Goal: Information Seeking & Learning: Learn about a topic

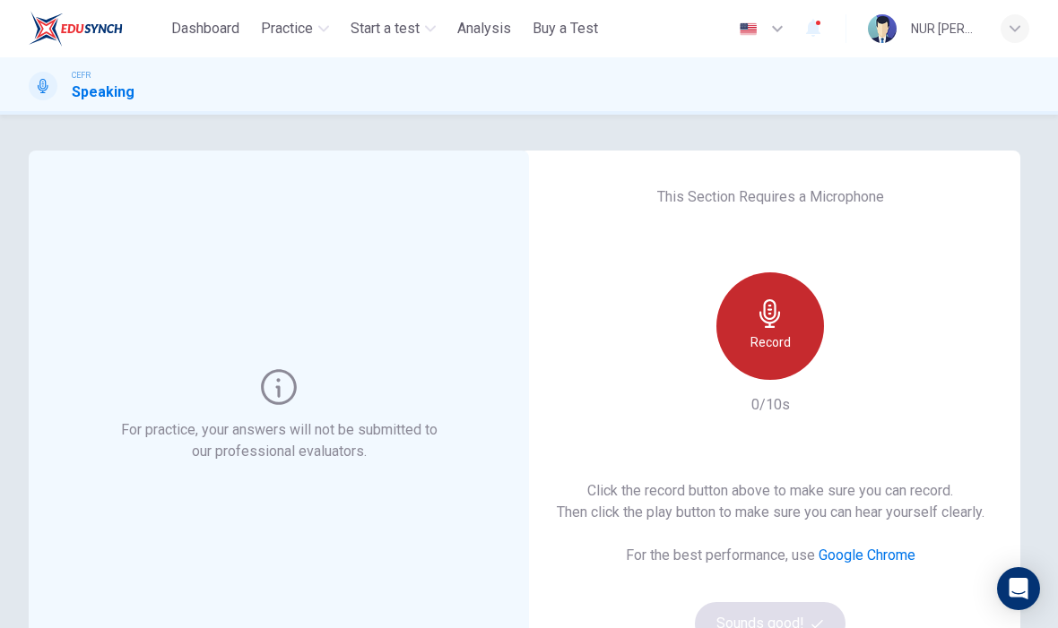
click at [756, 335] on h6 "Record" at bounding box center [770, 343] width 40 height 22
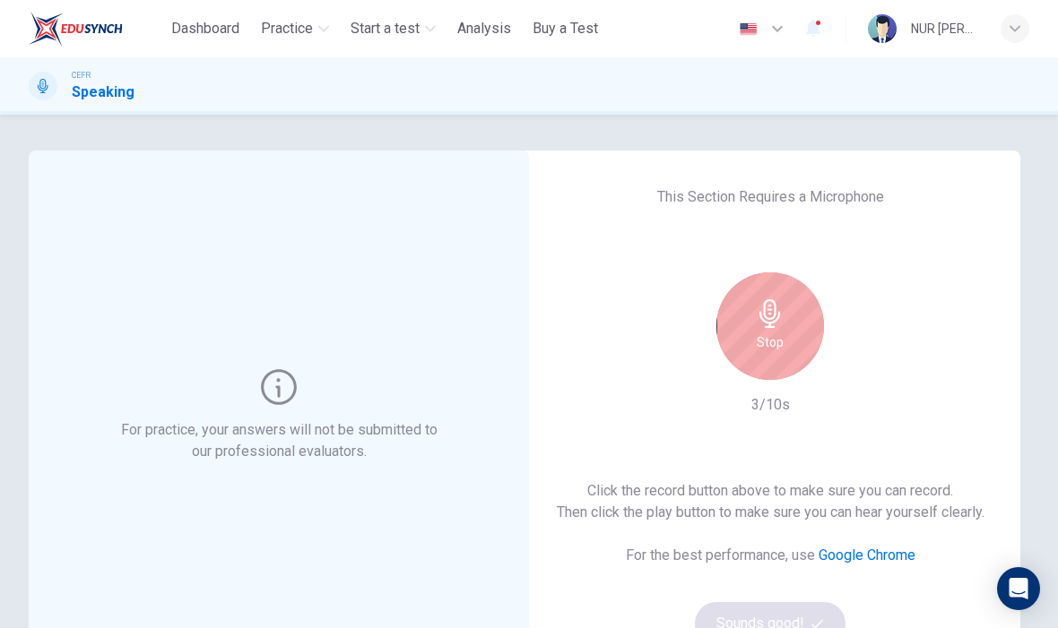
click at [761, 317] on icon "button" at bounding box center [769, 313] width 21 height 29
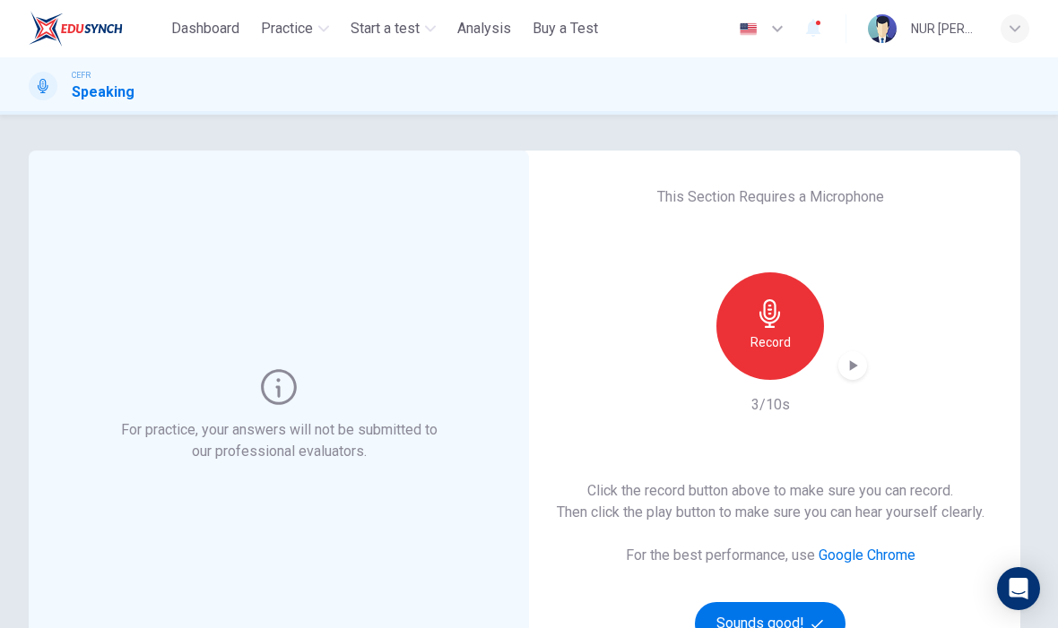
scroll to position [78, 0]
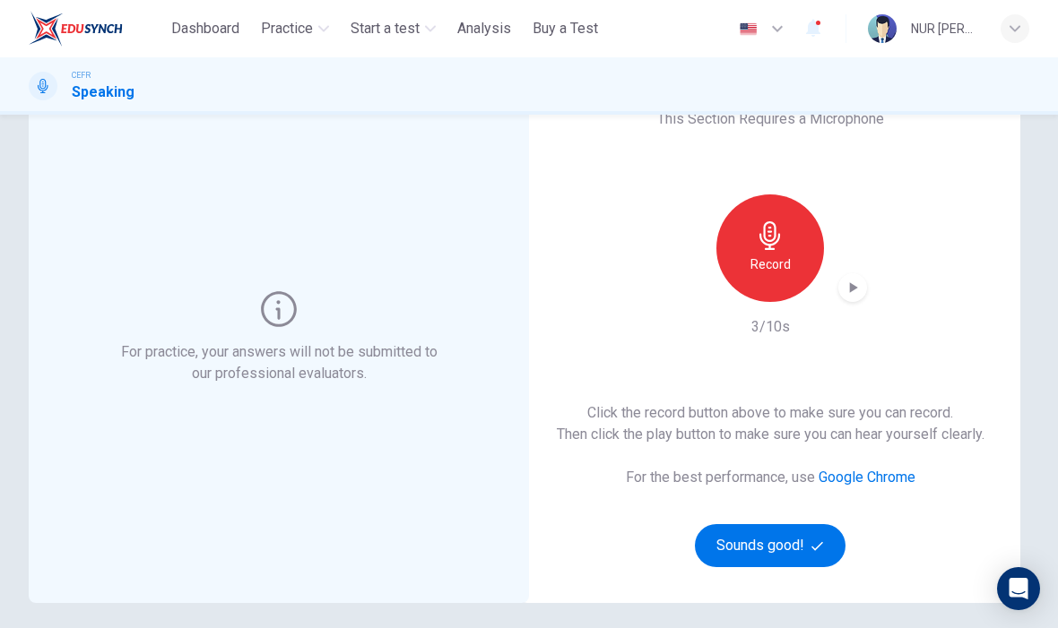
click at [845, 282] on icon "button" at bounding box center [852, 288] width 18 height 18
click at [846, 282] on icon "button" at bounding box center [852, 288] width 18 height 18
click at [780, 537] on button "Sounds good!" at bounding box center [770, 545] width 151 height 43
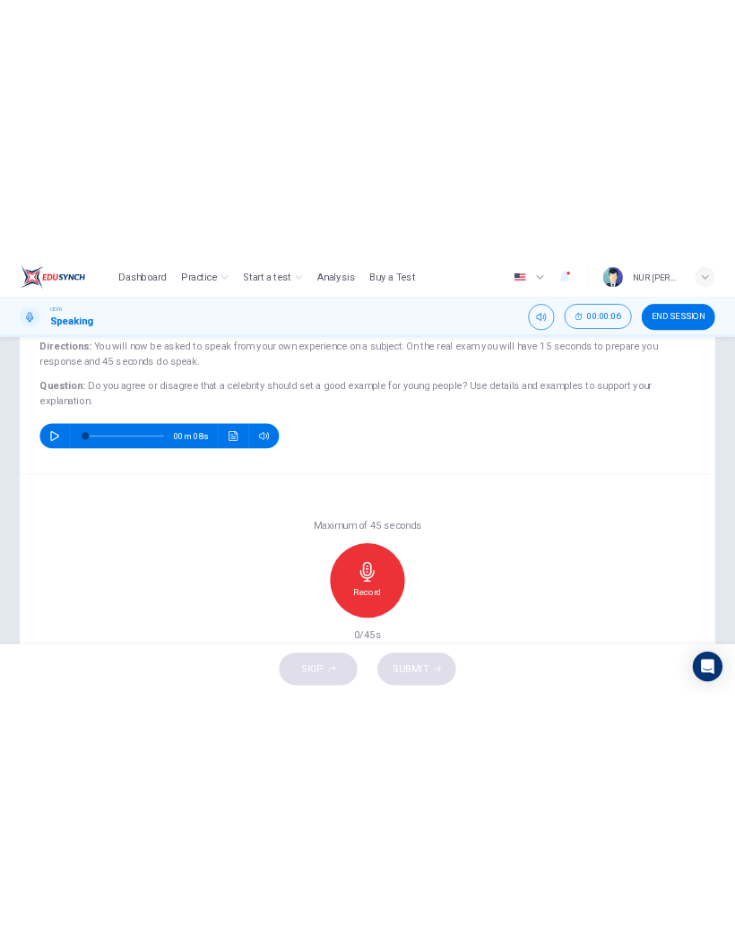
scroll to position [179, 0]
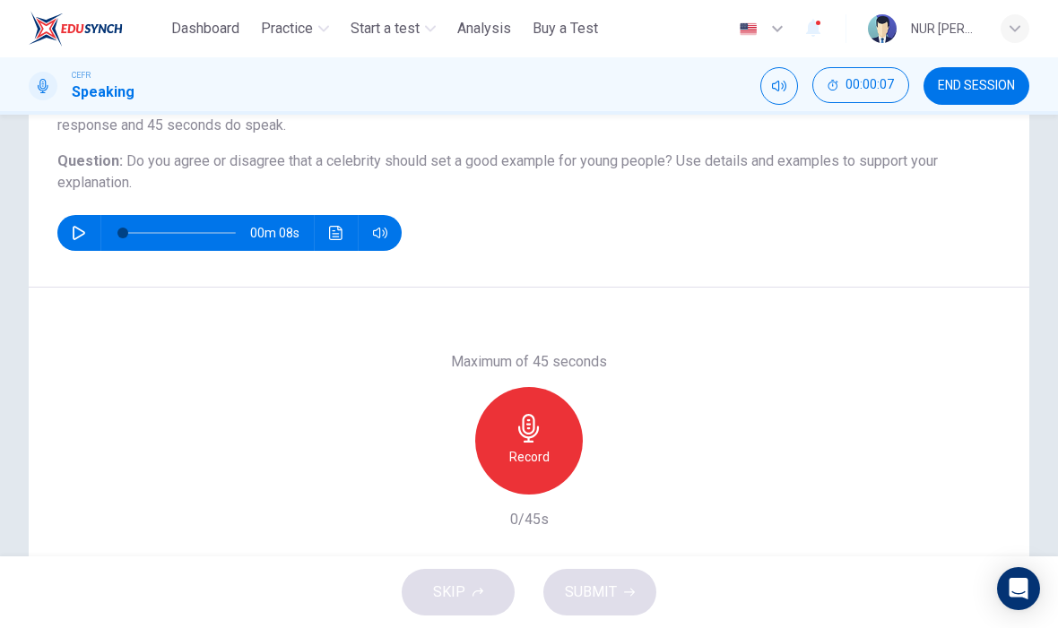
click at [85, 232] on icon "button" at bounding box center [79, 233] width 14 height 14
type input "*"
click at [537, 423] on icon "button" at bounding box center [528, 428] width 29 height 29
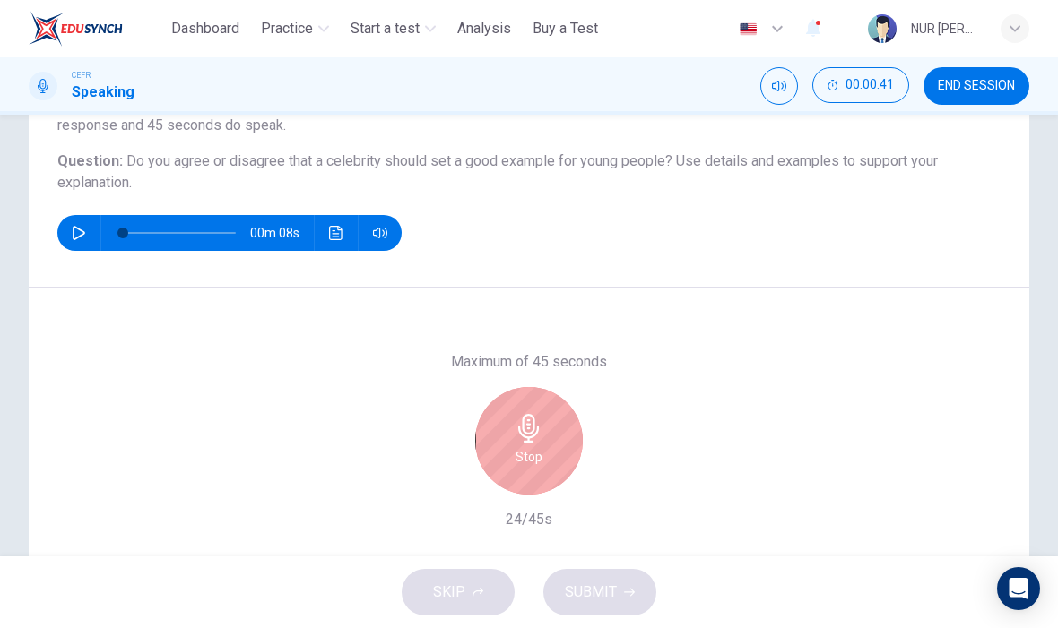
click at [507, 436] on div "Stop" at bounding box center [529, 441] width 108 height 108
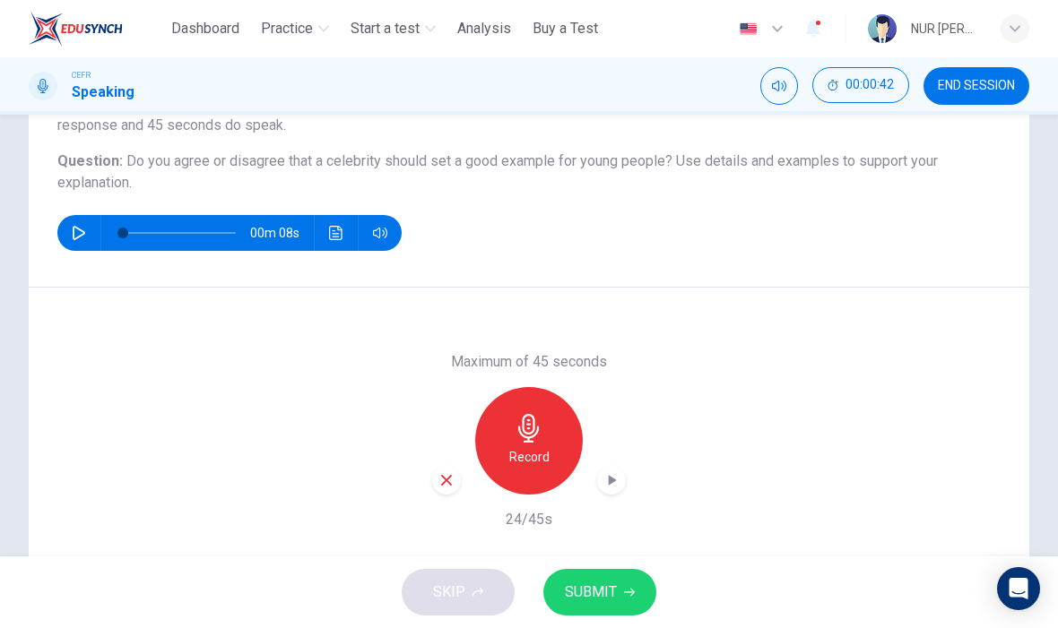
click at [598, 478] on div "button" at bounding box center [611, 480] width 29 height 29
click at [438, 485] on icon "button" at bounding box center [446, 480] width 16 height 16
click at [533, 440] on icon "button" at bounding box center [528, 428] width 29 height 29
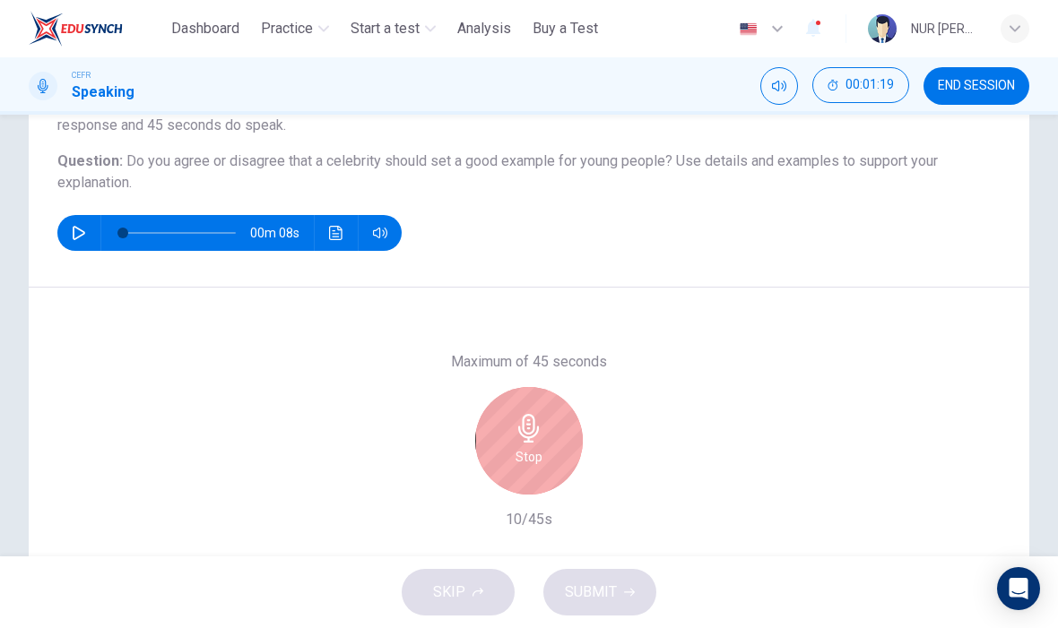
click at [526, 463] on h6 "Stop" at bounding box center [528, 457] width 27 height 22
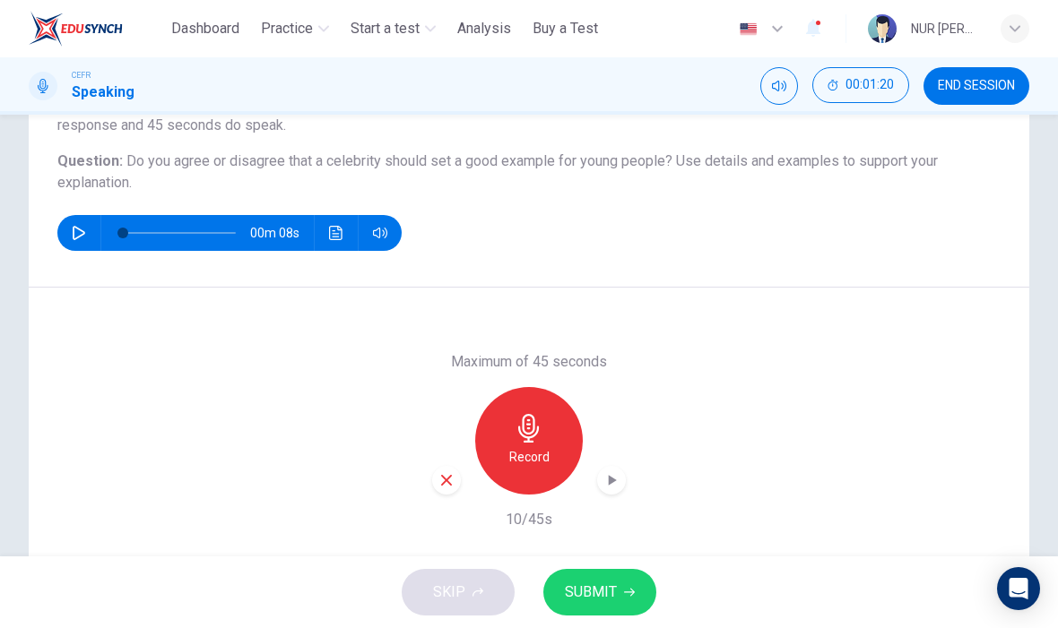
click at [451, 485] on icon "button" at bounding box center [446, 480] width 11 height 11
click at [517, 454] on h6 "Record" at bounding box center [529, 457] width 40 height 22
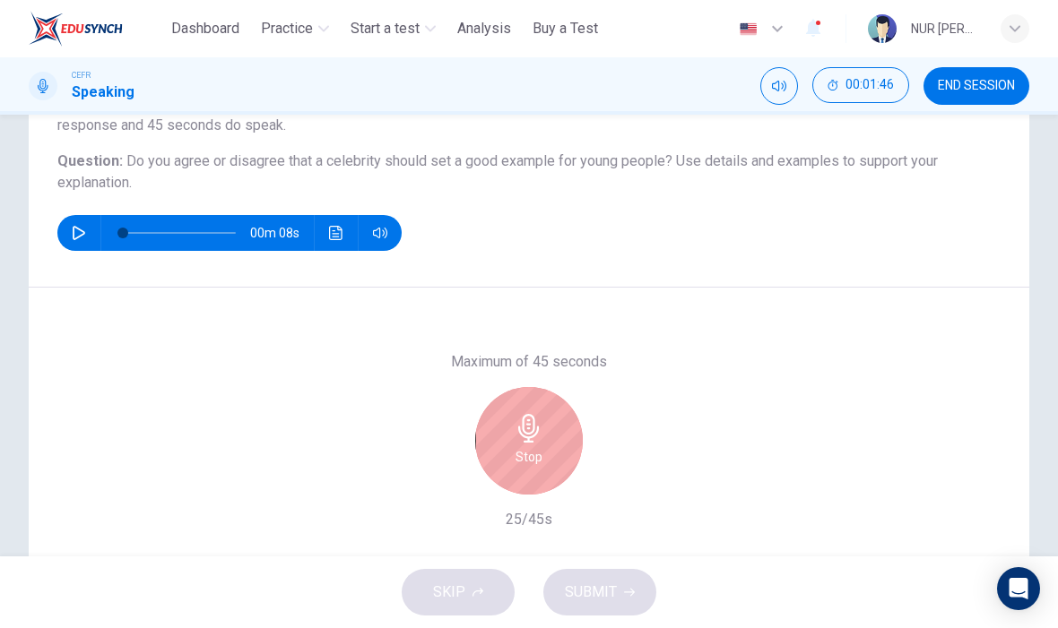
click at [540, 462] on h6 "Stop" at bounding box center [528, 457] width 27 height 22
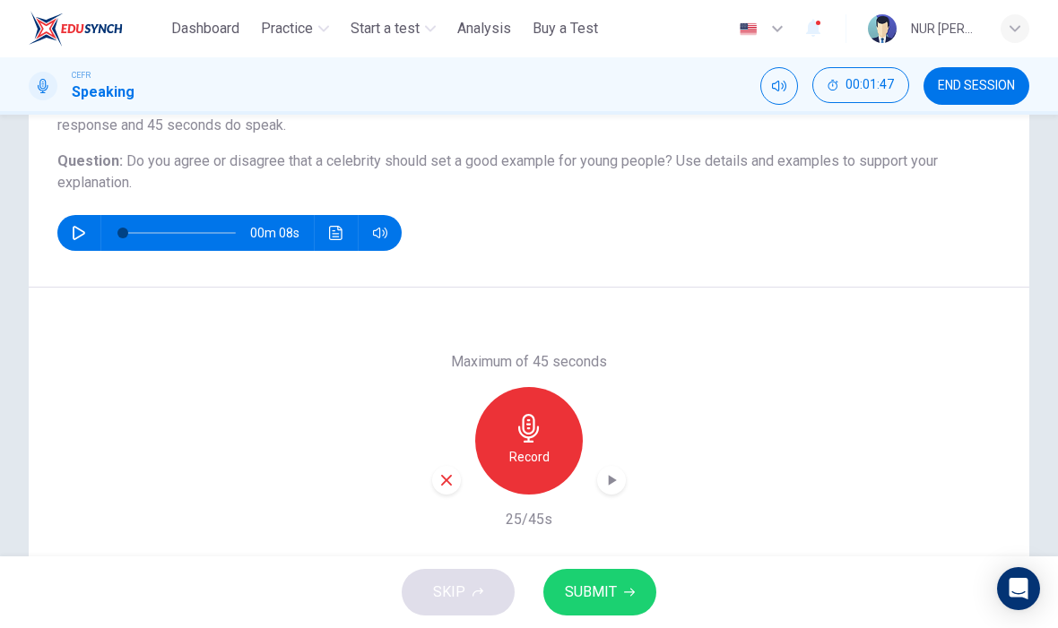
click at [618, 492] on div "button" at bounding box center [611, 480] width 29 height 29
click at [452, 492] on div "button" at bounding box center [446, 480] width 29 height 29
click at [532, 437] on icon "button" at bounding box center [528, 428] width 21 height 29
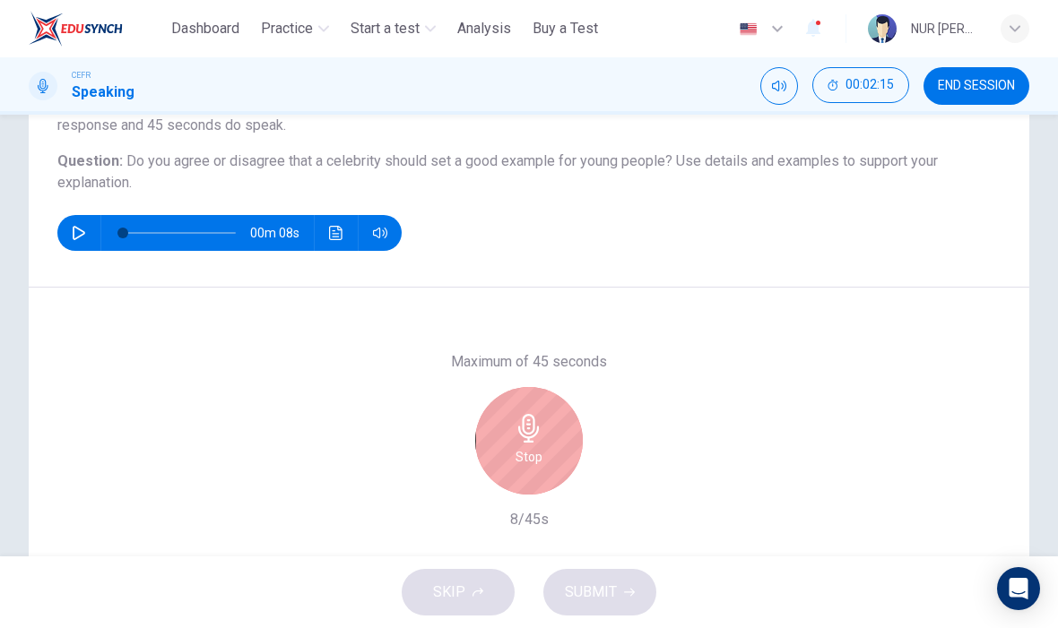
click at [507, 455] on div "Stop" at bounding box center [529, 441] width 108 height 108
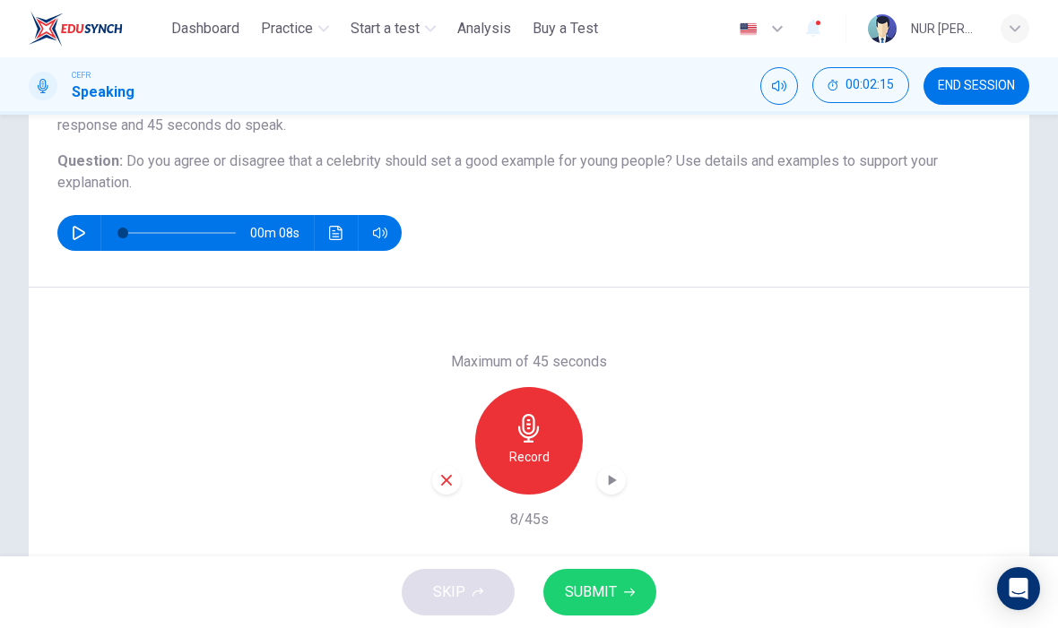
click at [600, 488] on div "button" at bounding box center [611, 480] width 29 height 29
click at [444, 485] on icon "button" at bounding box center [446, 480] width 16 height 16
click at [535, 457] on h6 "Record" at bounding box center [529, 457] width 40 height 22
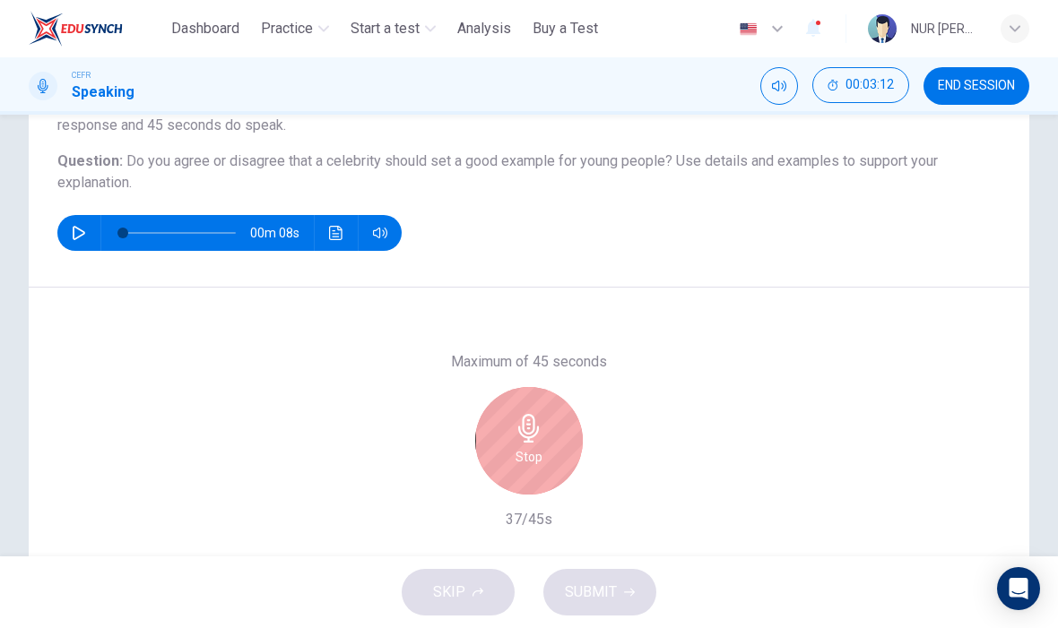
click at [505, 456] on div "Stop" at bounding box center [529, 441] width 108 height 108
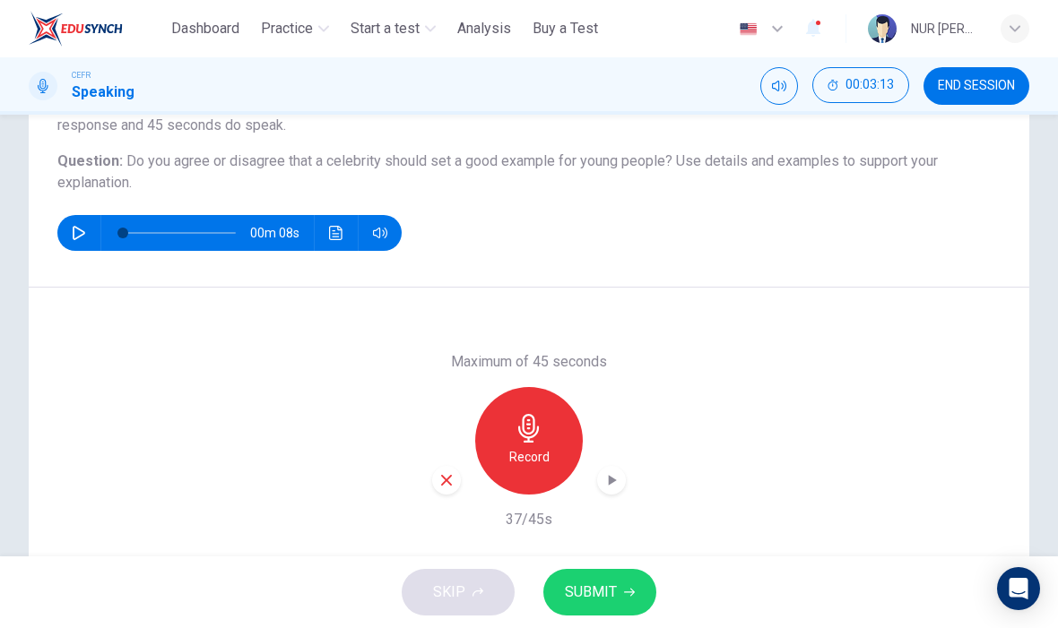
click at [605, 484] on icon "button" at bounding box center [611, 480] width 18 height 18
click at [328, 229] on button "Click to see the audio transcription" at bounding box center [336, 233] width 29 height 36
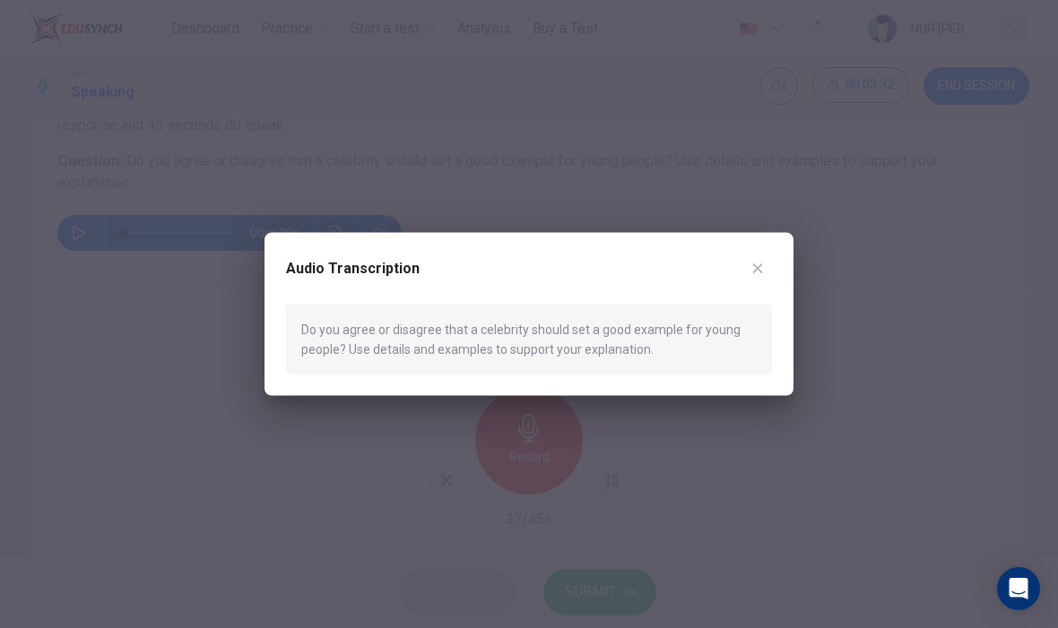
click at [756, 258] on button "button" at bounding box center [757, 268] width 29 height 29
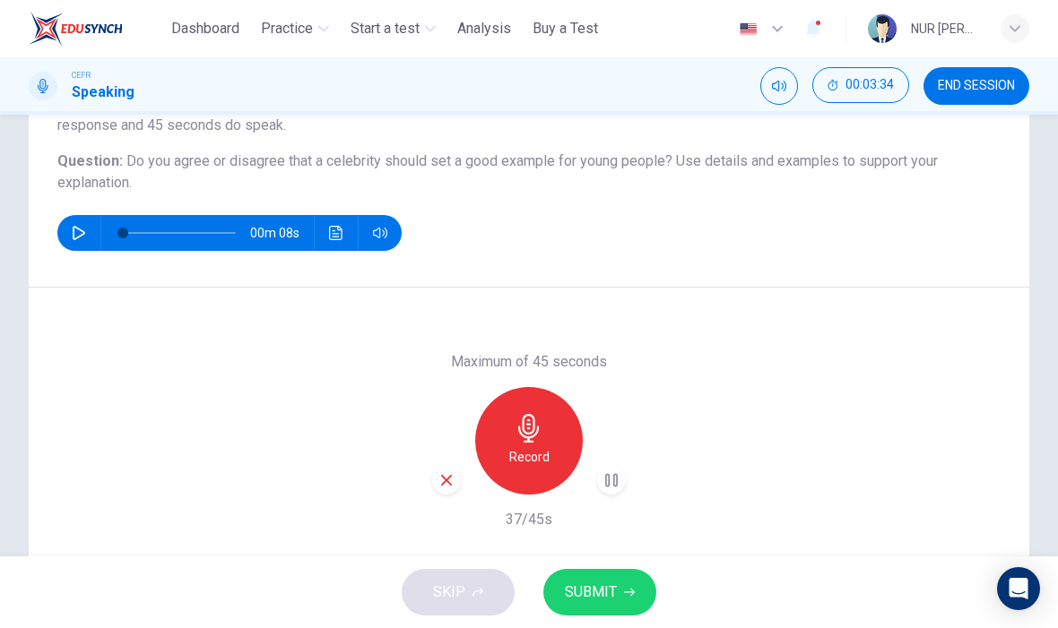
click at [609, 587] on span "SUBMIT" at bounding box center [591, 592] width 52 height 25
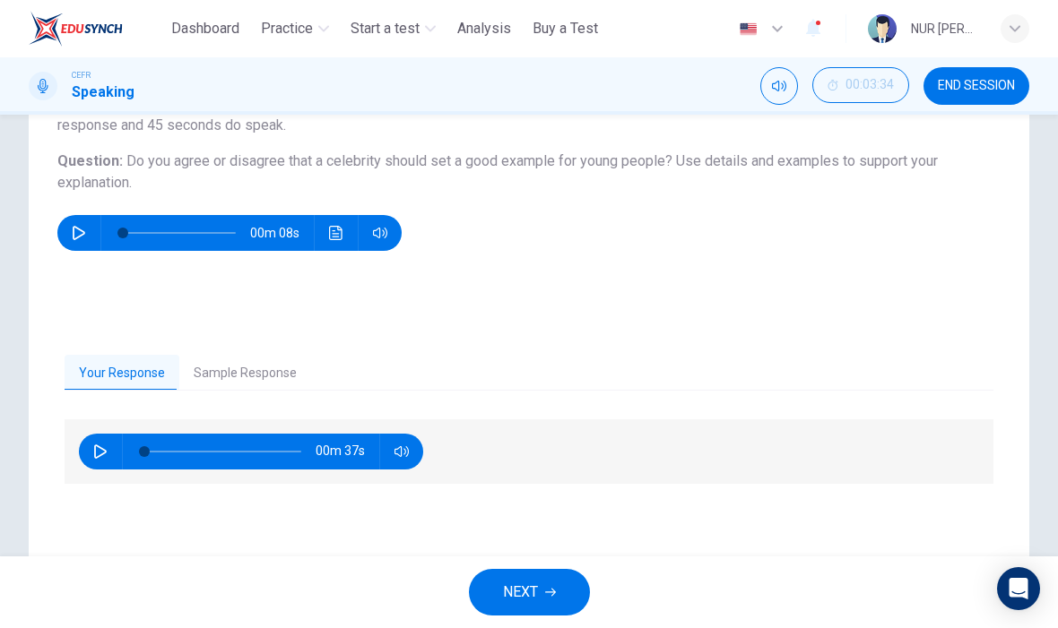
click at [272, 374] on button "Sample Response" at bounding box center [245, 374] width 132 height 38
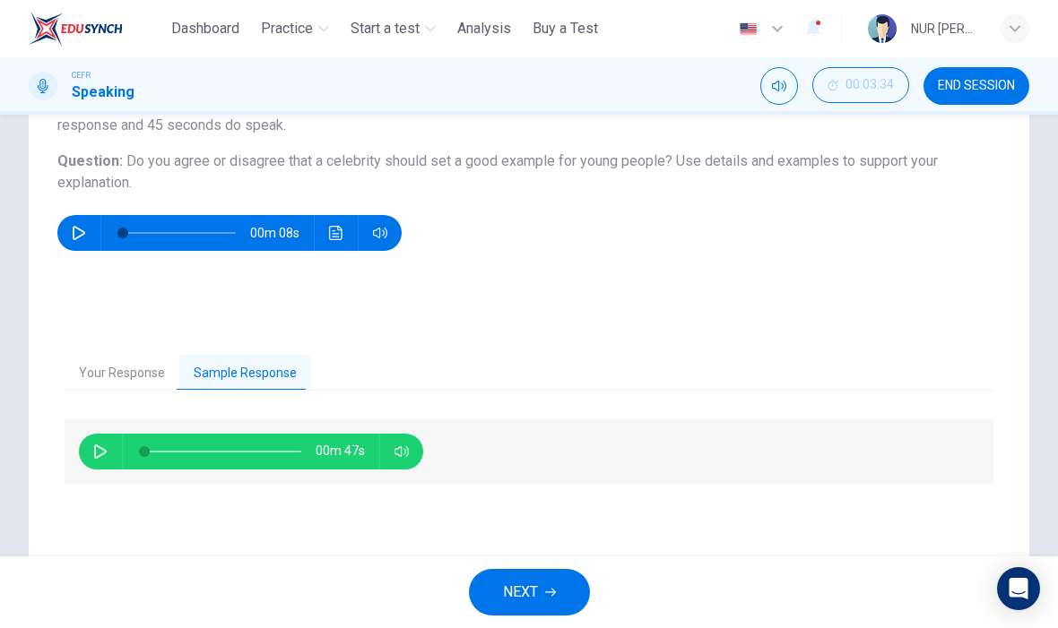
click at [104, 456] on icon "button" at bounding box center [100, 452] width 14 height 14
click at [110, 459] on button "button" at bounding box center [100, 452] width 29 height 36
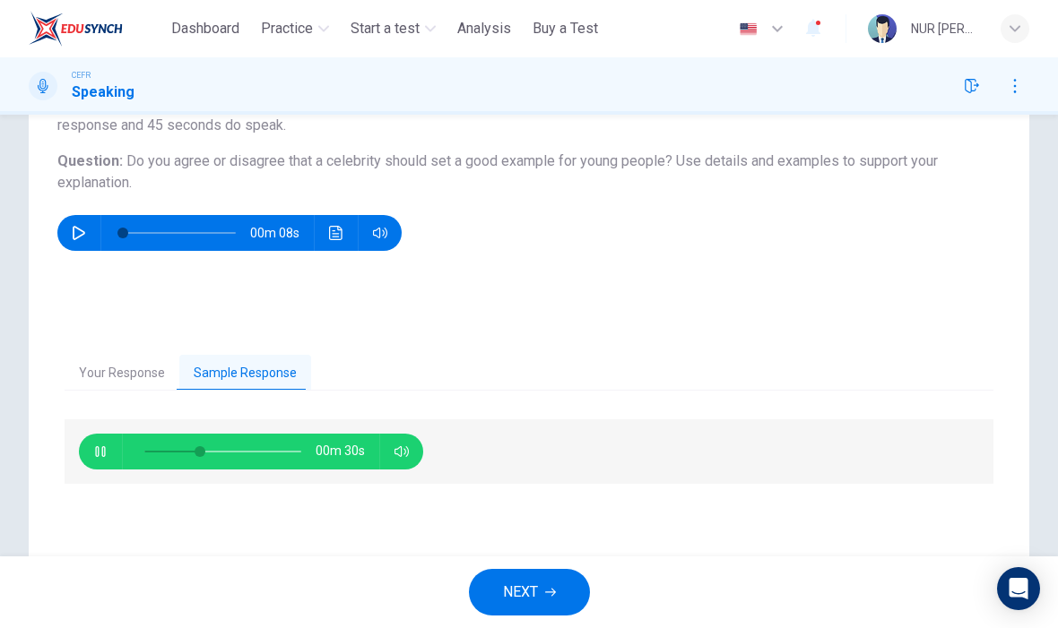
scroll to position [0, 0]
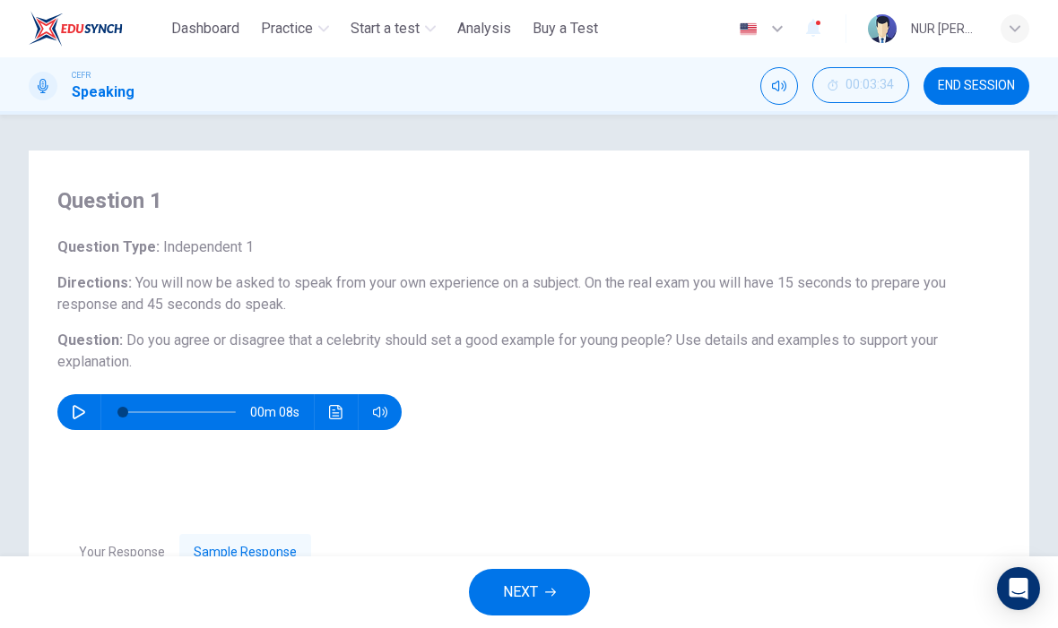
click at [338, 414] on icon "Click to see the audio transcription" at bounding box center [336, 412] width 14 height 14
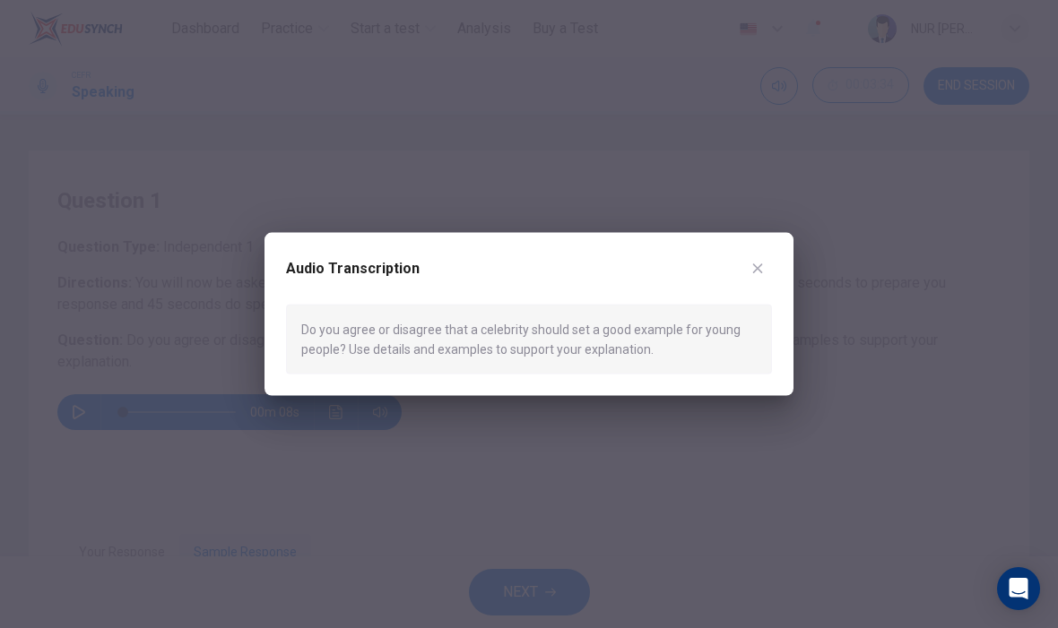
click at [168, 349] on div at bounding box center [529, 314] width 1058 height 628
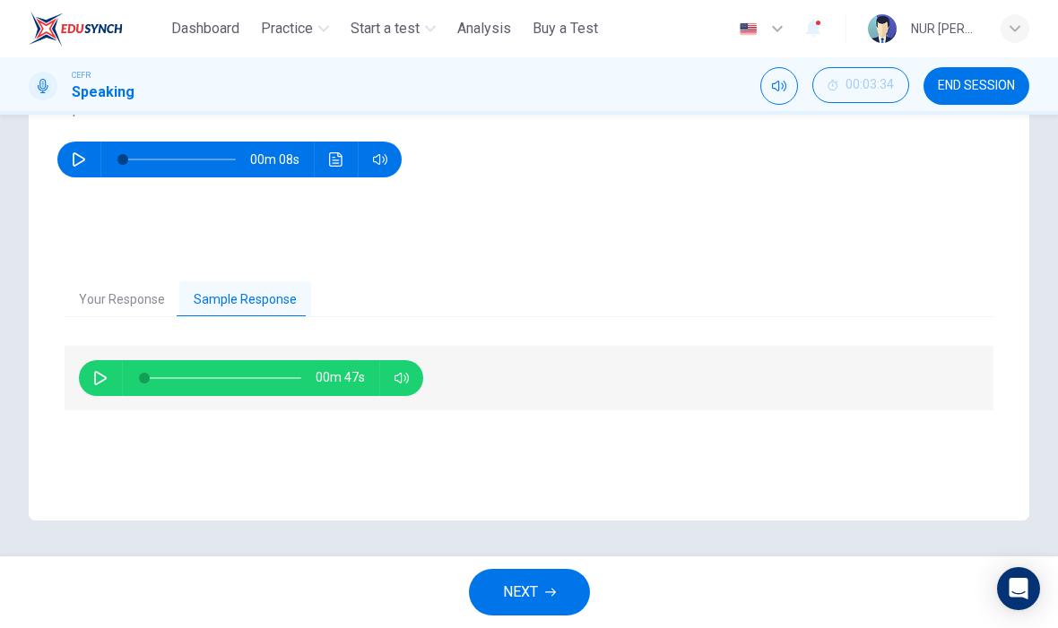
scroll to position [253, 0]
click at [97, 387] on button "button" at bounding box center [100, 378] width 29 height 36
type input "*"
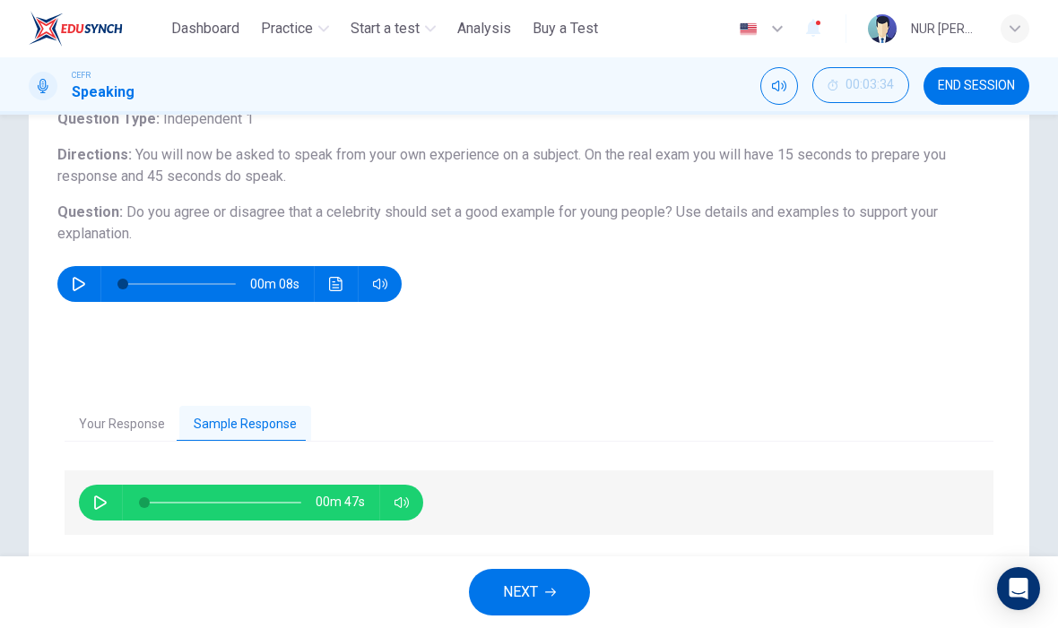
scroll to position [129, 0]
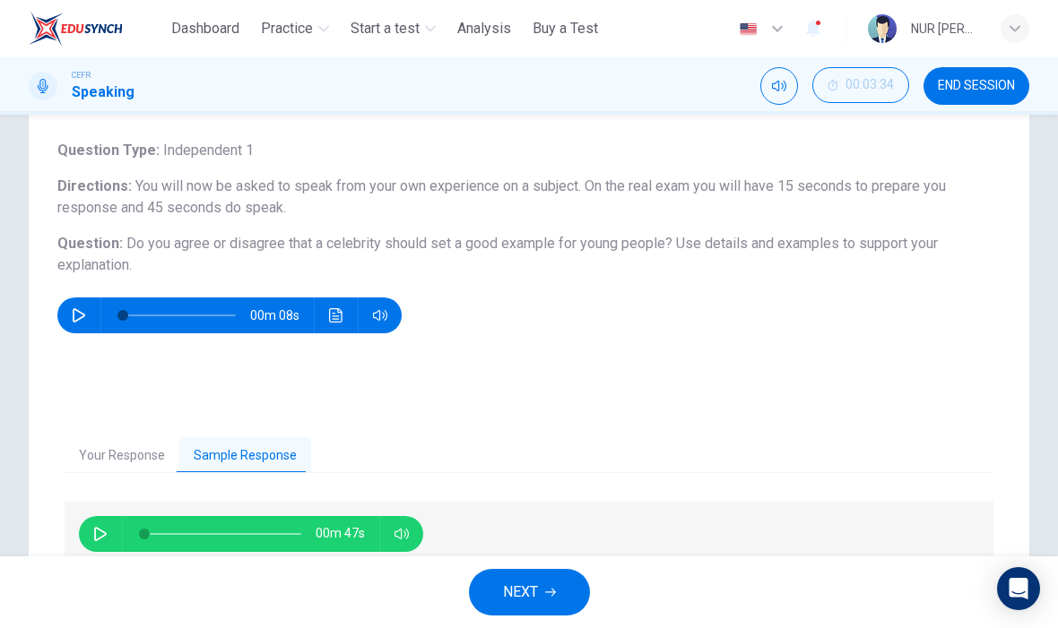
scroll to position [99, 0]
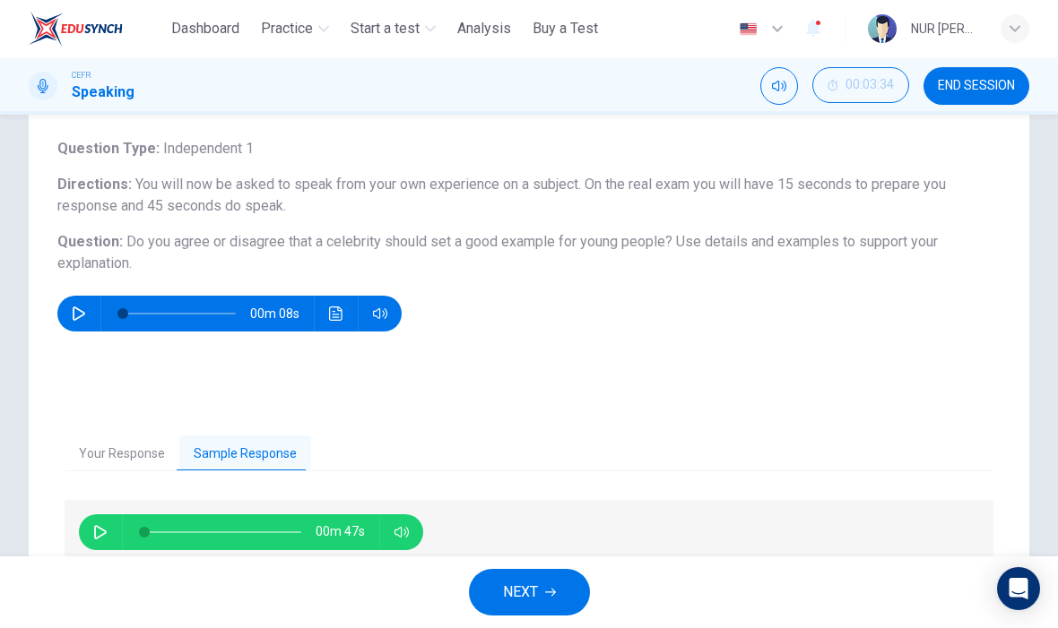
click at [196, 212] on span "You will now be asked to speak from your own experience on a subject. On the re…" at bounding box center [501, 195] width 888 height 39
click at [77, 303] on button "button" at bounding box center [79, 314] width 29 height 36
click at [71, 307] on button "button" at bounding box center [79, 314] width 29 height 36
click at [538, 577] on button "NEXT" at bounding box center [529, 592] width 121 height 47
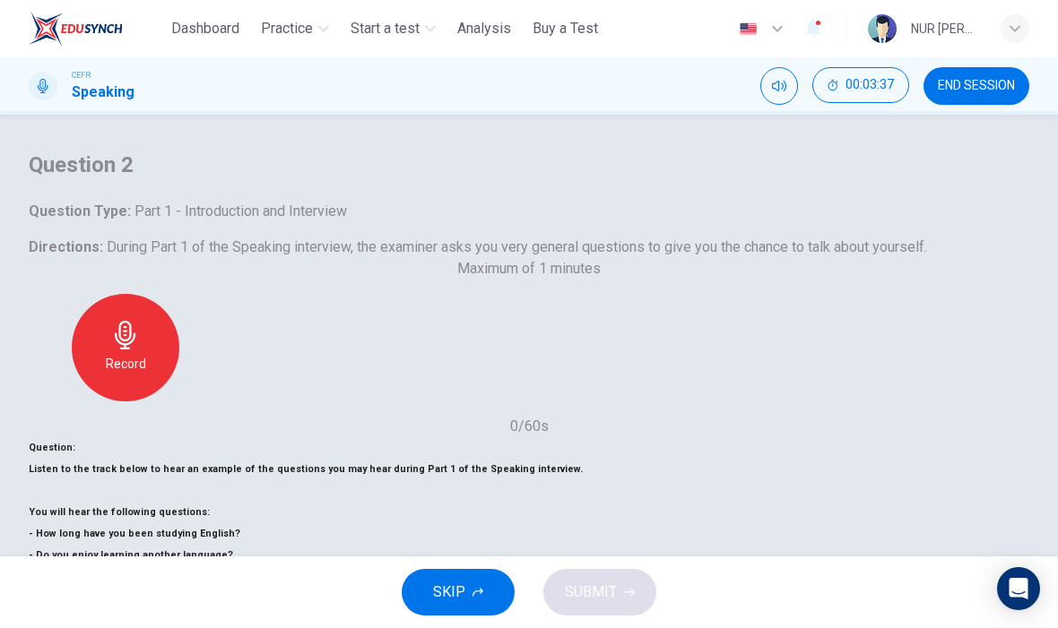
scroll to position [1, 0]
click at [466, 591] on button "SKIP" at bounding box center [458, 592] width 113 height 47
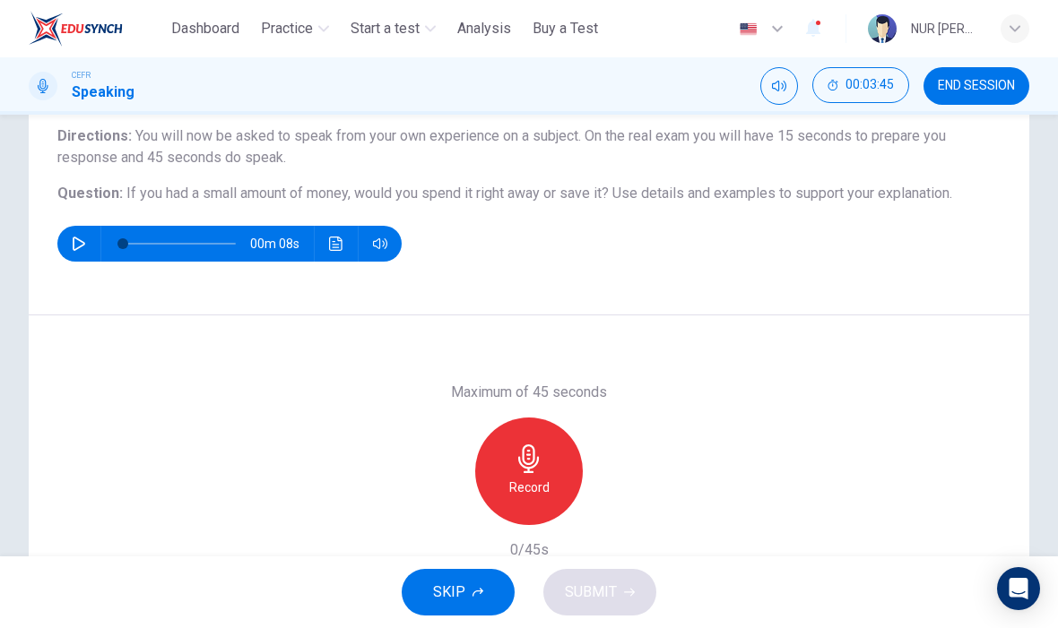
scroll to position [143, 0]
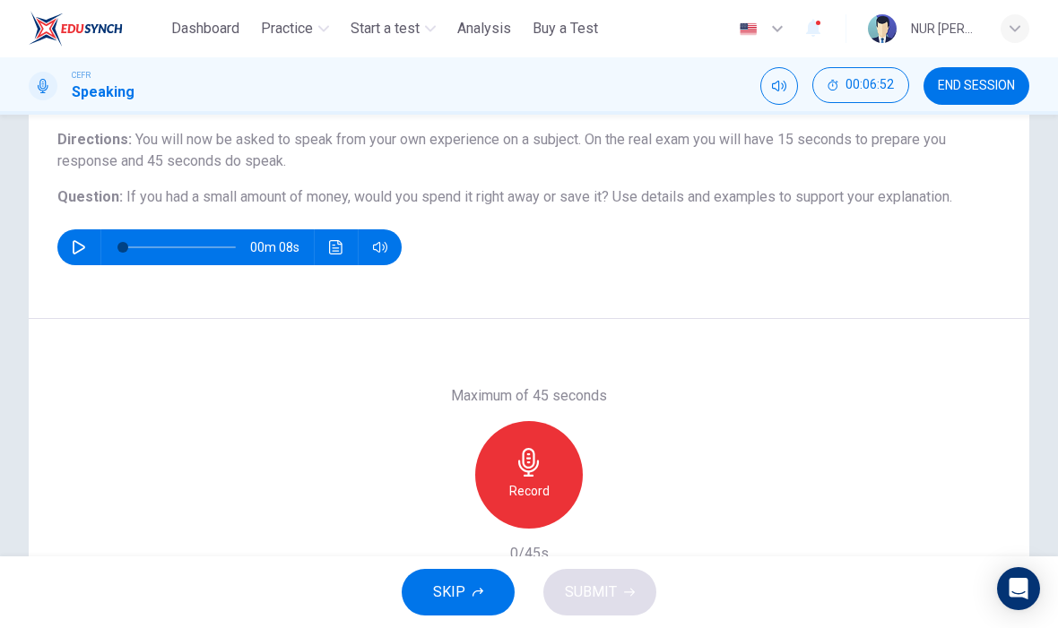
click at [538, 476] on icon "button" at bounding box center [528, 462] width 29 height 29
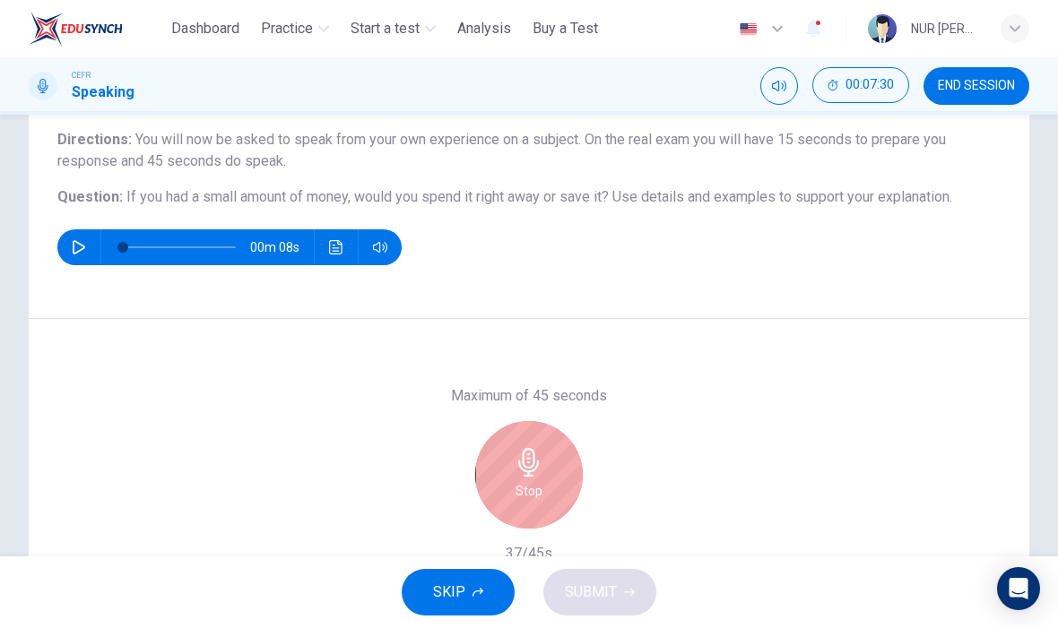
click at [488, 508] on div "Stop" at bounding box center [529, 475] width 108 height 108
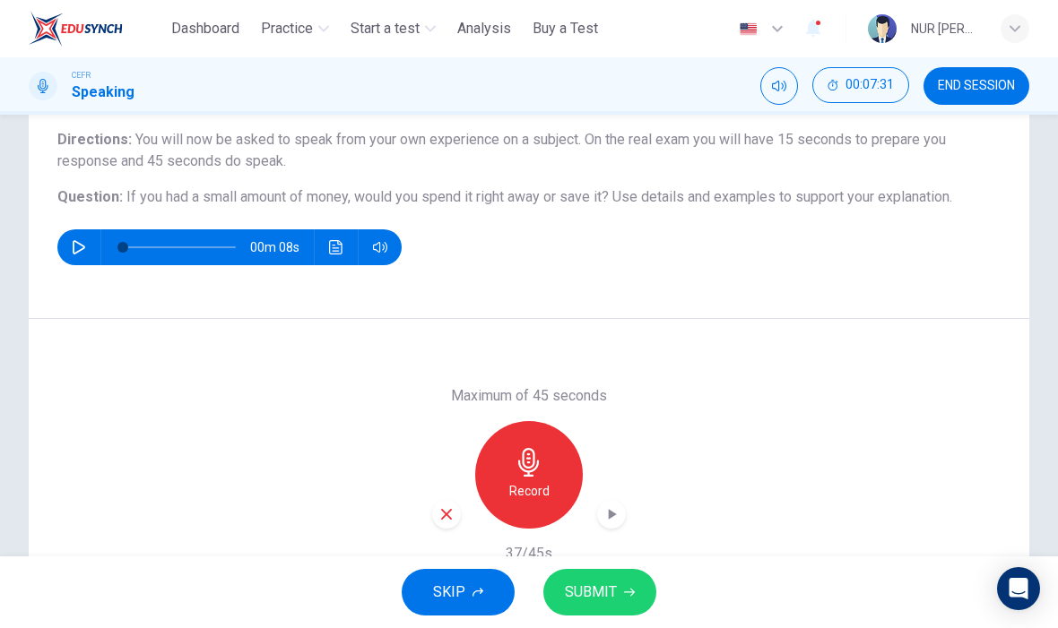
click at [609, 518] on icon "button" at bounding box center [613, 514] width 8 height 11
click at [447, 523] on div "button" at bounding box center [446, 514] width 29 height 29
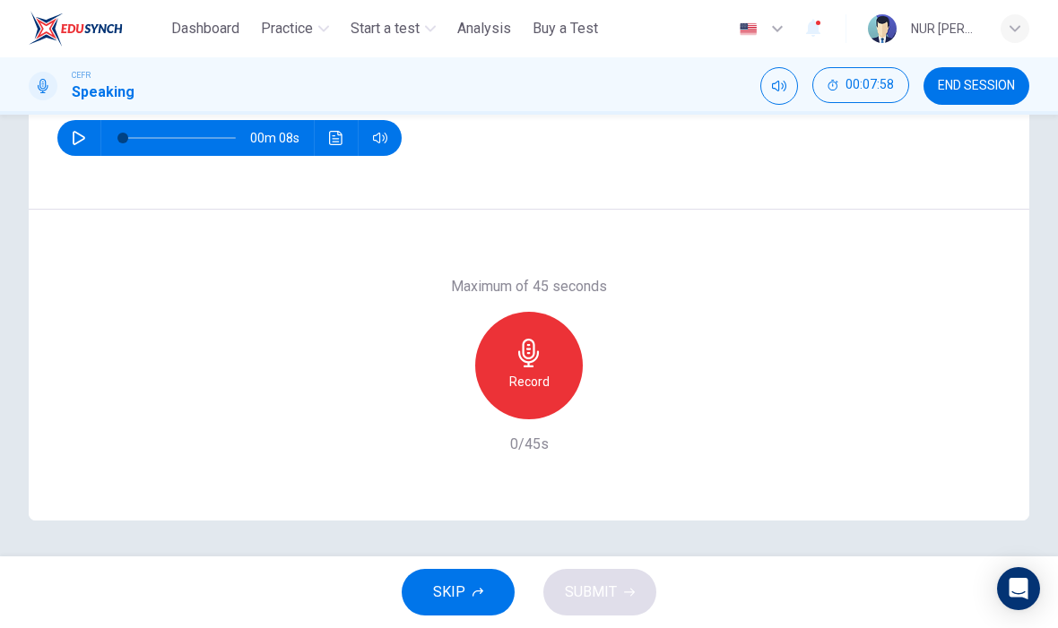
scroll to position [253, 0]
click at [520, 354] on icon "button" at bounding box center [528, 353] width 21 height 29
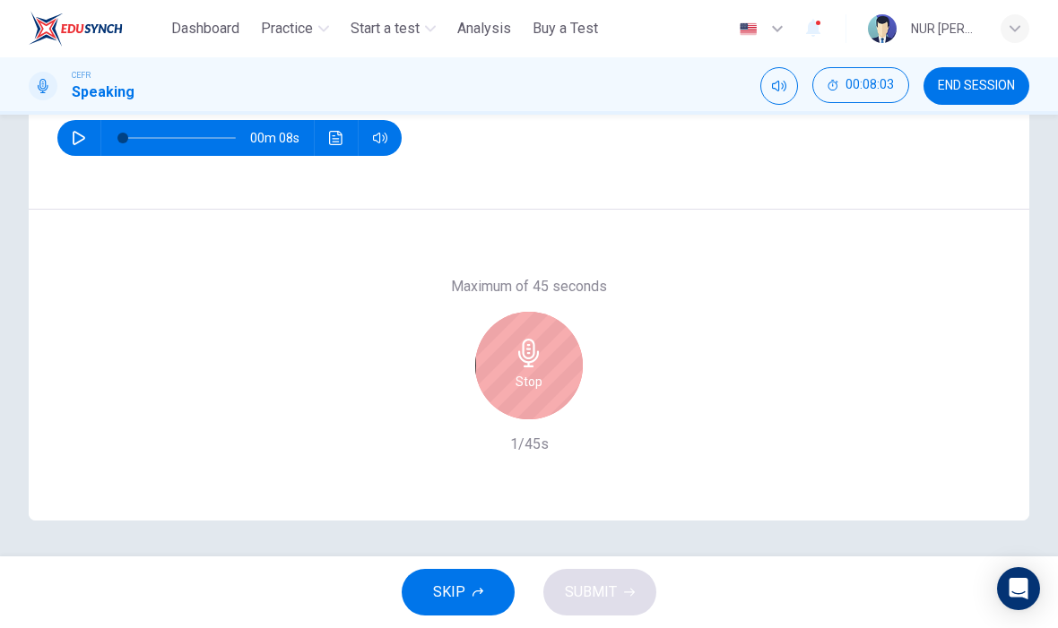
click at [536, 352] on icon "button" at bounding box center [528, 353] width 29 height 29
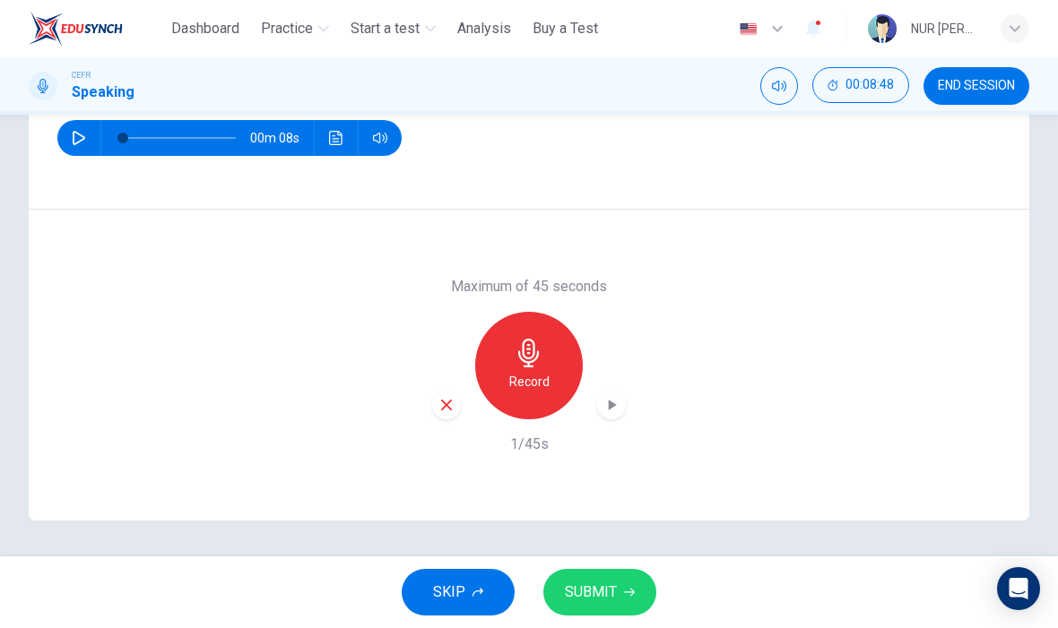
click at [613, 577] on button "SUBMIT" at bounding box center [599, 592] width 113 height 47
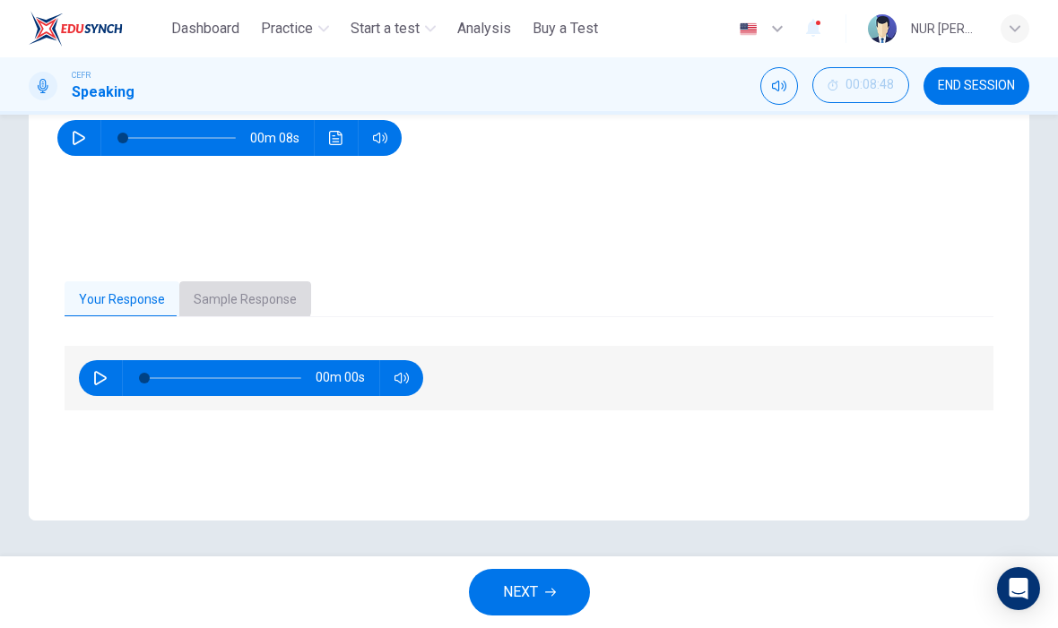
click at [237, 292] on button "Sample Response" at bounding box center [245, 300] width 132 height 38
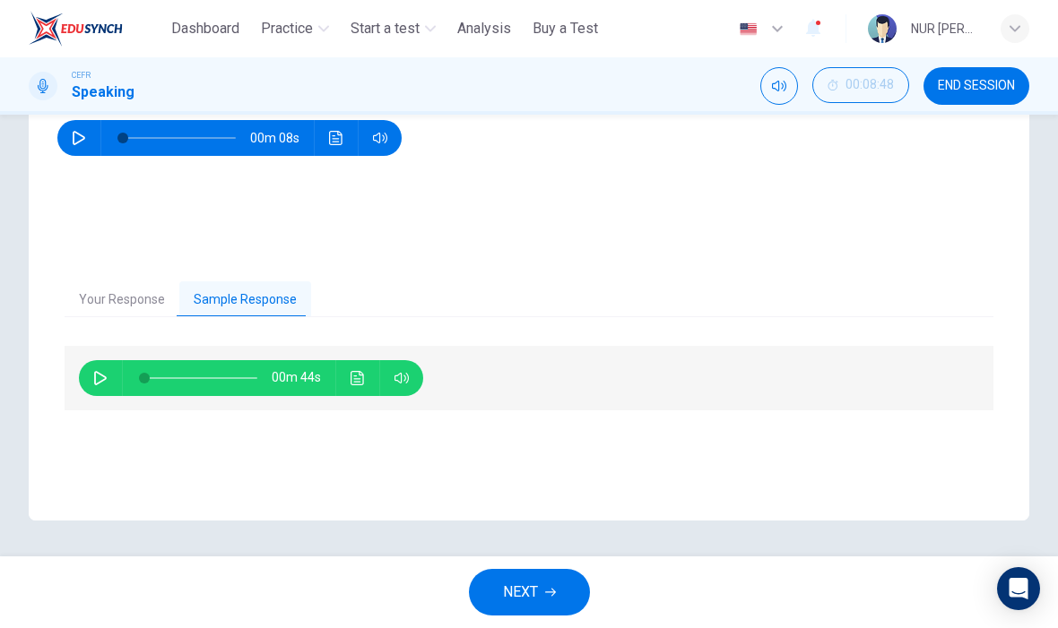
click at [362, 379] on icon "Click to see the audio transcription" at bounding box center [357, 378] width 14 height 14
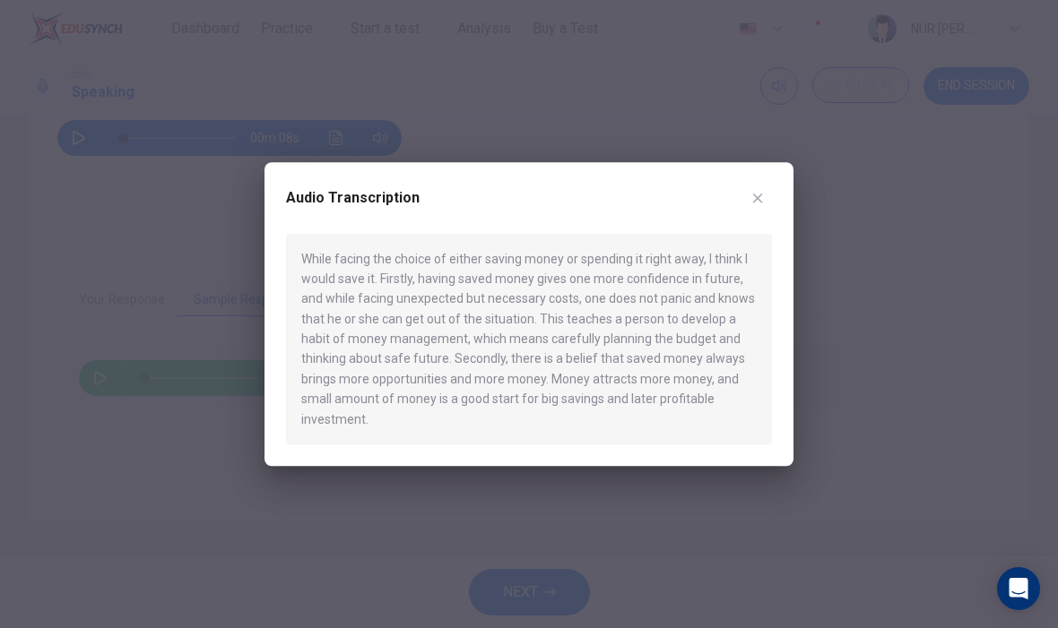
click at [758, 188] on button "button" at bounding box center [757, 198] width 29 height 29
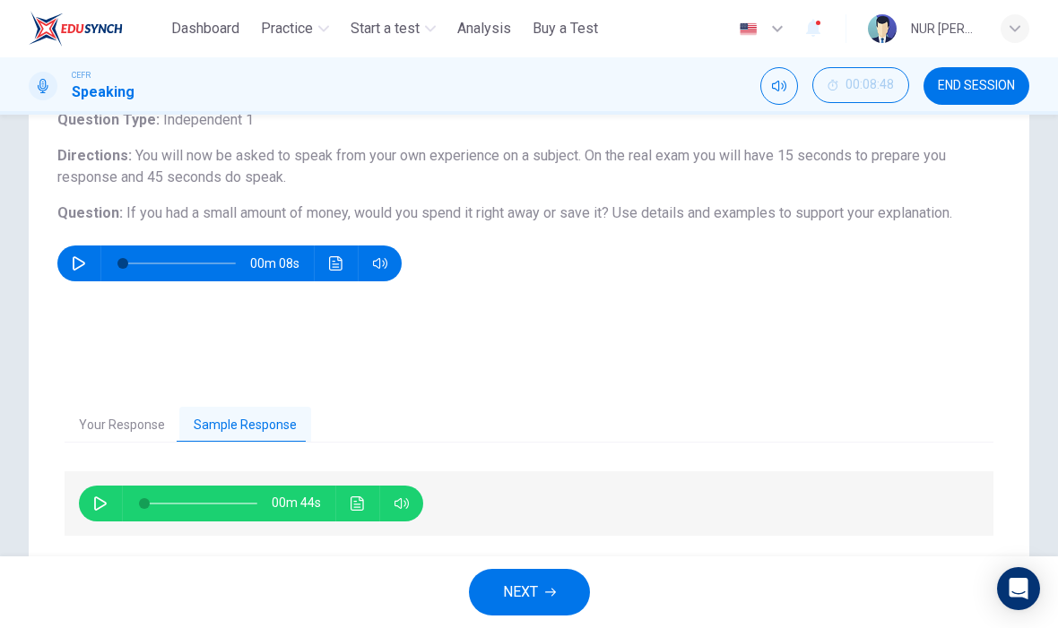
scroll to position [125, 0]
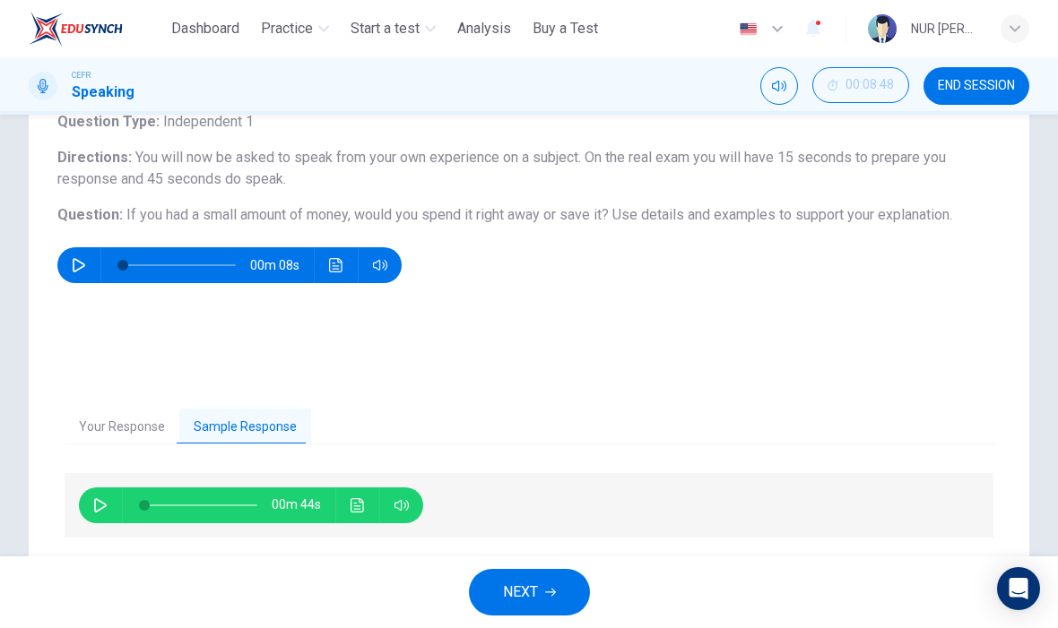
click at [132, 417] on button "Your Response" at bounding box center [122, 428] width 115 height 38
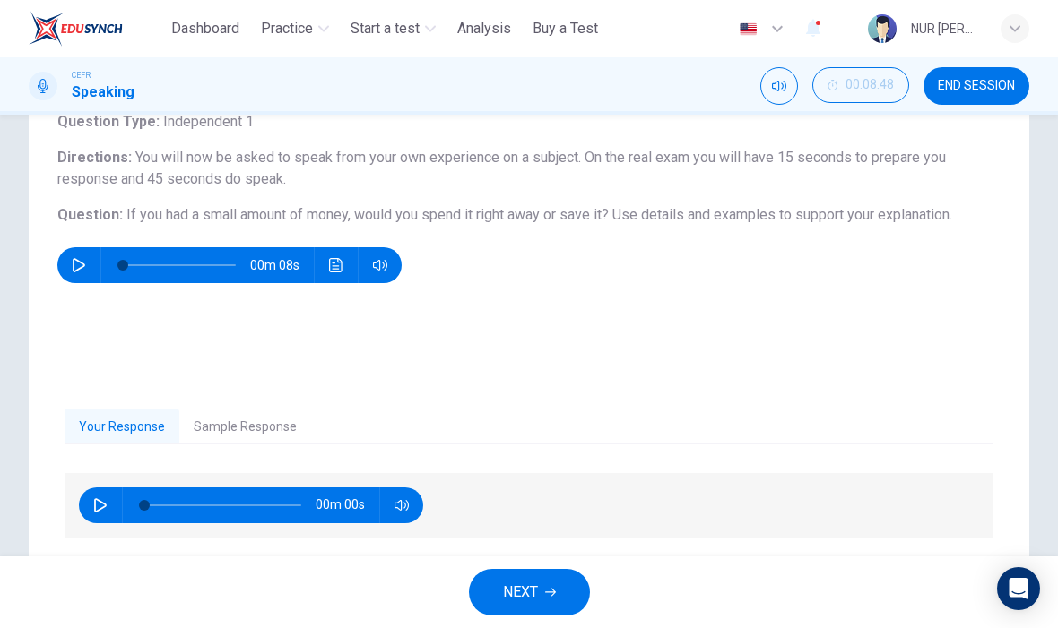
click at [406, 505] on icon "button" at bounding box center [401, 505] width 14 height 14
click at [471, 443] on div "Your Response Sample Response" at bounding box center [529, 428] width 929 height 38
click at [561, 580] on button "NEXT" at bounding box center [529, 592] width 121 height 47
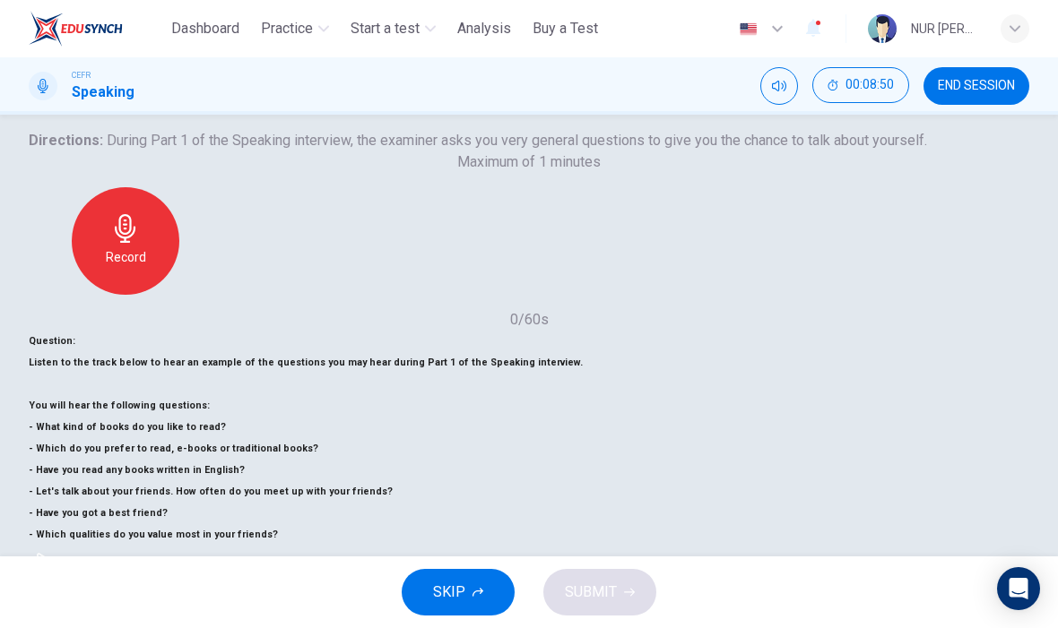
scroll to position [108, 0]
click at [471, 582] on button "SKIP" at bounding box center [458, 592] width 113 height 47
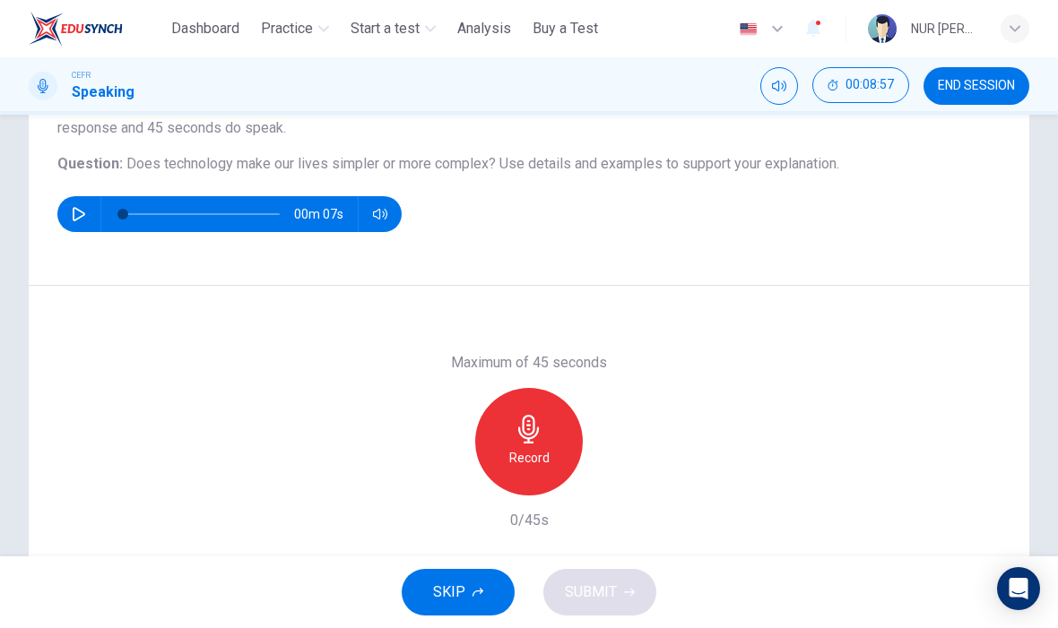
scroll to position [178, 0]
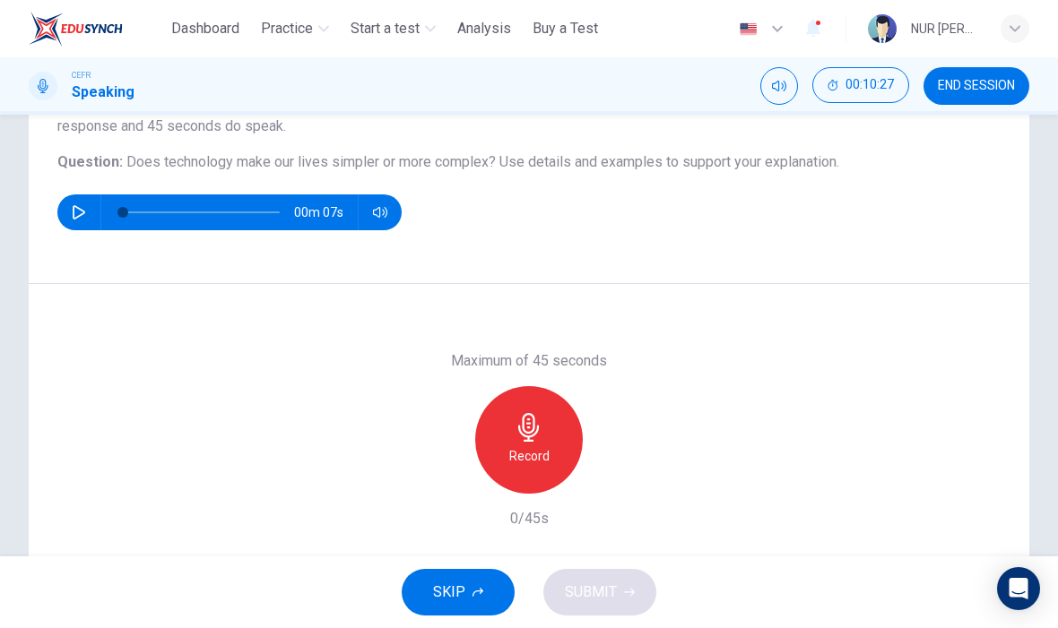
click at [900, 172] on h6 "Question : Does technology make our lives simpler or more complex? Use details …" at bounding box center [528, 162] width 943 height 22
click at [531, 439] on icon "button" at bounding box center [528, 427] width 29 height 29
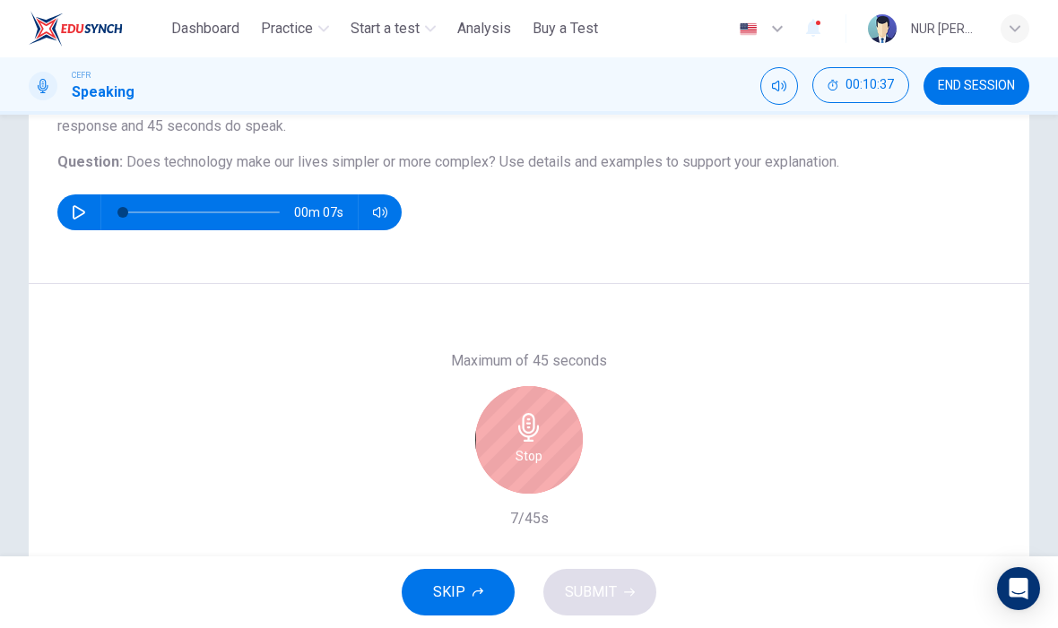
click at [535, 407] on div "Stop" at bounding box center [529, 440] width 108 height 108
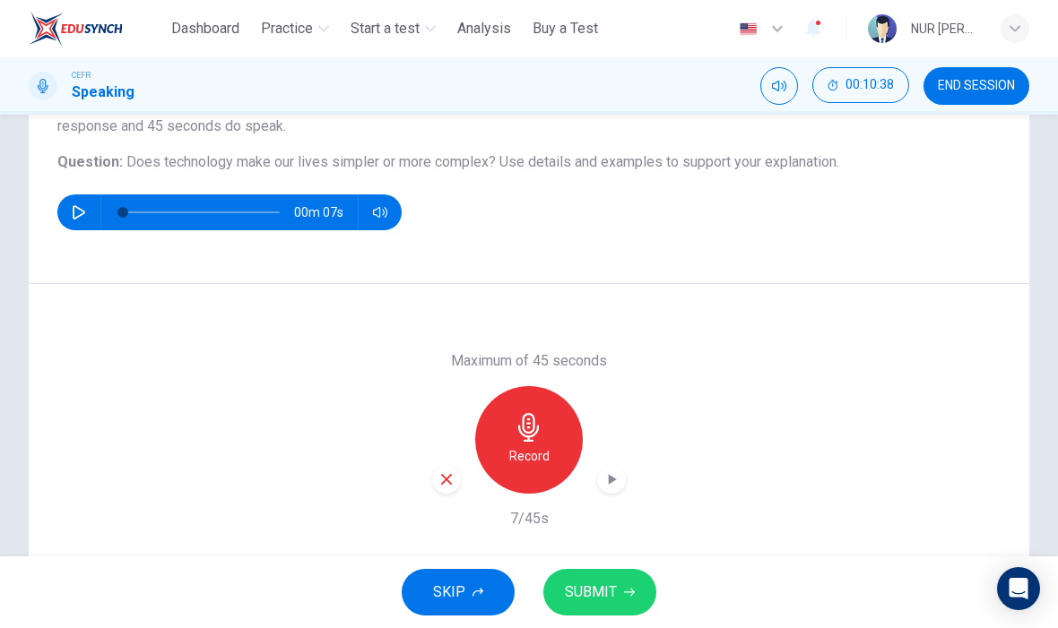
click at [427, 500] on div "Maximum of 45 seconds Record 7/45s" at bounding box center [529, 439] width 1000 height 311
click at [451, 476] on icon "button" at bounding box center [446, 479] width 16 height 16
click at [533, 438] on icon "button" at bounding box center [528, 427] width 29 height 29
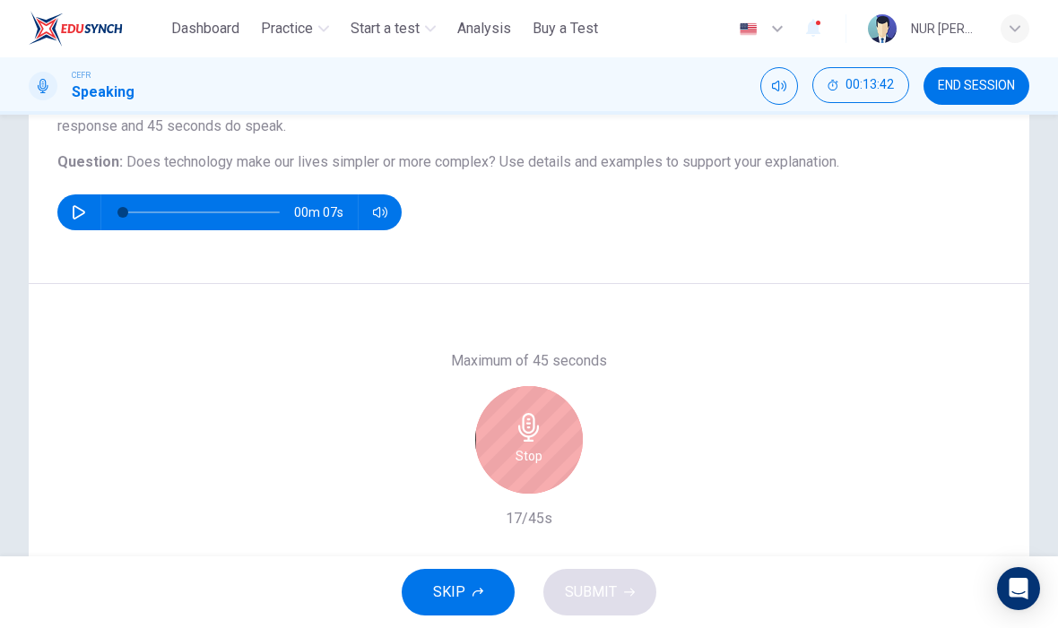
click at [530, 436] on icon "button" at bounding box center [528, 427] width 21 height 29
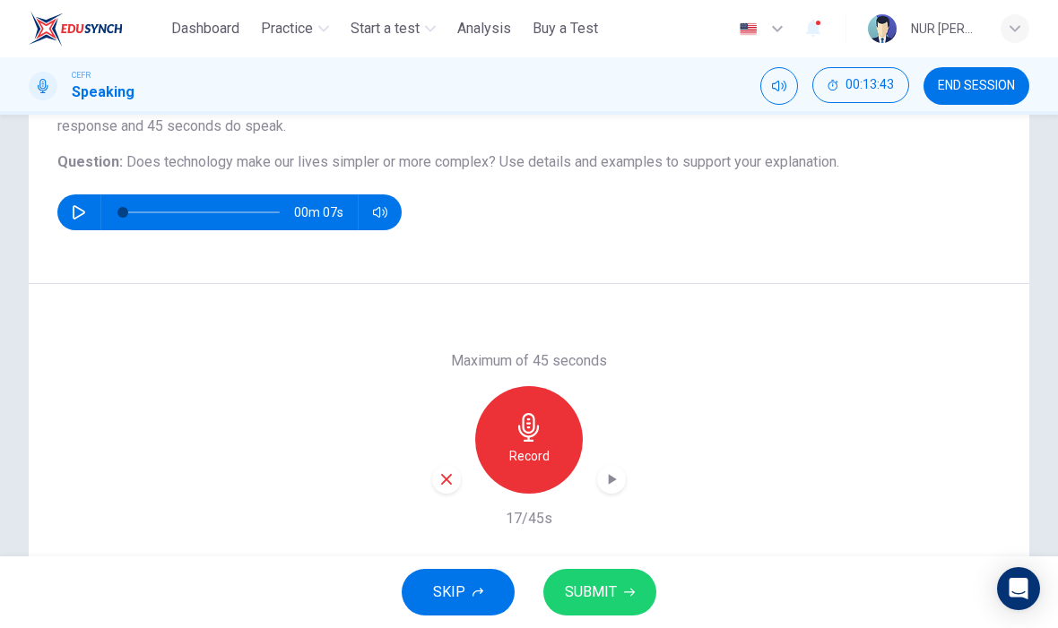
click at [445, 465] on div "button" at bounding box center [446, 479] width 29 height 29
click at [531, 442] on div "Record" at bounding box center [529, 440] width 108 height 108
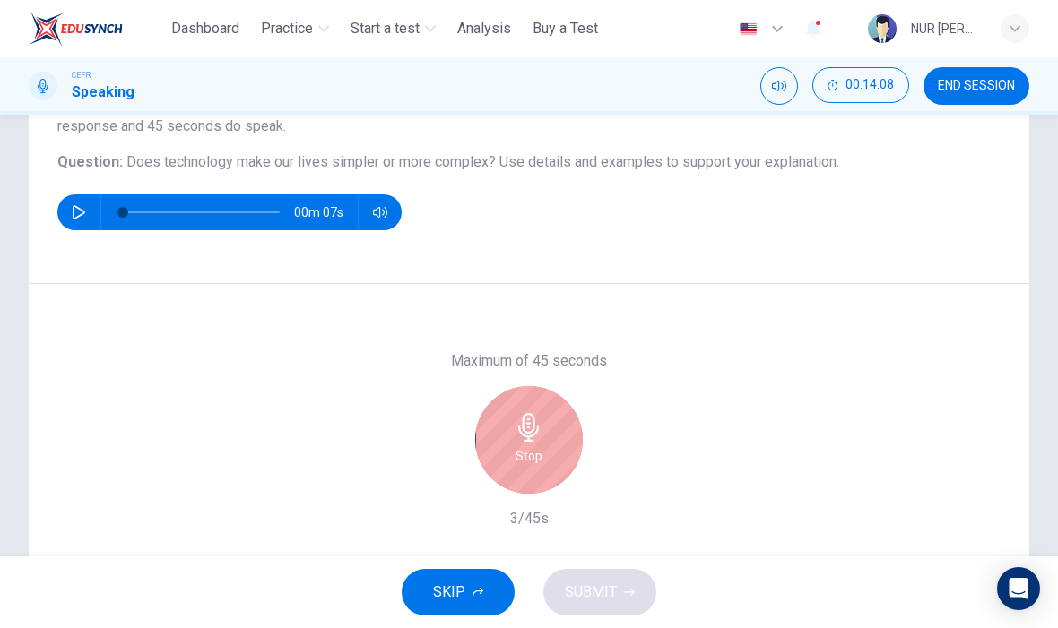
click at [529, 442] on div "Stop" at bounding box center [529, 440] width 108 height 108
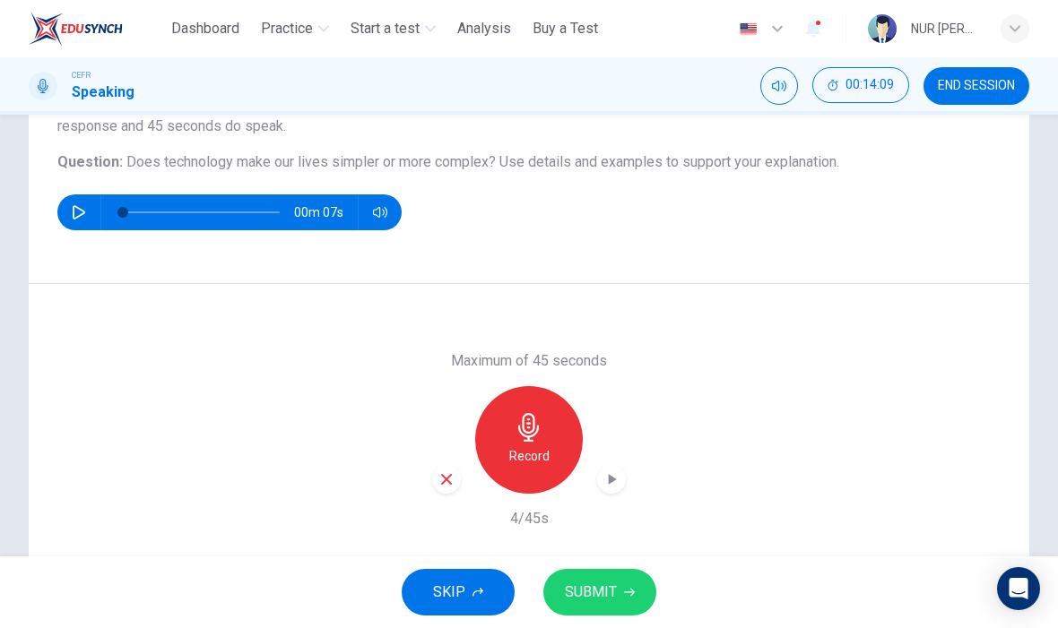
click at [452, 475] on icon "button" at bounding box center [446, 479] width 16 height 16
click at [531, 428] on icon "button" at bounding box center [528, 427] width 29 height 29
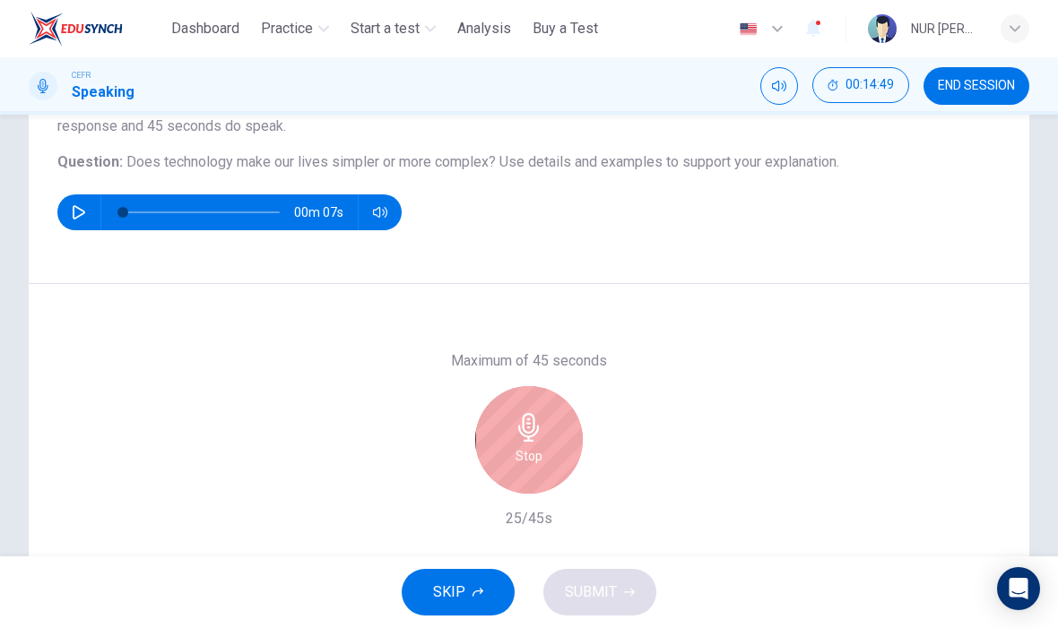
click at [541, 458] on h6 "Stop" at bounding box center [528, 456] width 27 height 22
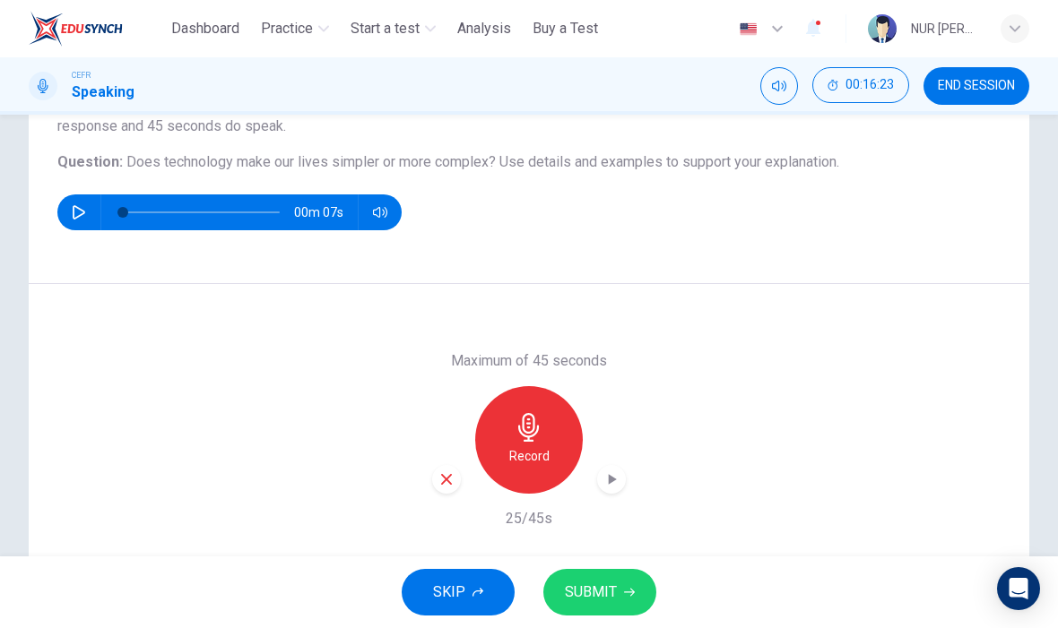
click at [616, 476] on icon "button" at bounding box center [611, 480] width 18 height 18
click at [444, 489] on div "button" at bounding box center [446, 479] width 29 height 29
click at [539, 426] on icon "button" at bounding box center [528, 427] width 21 height 29
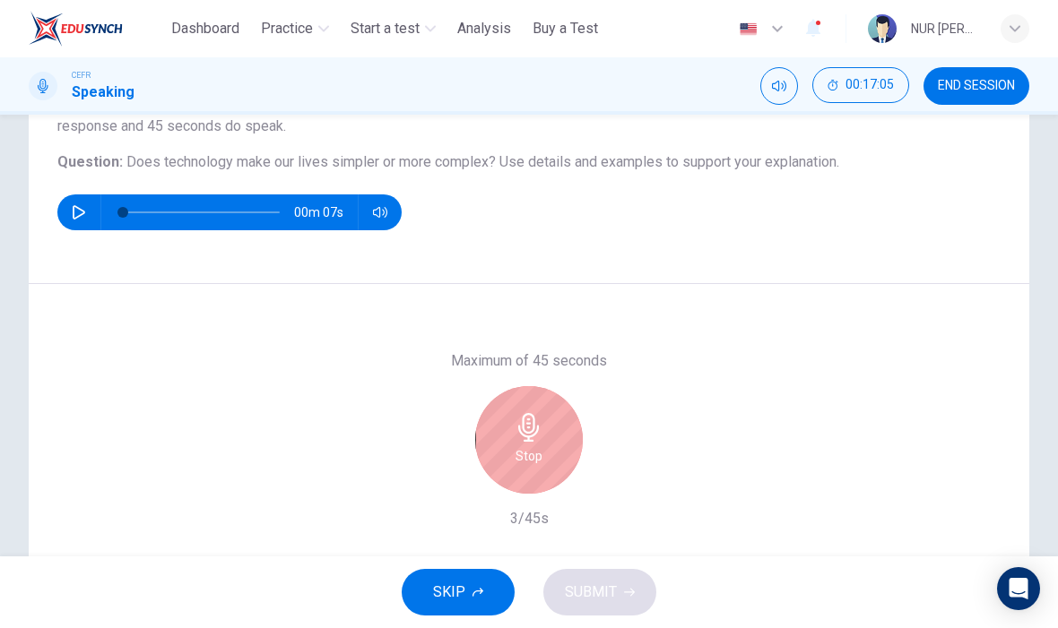
click at [576, 448] on div "Stop" at bounding box center [529, 440] width 108 height 108
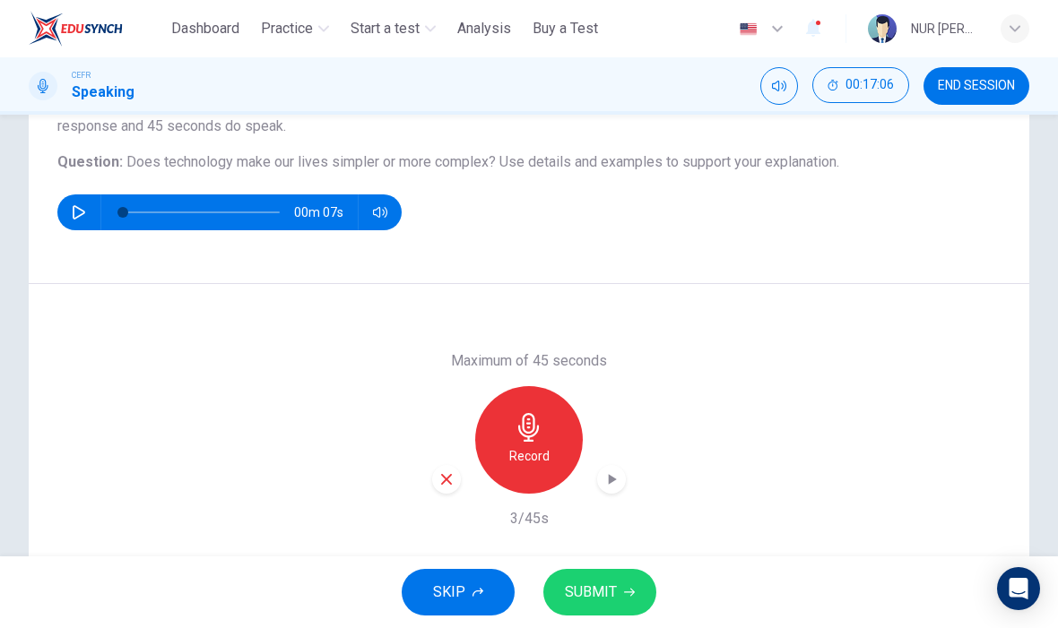
click at [600, 479] on div "button" at bounding box center [611, 479] width 29 height 29
click at [447, 473] on icon "button" at bounding box center [446, 479] width 16 height 16
click at [559, 435] on div "Record" at bounding box center [529, 440] width 108 height 108
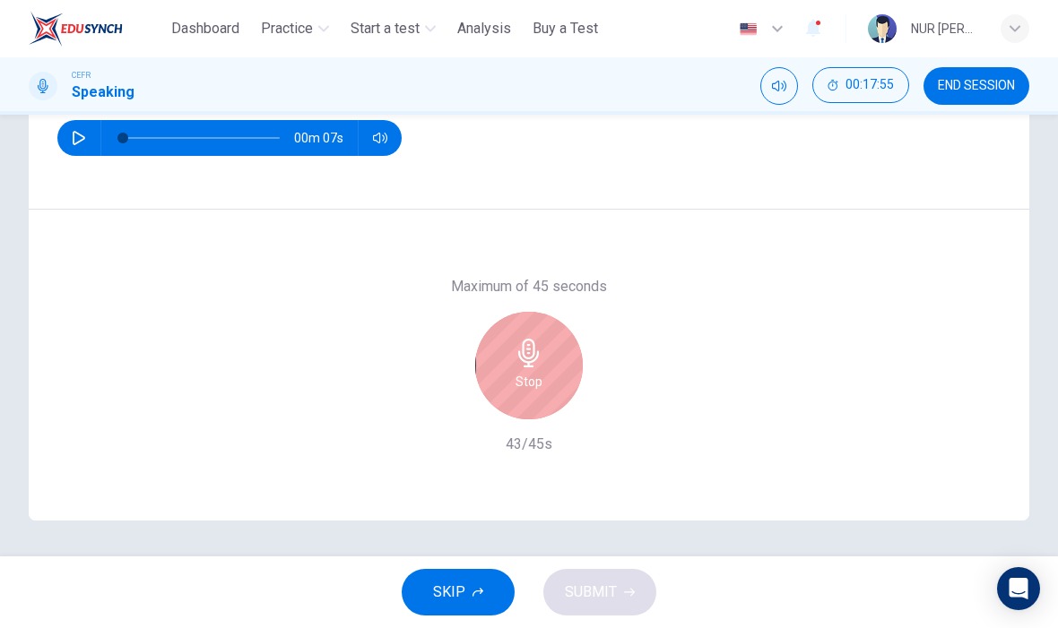
click at [523, 393] on div "Stop" at bounding box center [529, 366] width 108 height 108
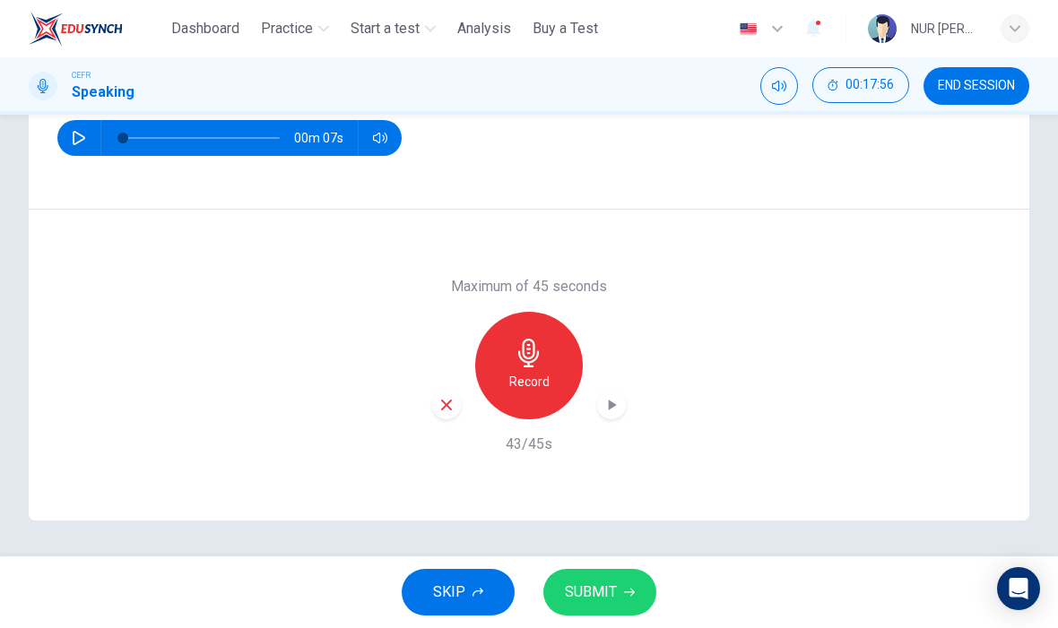
click at [609, 400] on icon "button" at bounding box center [611, 405] width 18 height 18
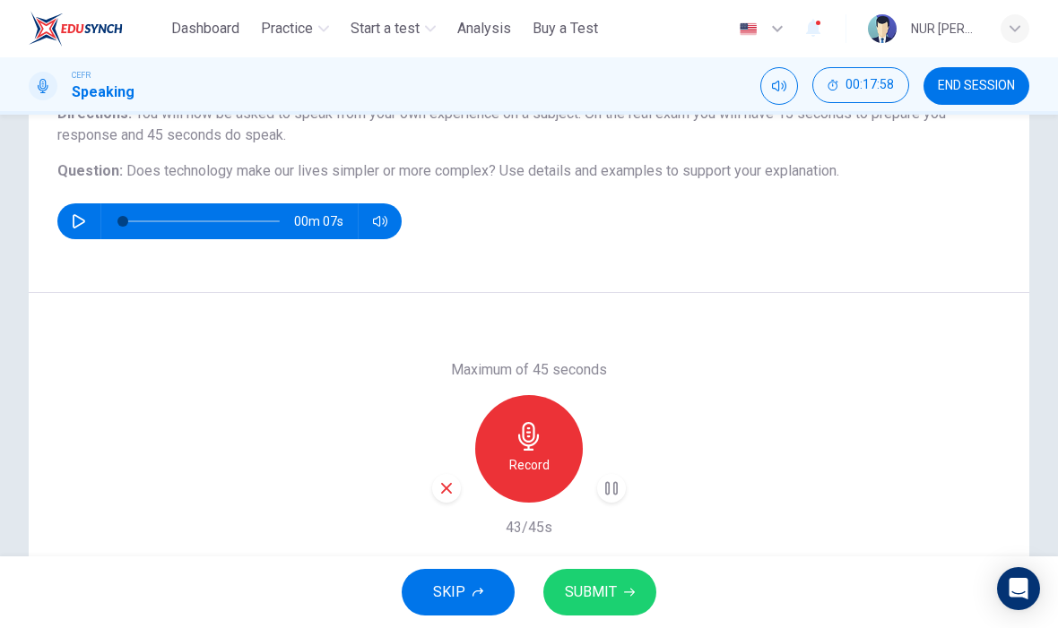
scroll to position [166, 0]
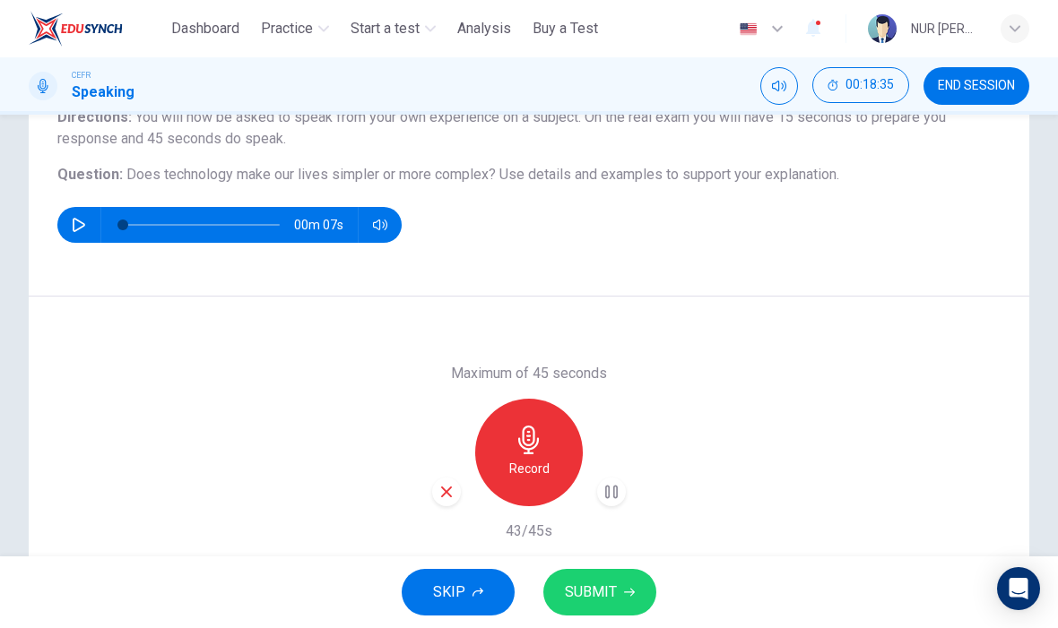
click at [603, 604] on span "SUBMIT" at bounding box center [591, 592] width 52 height 25
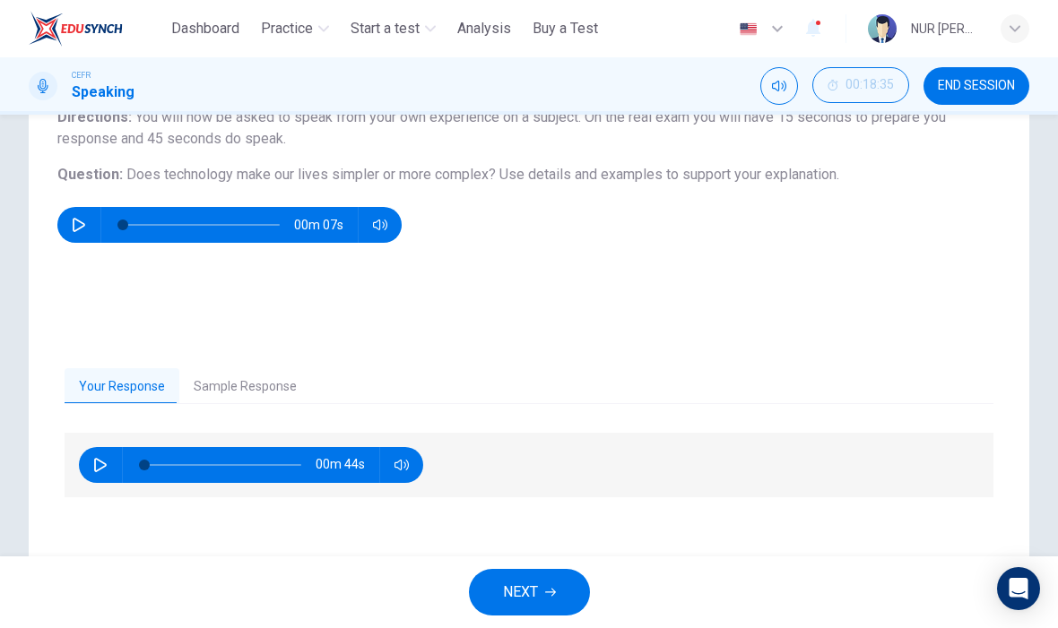
click at [259, 386] on button "Sample Response" at bounding box center [245, 387] width 132 height 38
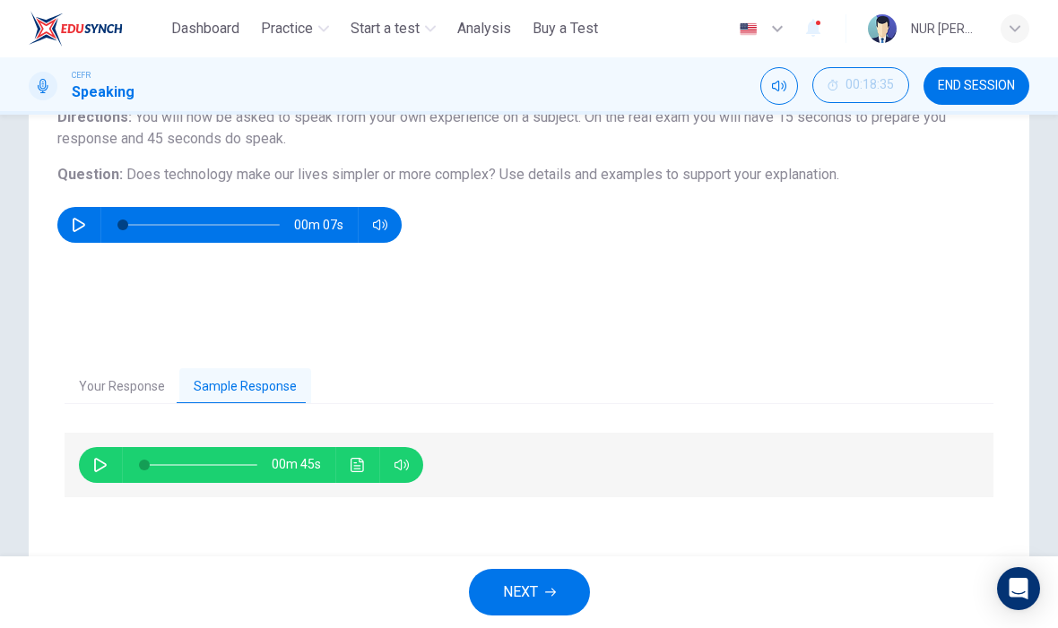
click at [362, 467] on icon "Click to see the audio transcription" at bounding box center [357, 465] width 14 height 14
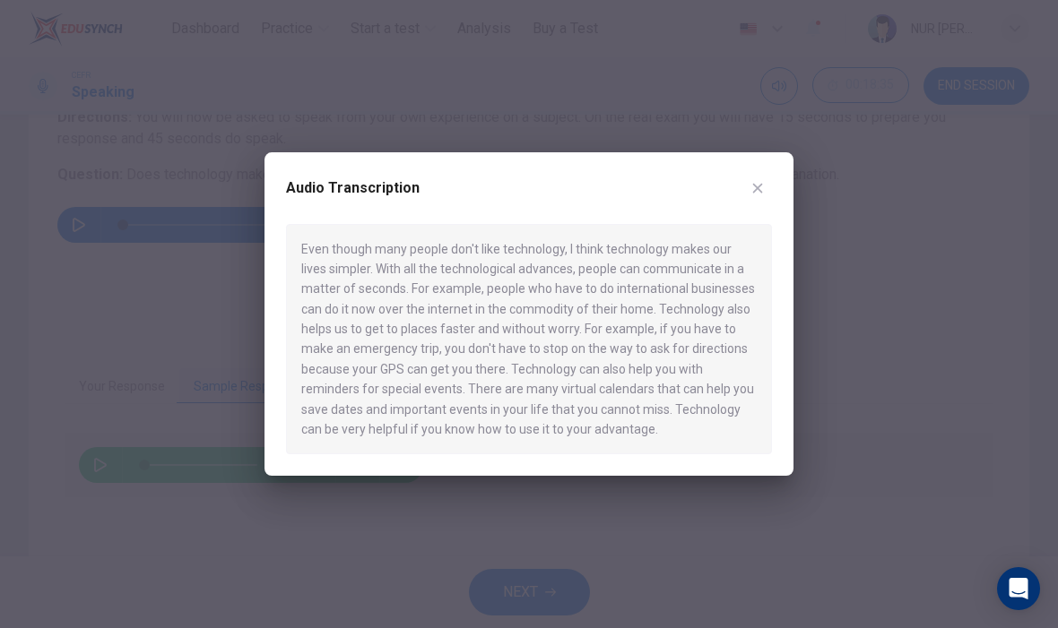
click at [757, 216] on div "Audio Transcription" at bounding box center [529, 199] width 486 height 50
click at [756, 215] on div "Audio Transcription" at bounding box center [529, 199] width 486 height 50
click at [760, 176] on button "button" at bounding box center [757, 188] width 29 height 29
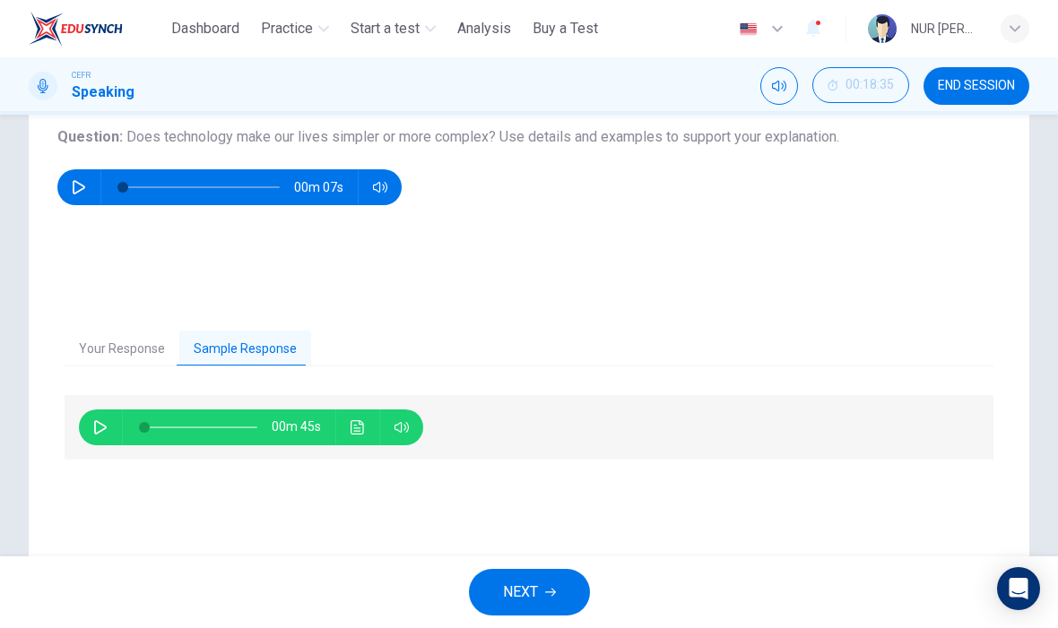
scroll to position [212, 0]
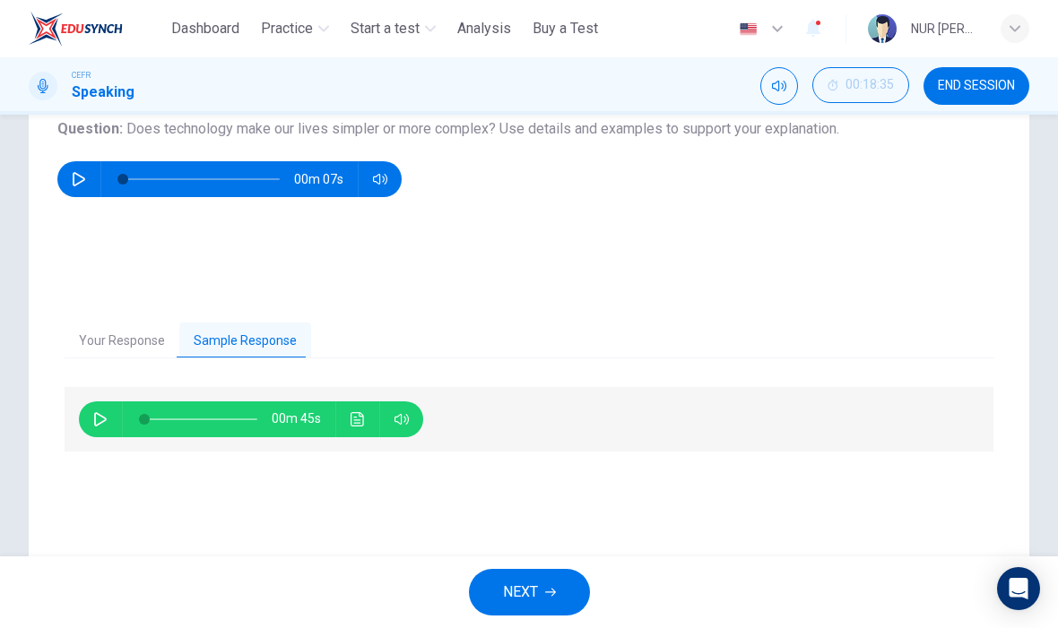
click at [348, 423] on button "Click to see the audio transcription" at bounding box center [357, 420] width 29 height 36
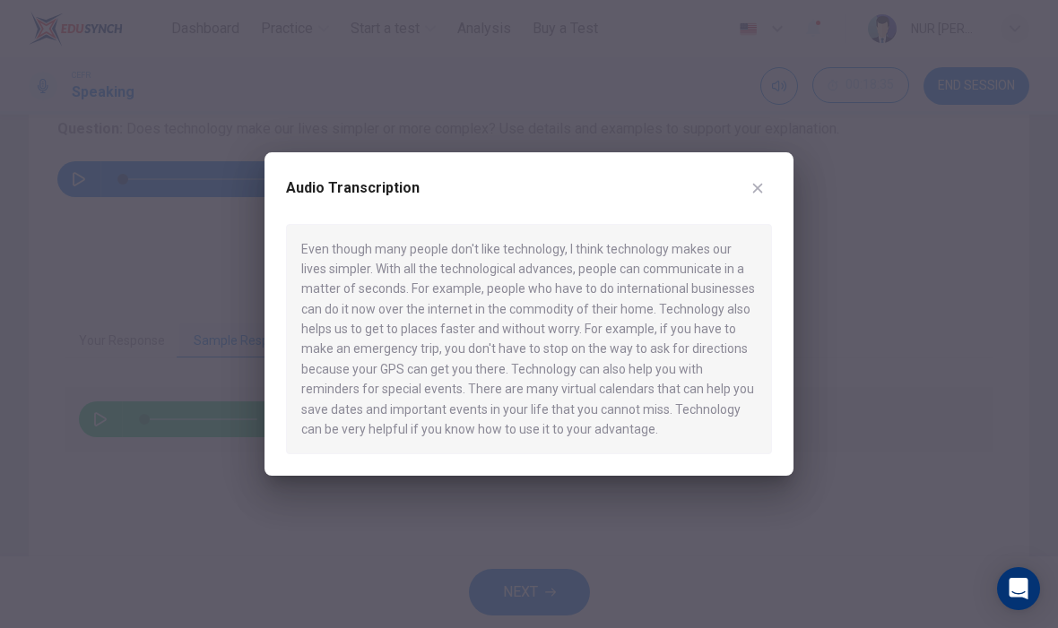
click at [748, 188] on button "button" at bounding box center [757, 188] width 29 height 29
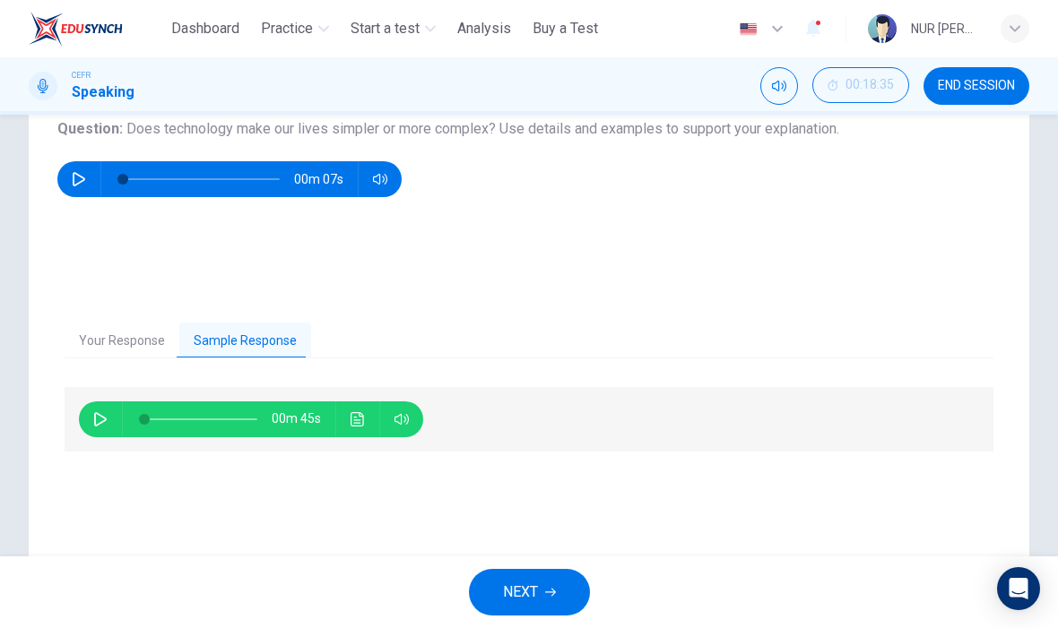
click at [550, 590] on icon "button" at bounding box center [550, 592] width 11 height 11
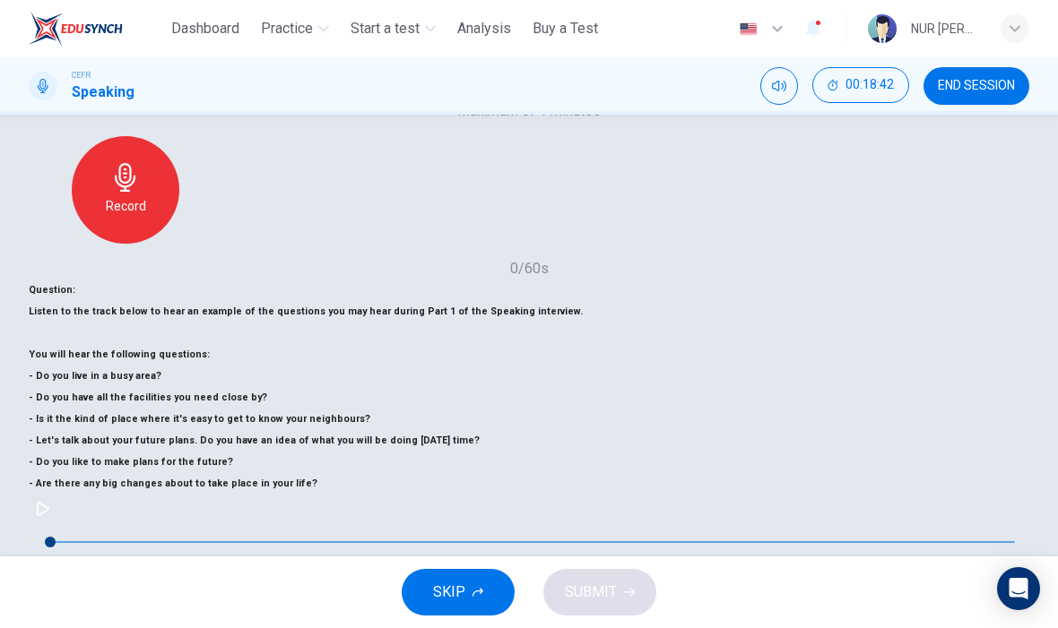
scroll to position [154, 0]
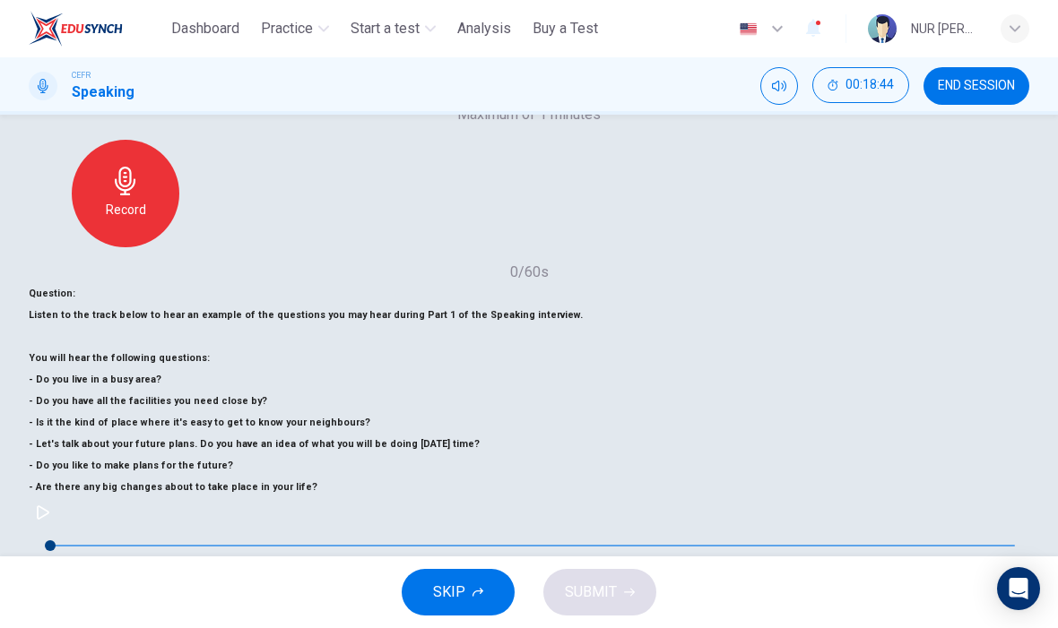
click at [455, 605] on button "SKIP" at bounding box center [458, 592] width 113 height 47
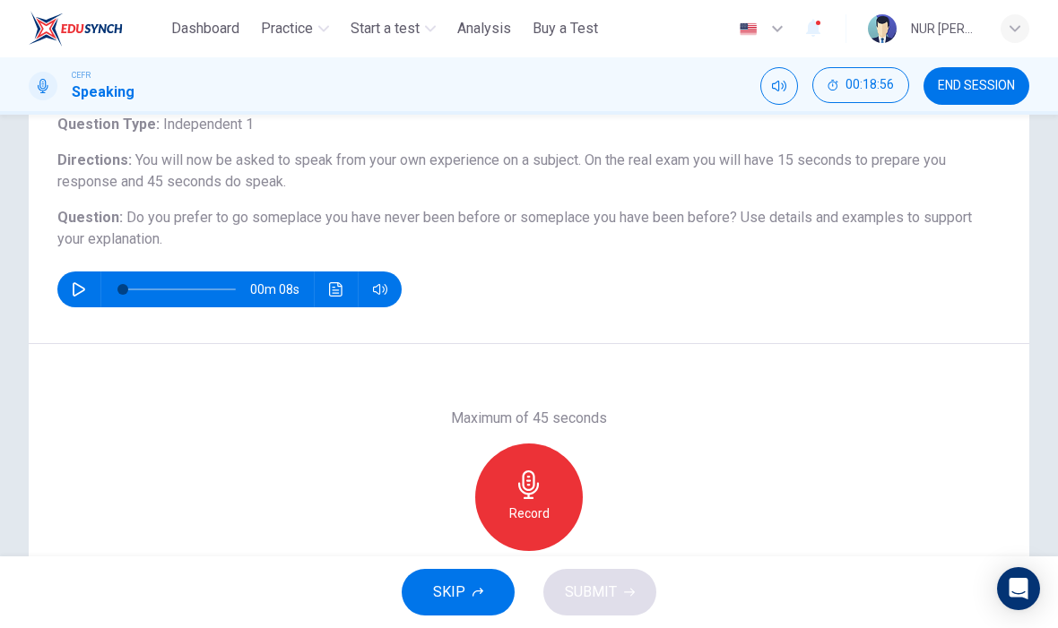
scroll to position [121, 0]
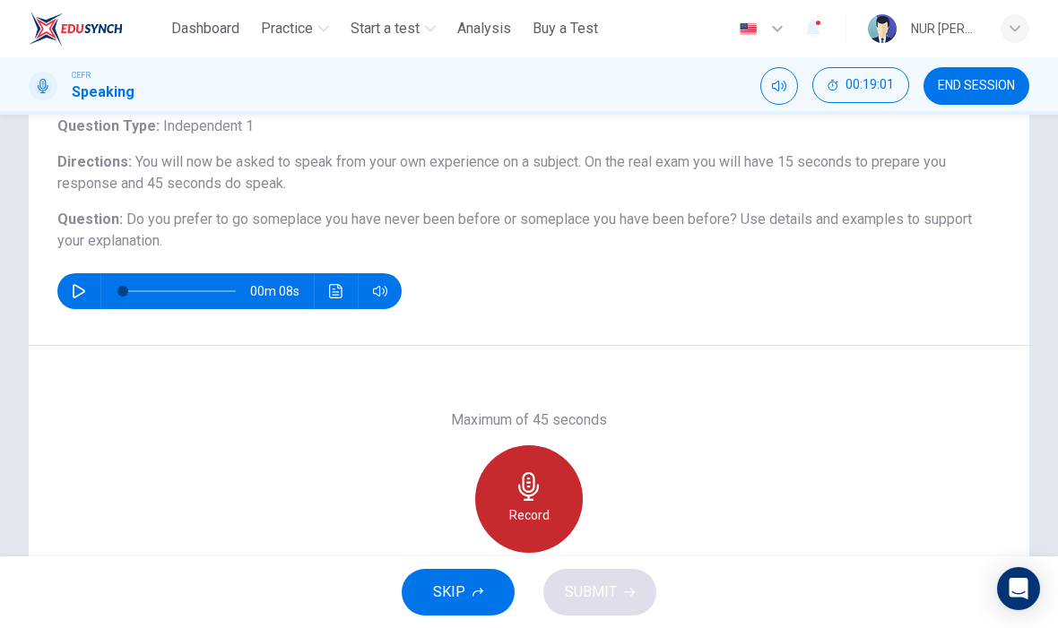
click at [537, 498] on icon "button" at bounding box center [528, 486] width 29 height 29
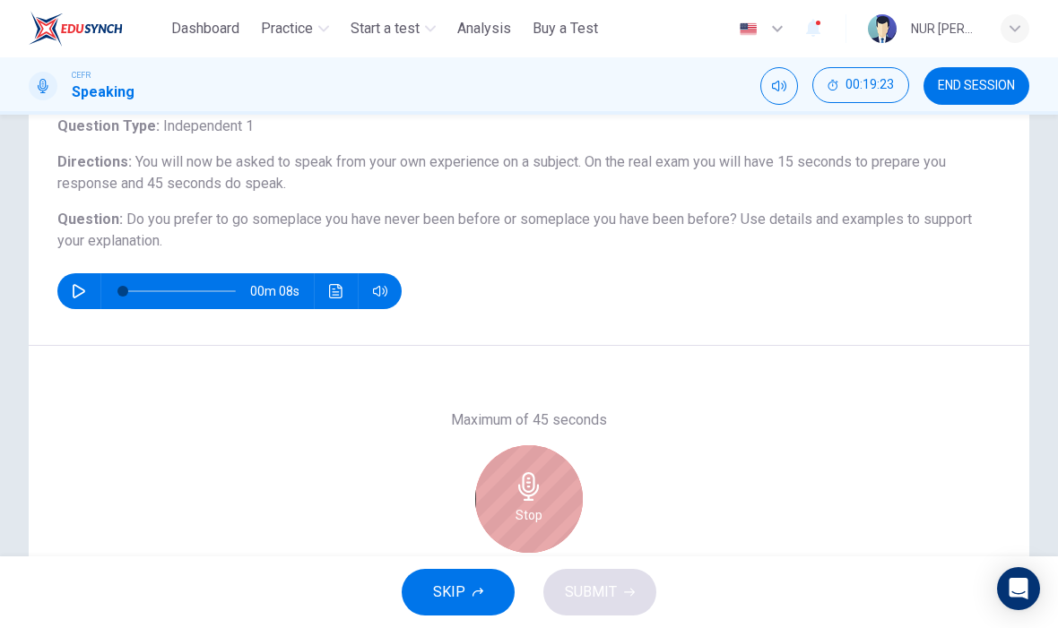
click at [519, 483] on icon "button" at bounding box center [528, 486] width 29 height 29
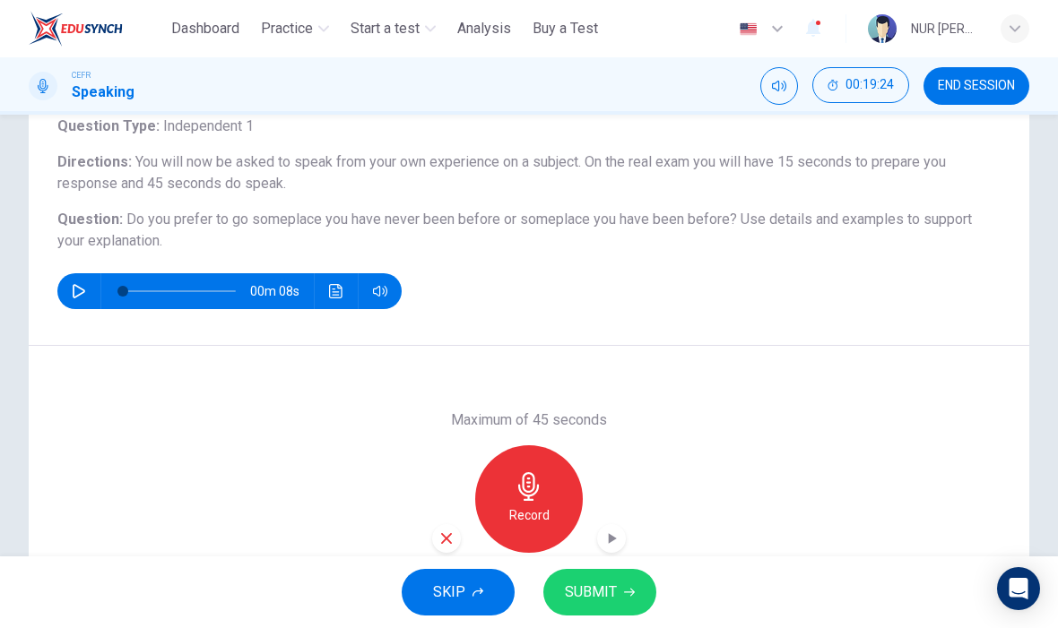
click at [612, 589] on span "SUBMIT" at bounding box center [591, 592] width 52 height 25
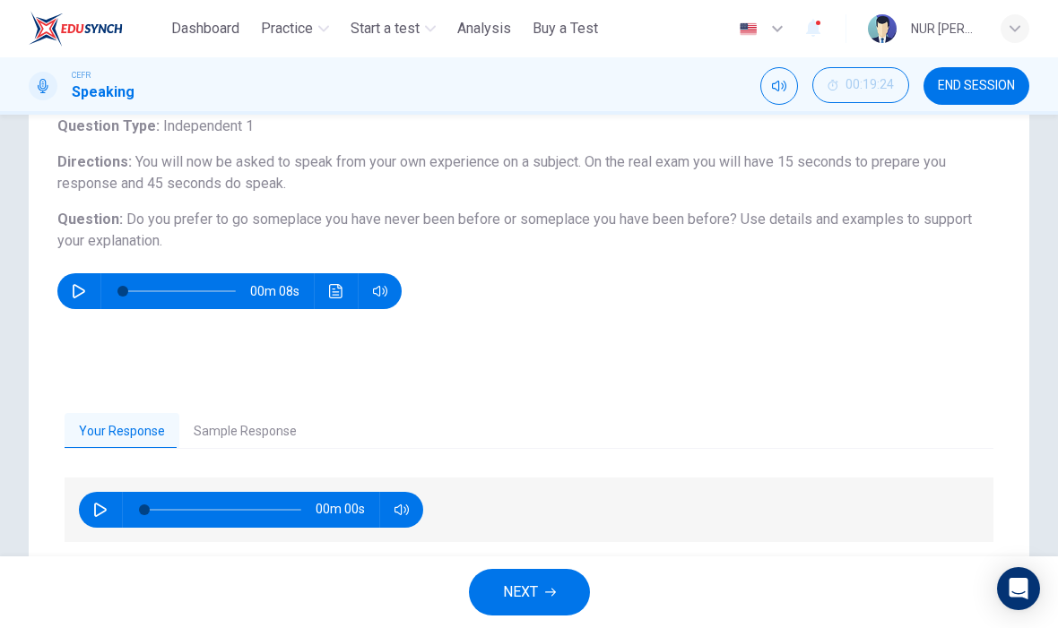
click at [251, 437] on button "Sample Response" at bounding box center [245, 432] width 132 height 38
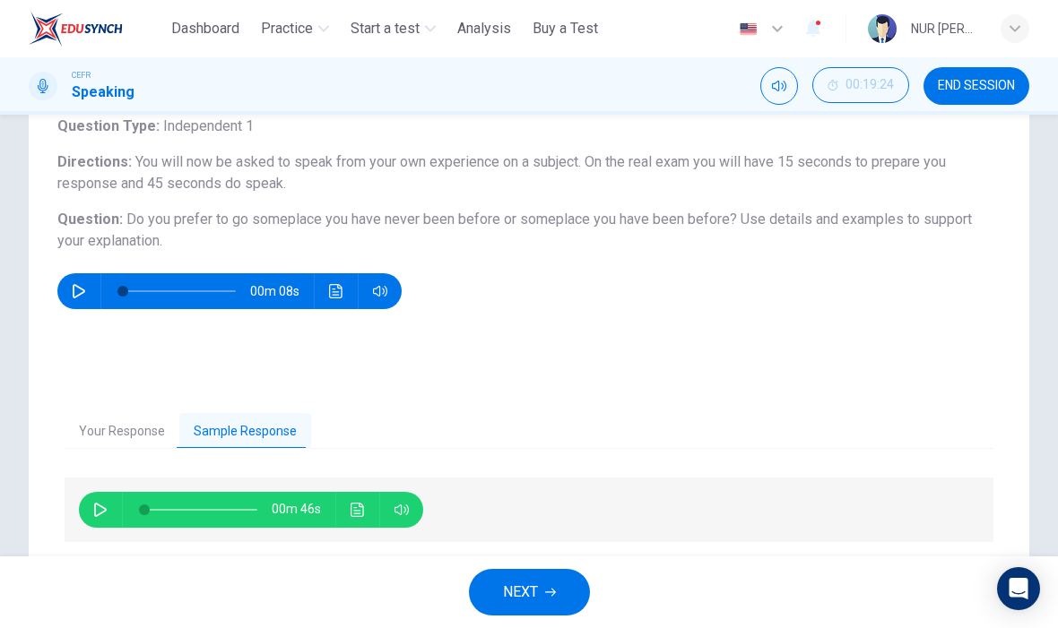
click at [361, 509] on icon "Click to see the audio transcription" at bounding box center [357, 510] width 14 height 14
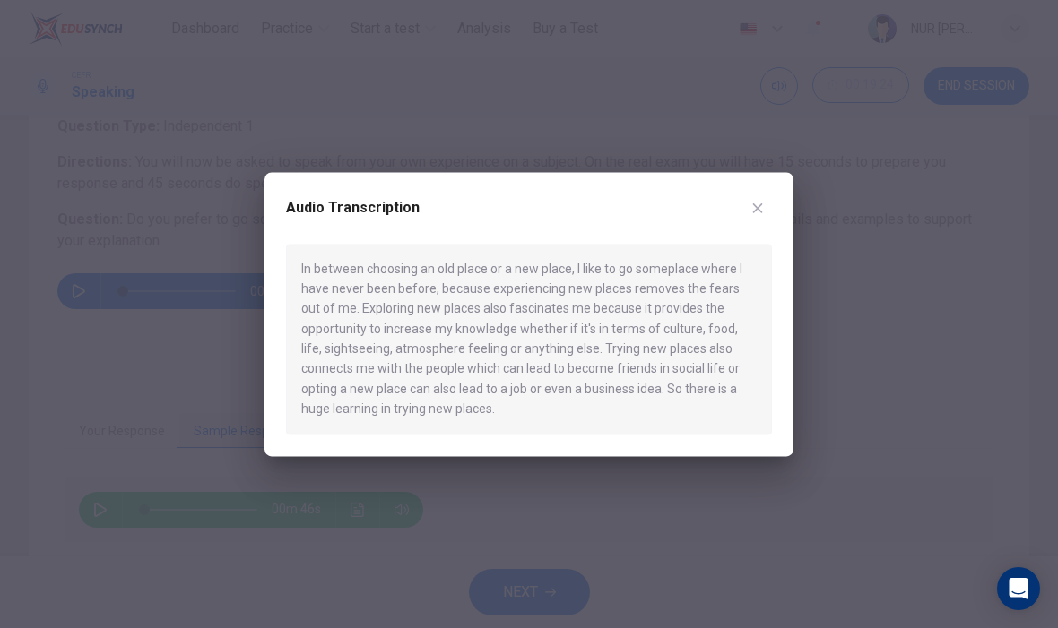
click at [761, 202] on button "button" at bounding box center [757, 208] width 29 height 29
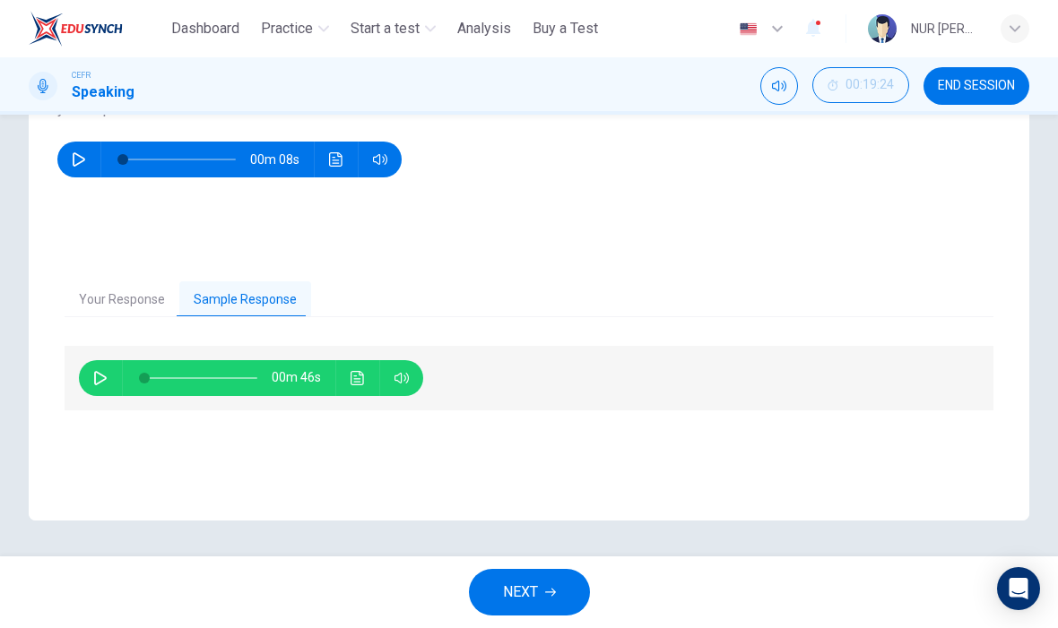
scroll to position [253, 0]
click at [566, 590] on button "NEXT" at bounding box center [529, 592] width 121 height 47
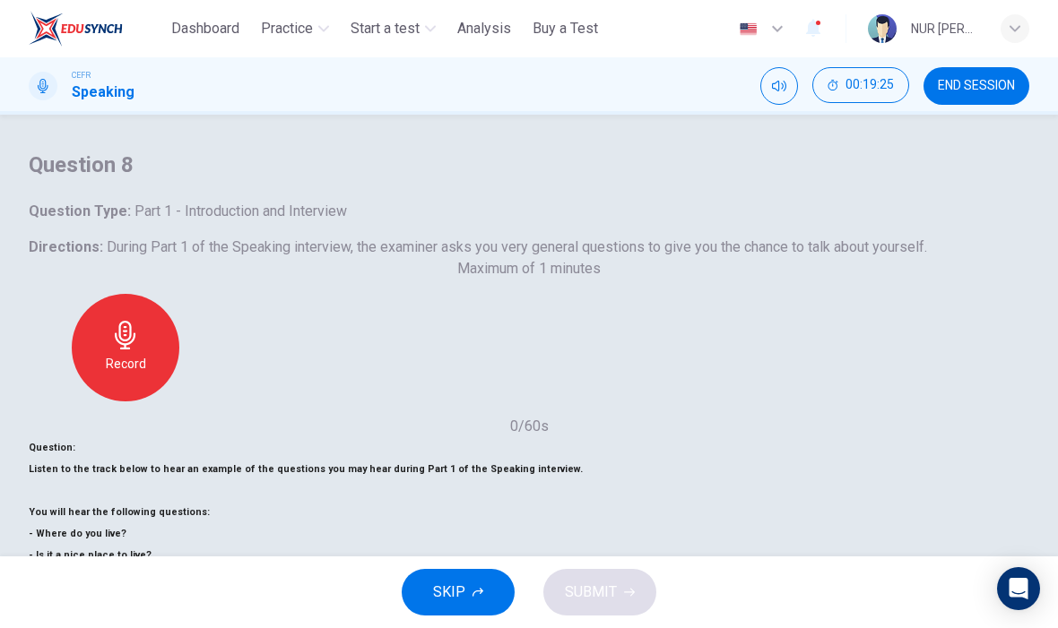
scroll to position [69, 0]
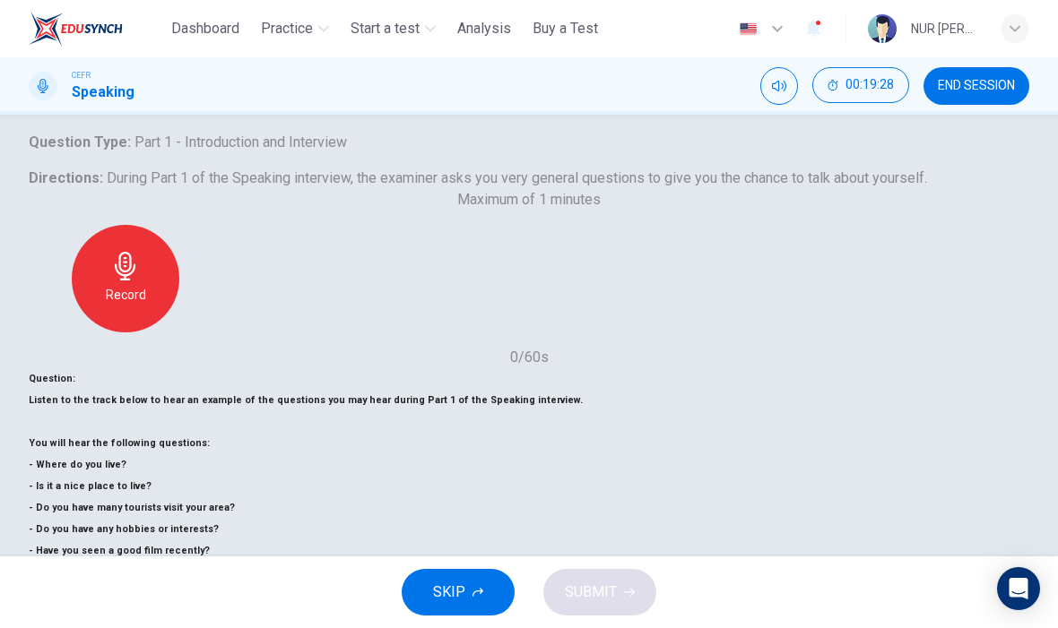
click at [479, 589] on icon "button" at bounding box center [477, 592] width 11 height 11
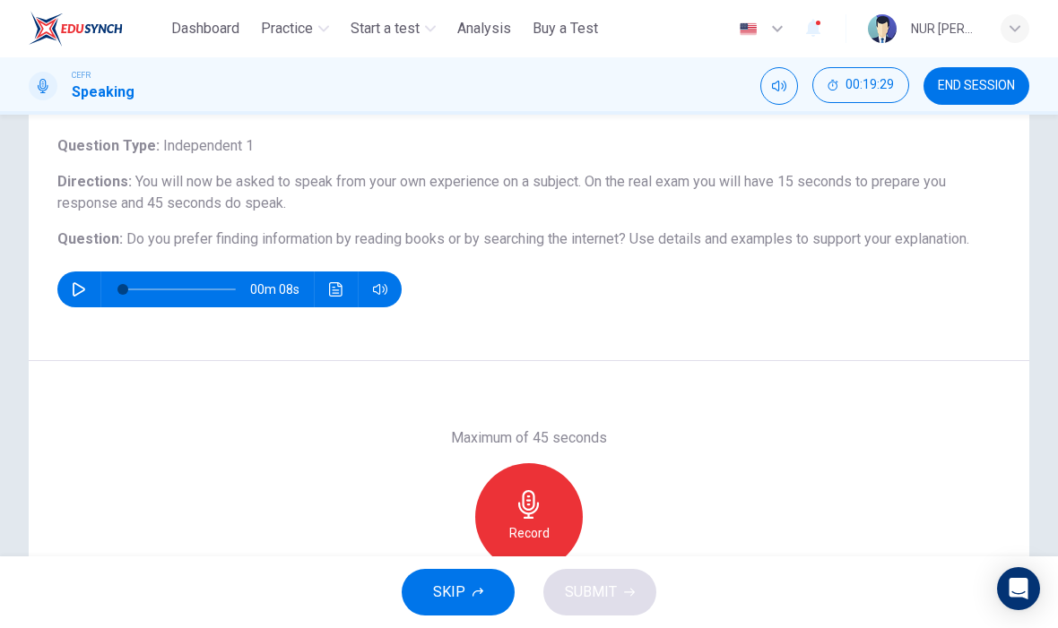
scroll to position [108, 0]
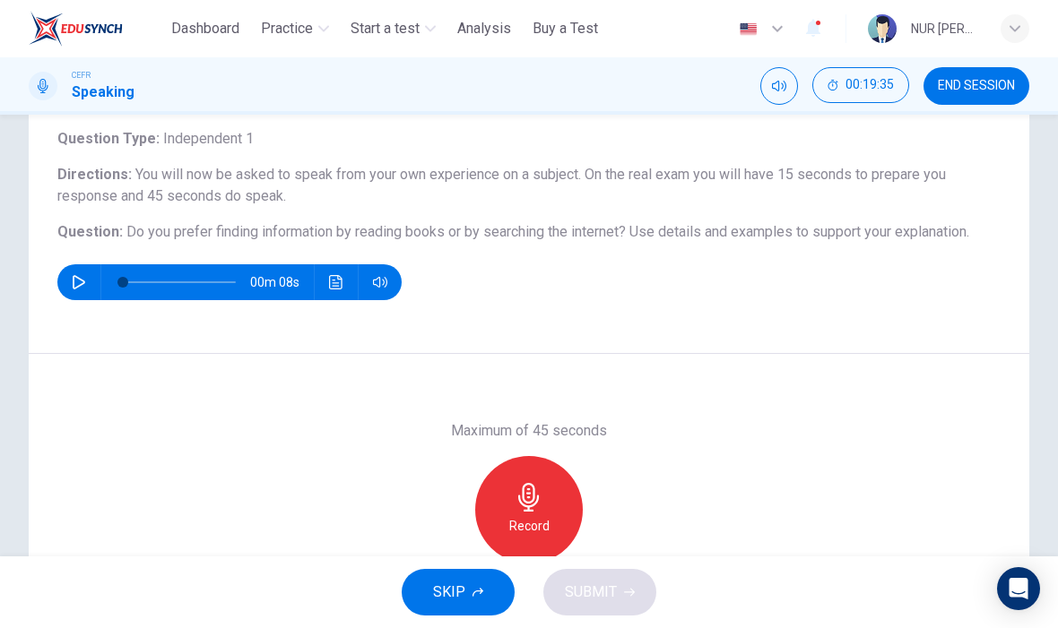
click at [528, 487] on icon "button" at bounding box center [528, 497] width 29 height 29
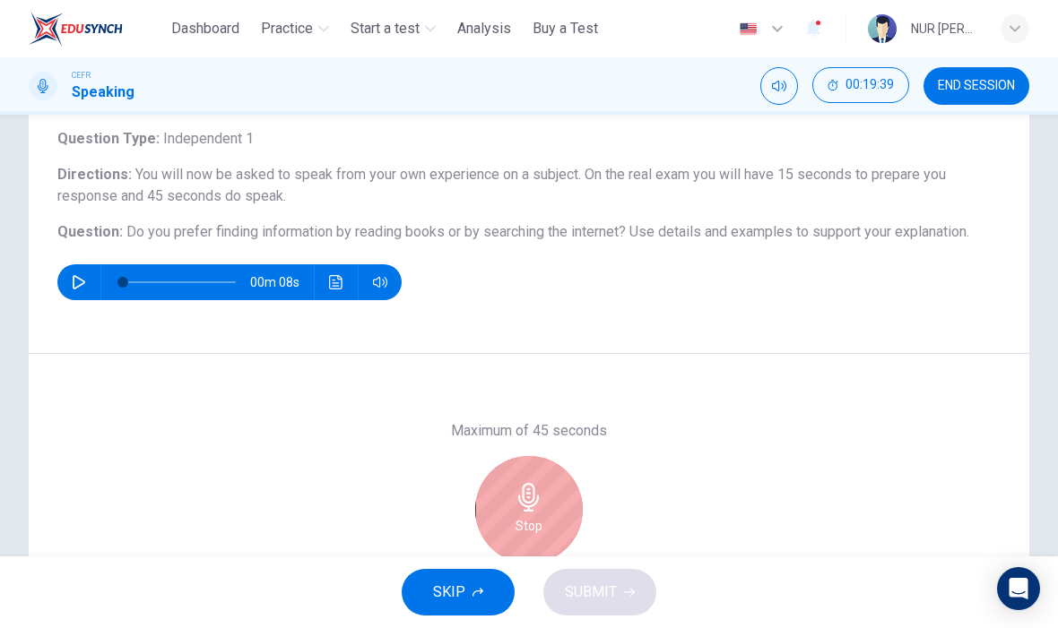
click at [524, 505] on icon "button" at bounding box center [528, 497] width 21 height 29
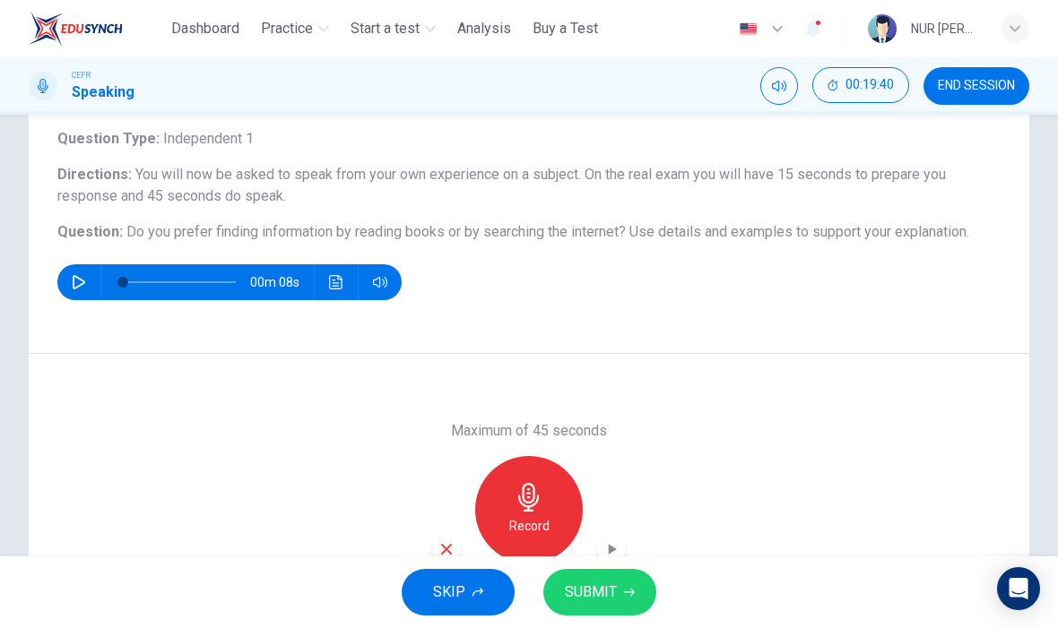
click at [455, 531] on div "Record" at bounding box center [529, 510] width 194 height 108
click at [441, 546] on icon "button" at bounding box center [446, 549] width 16 height 16
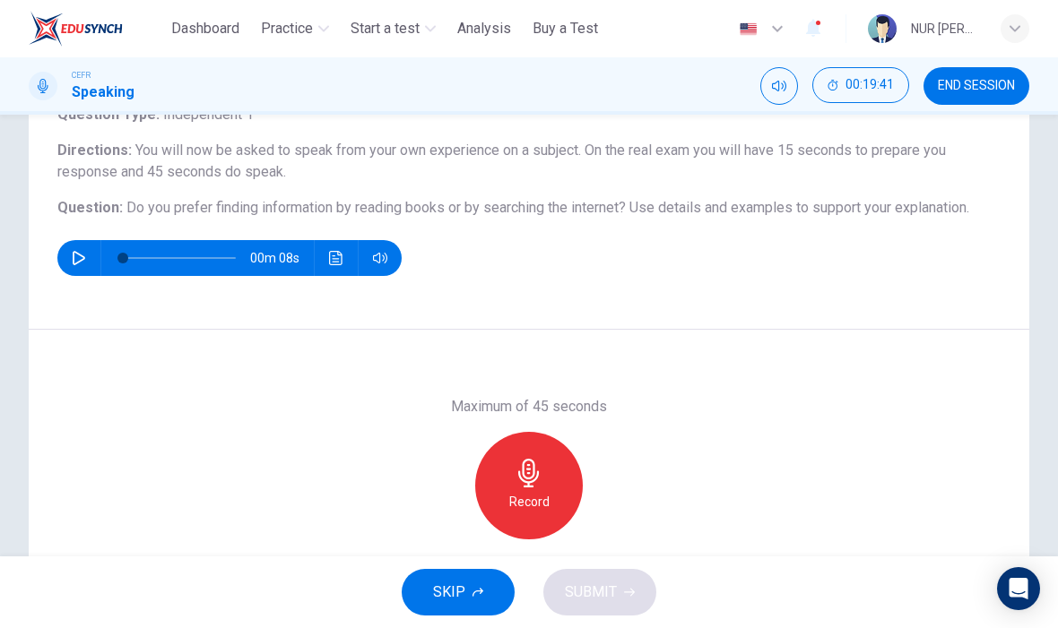
scroll to position [134, 0]
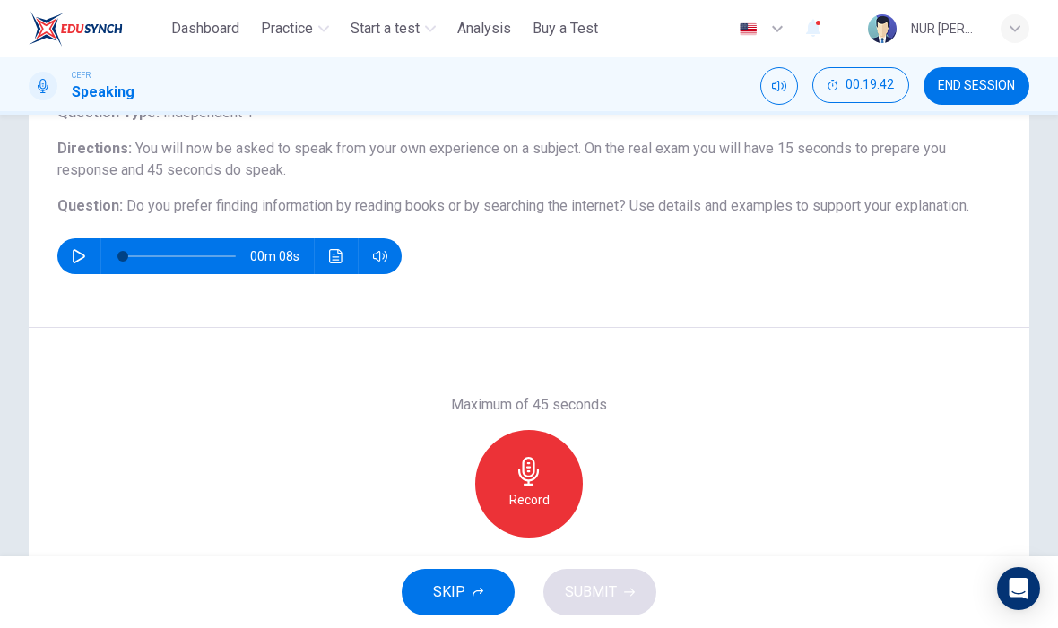
click at [533, 478] on icon "button" at bounding box center [528, 471] width 21 height 29
click at [612, 520] on icon "button" at bounding box center [611, 523] width 18 height 18
click at [520, 502] on h6 "Record" at bounding box center [529, 500] width 40 height 22
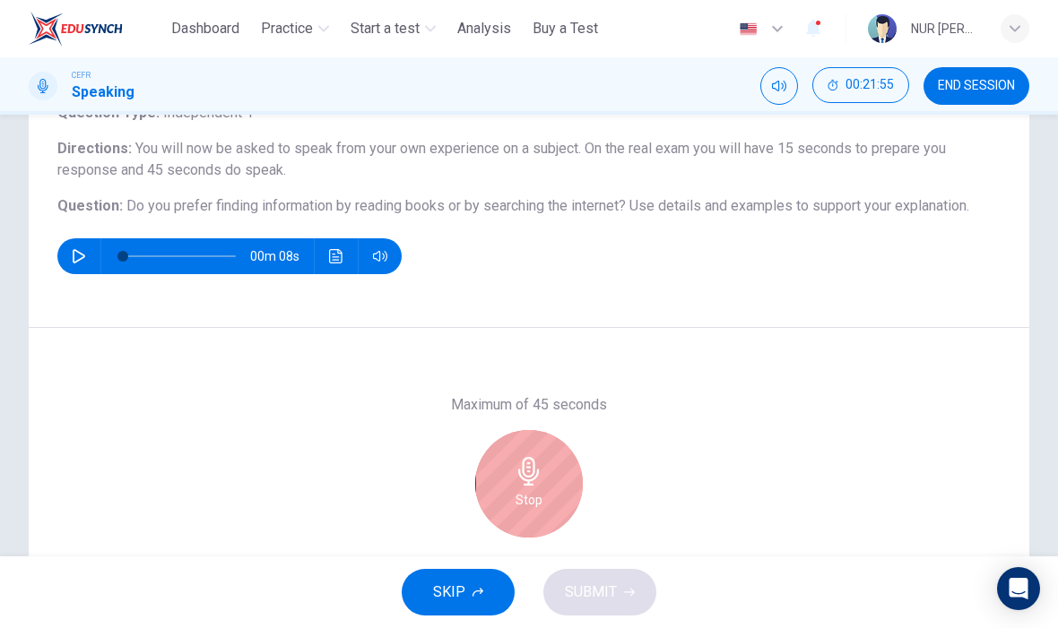
click at [529, 498] on h6 "Stop" at bounding box center [528, 500] width 27 height 22
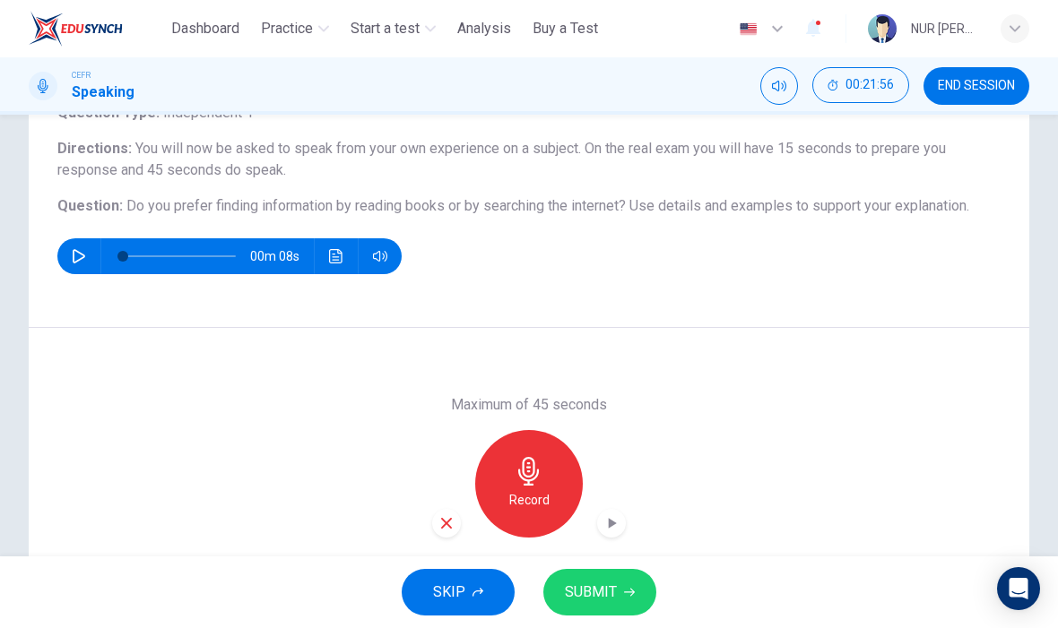
click at [446, 524] on icon "button" at bounding box center [446, 523] width 16 height 16
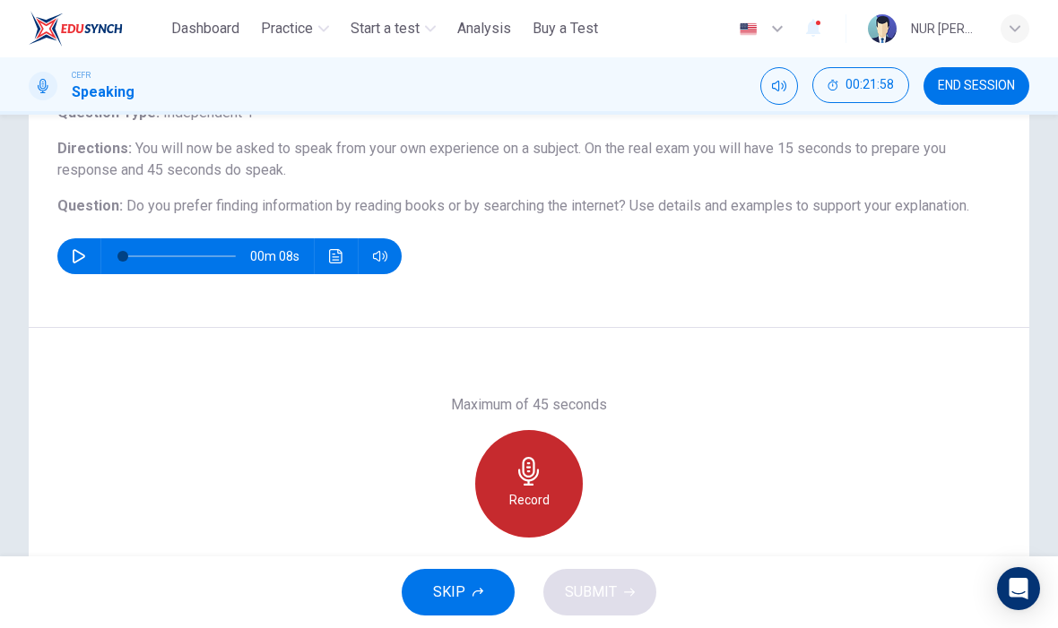
click at [544, 496] on h6 "Record" at bounding box center [529, 500] width 40 height 22
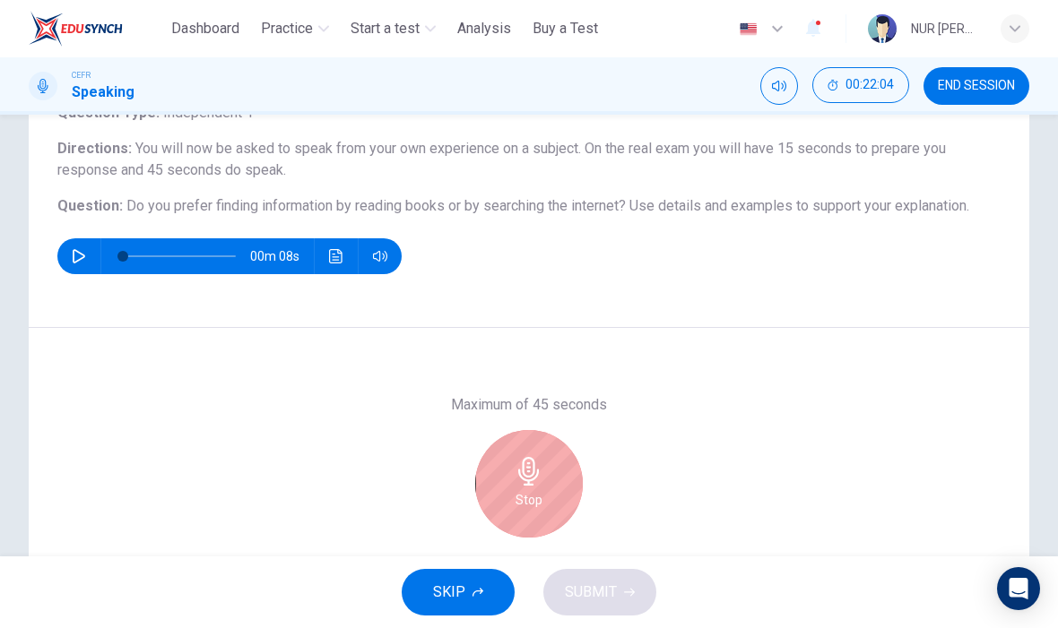
click at [530, 486] on div "Stop" at bounding box center [529, 484] width 108 height 108
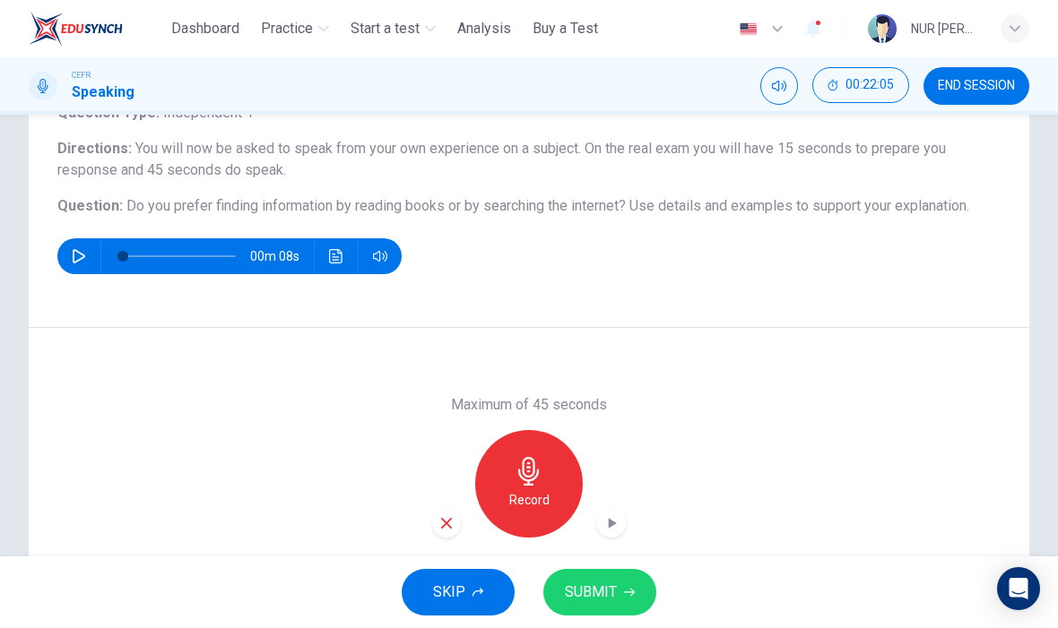
click at [449, 512] on div "button" at bounding box center [446, 523] width 29 height 29
click at [541, 488] on div "Record" at bounding box center [529, 484] width 108 height 108
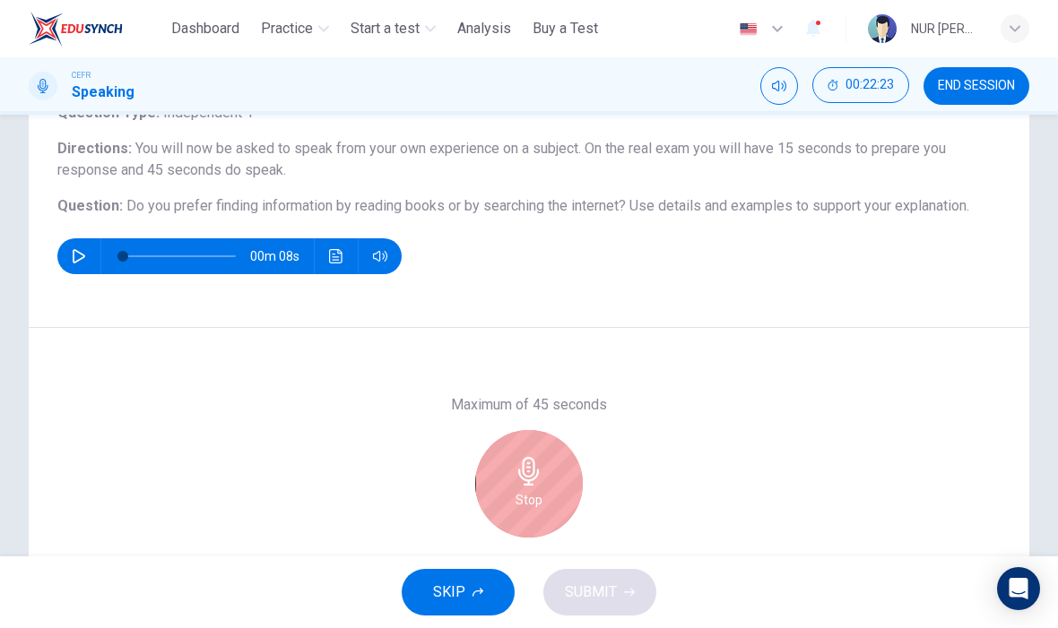
click at [540, 453] on div "Stop" at bounding box center [529, 484] width 108 height 108
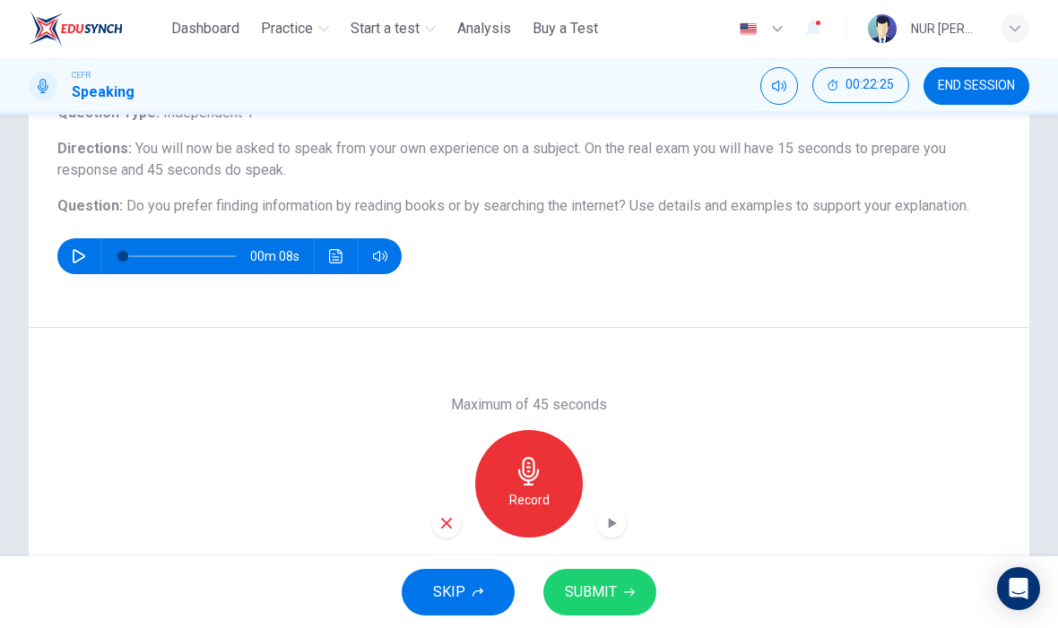
click at [608, 519] on icon "button" at bounding box center [611, 523] width 18 height 18
click at [544, 507] on h6 "Record" at bounding box center [529, 500] width 40 height 22
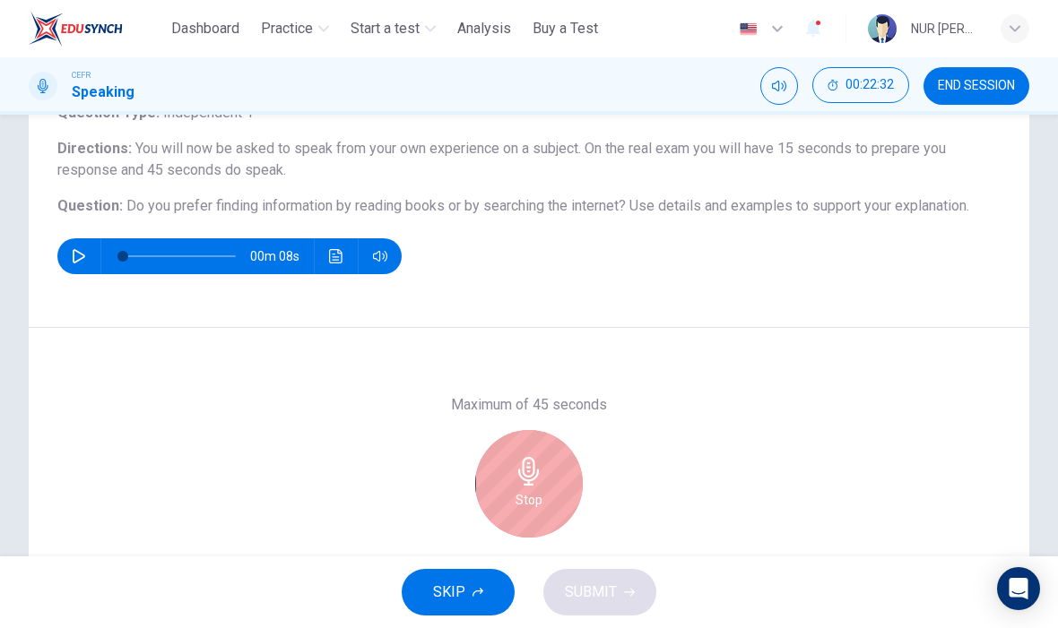
click at [541, 487] on div "Stop" at bounding box center [529, 484] width 108 height 108
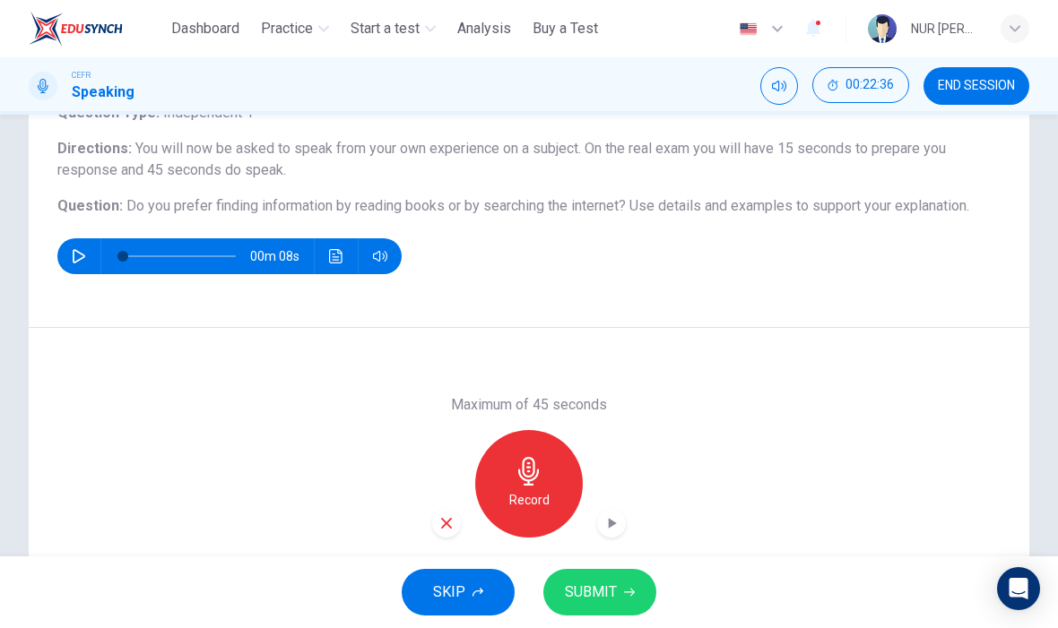
click at [453, 523] on icon "button" at bounding box center [446, 523] width 16 height 16
click at [528, 471] on icon "button" at bounding box center [528, 471] width 21 height 29
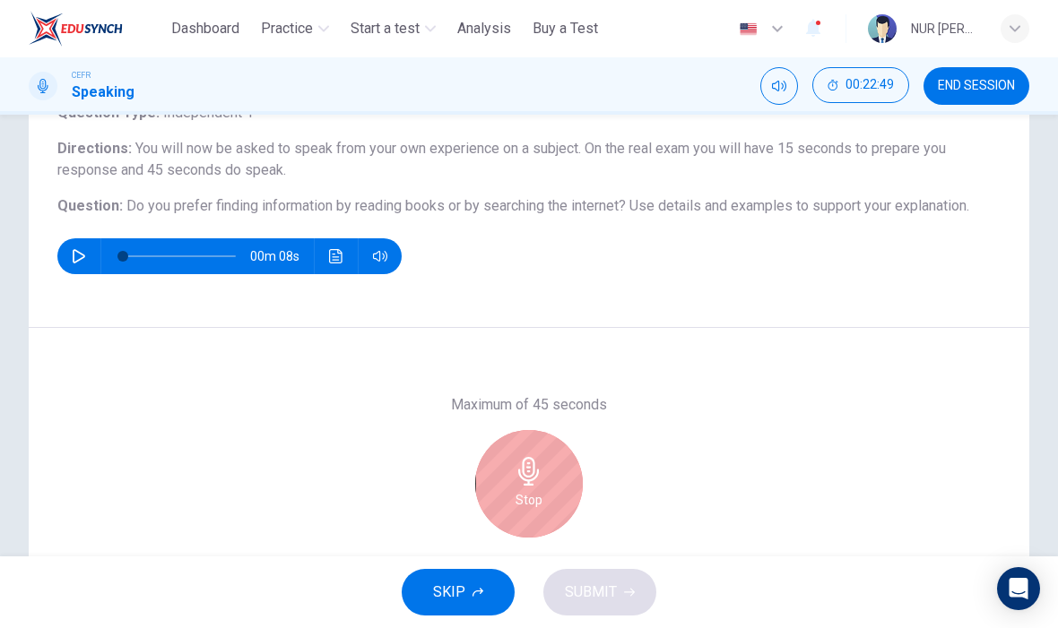
click at [528, 505] on h6 "Stop" at bounding box center [528, 500] width 27 height 22
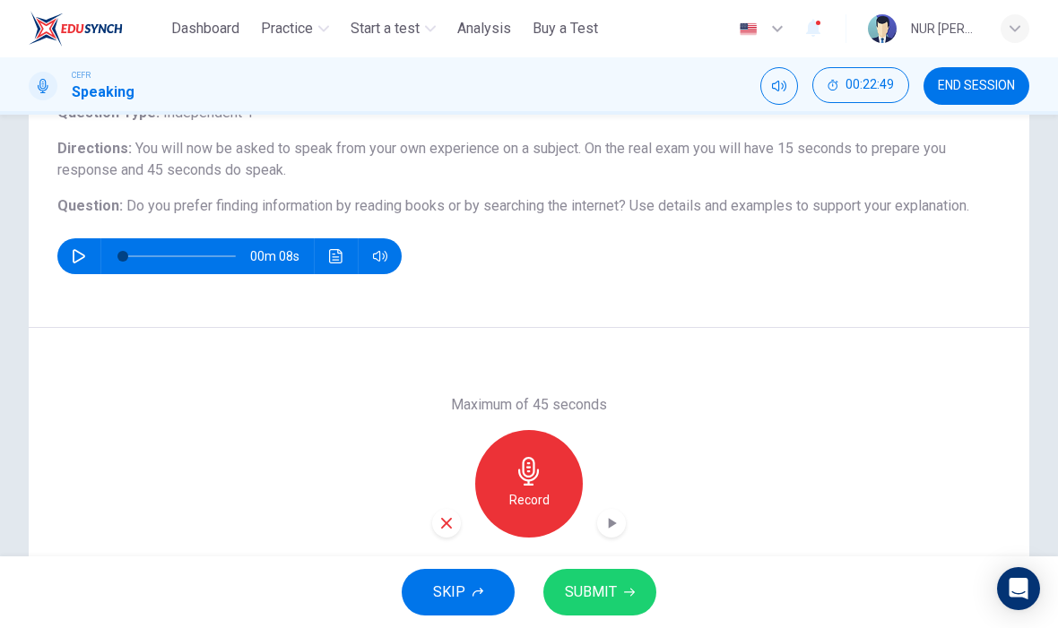
click at [458, 529] on div "button" at bounding box center [446, 523] width 29 height 29
click at [550, 484] on div "Record" at bounding box center [529, 484] width 108 height 108
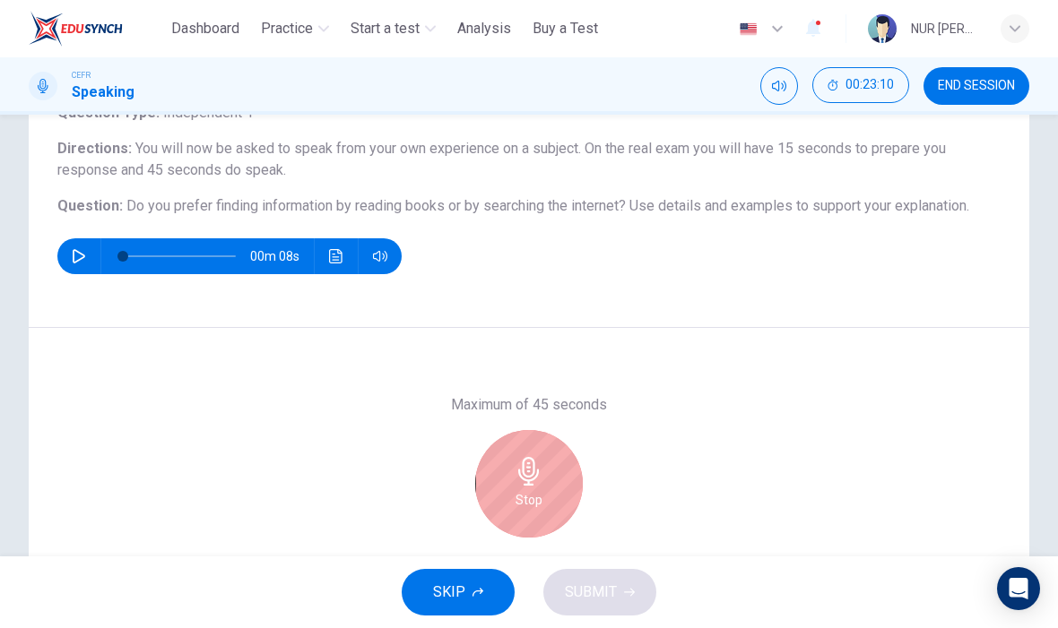
click at [559, 509] on div "Stop" at bounding box center [529, 484] width 108 height 108
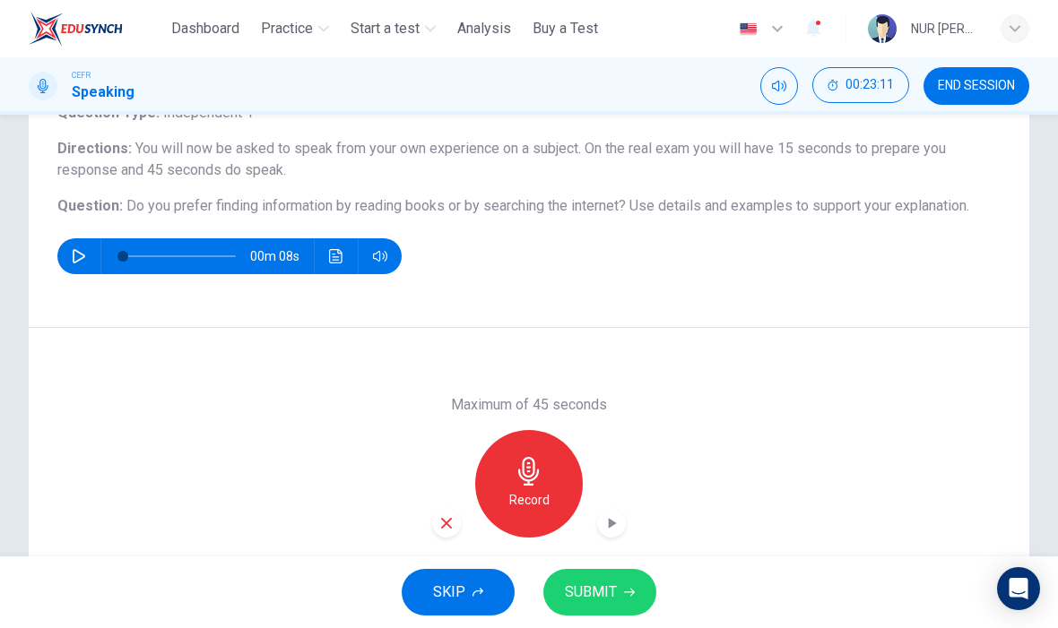
click at [625, 520] on div "button" at bounding box center [611, 523] width 29 height 29
click at [445, 531] on div "button" at bounding box center [446, 523] width 29 height 29
click at [524, 489] on h6 "Record" at bounding box center [529, 500] width 40 height 22
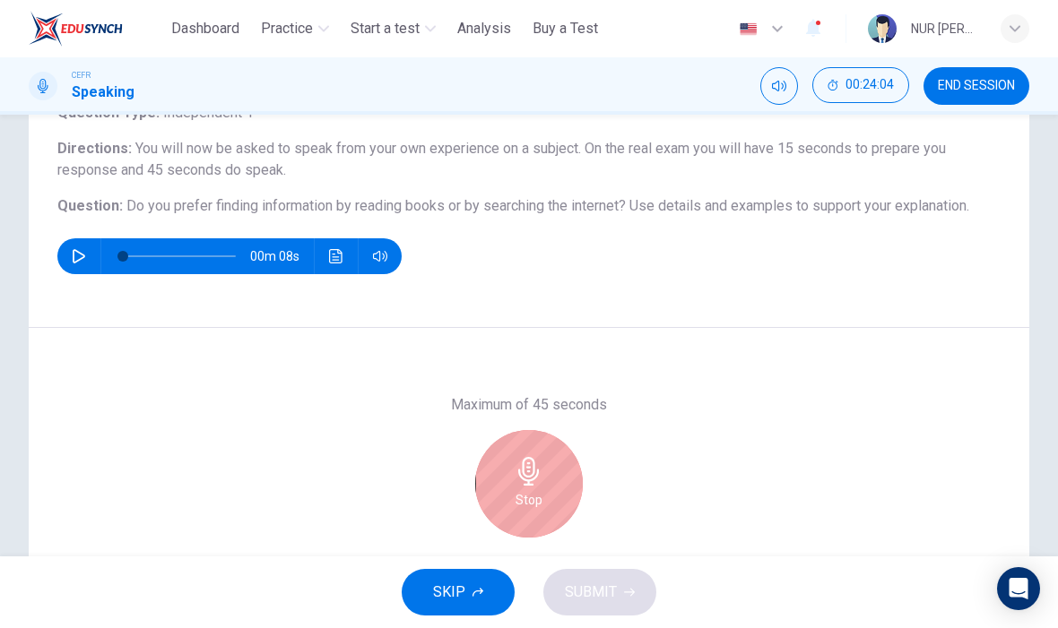
click at [523, 504] on h6 "Stop" at bounding box center [528, 500] width 27 height 22
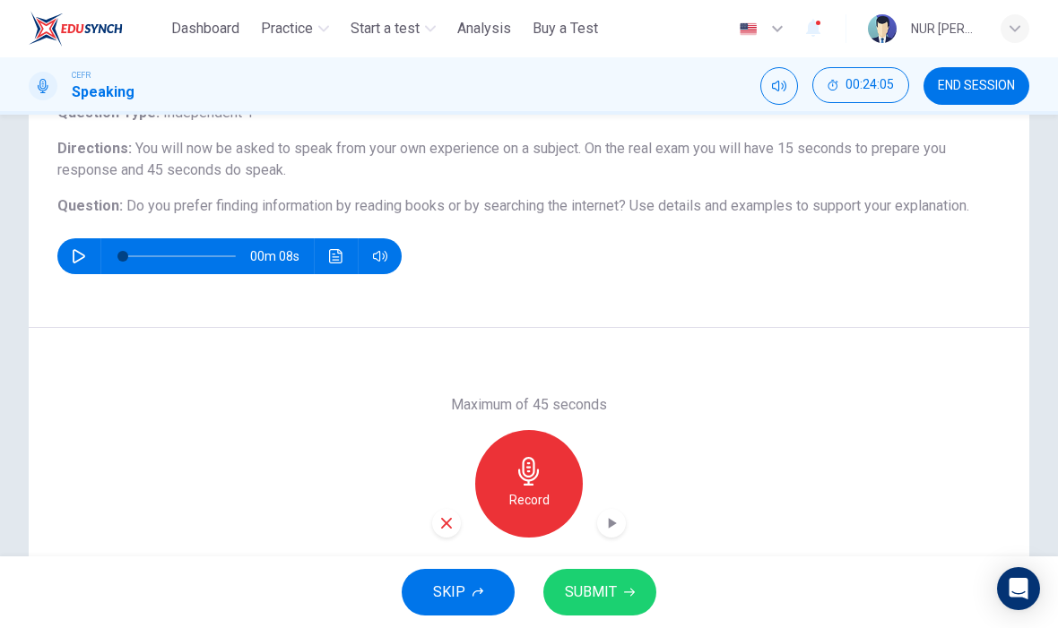
click at [448, 523] on icon "button" at bounding box center [446, 523] width 16 height 16
click at [530, 479] on icon "button" at bounding box center [528, 471] width 21 height 29
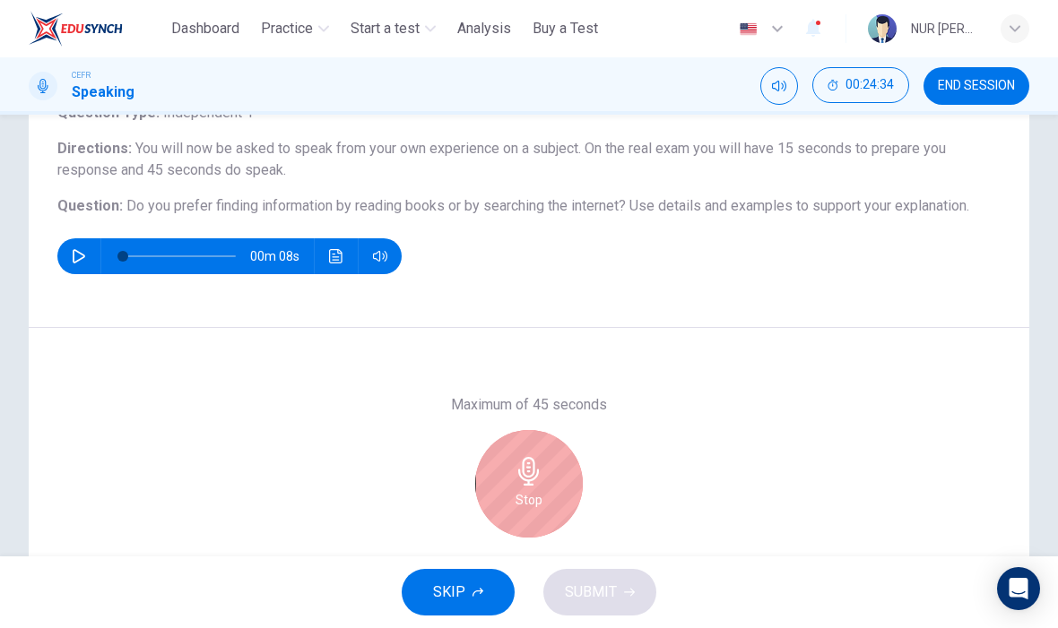
click at [542, 505] on div "Stop" at bounding box center [529, 484] width 108 height 108
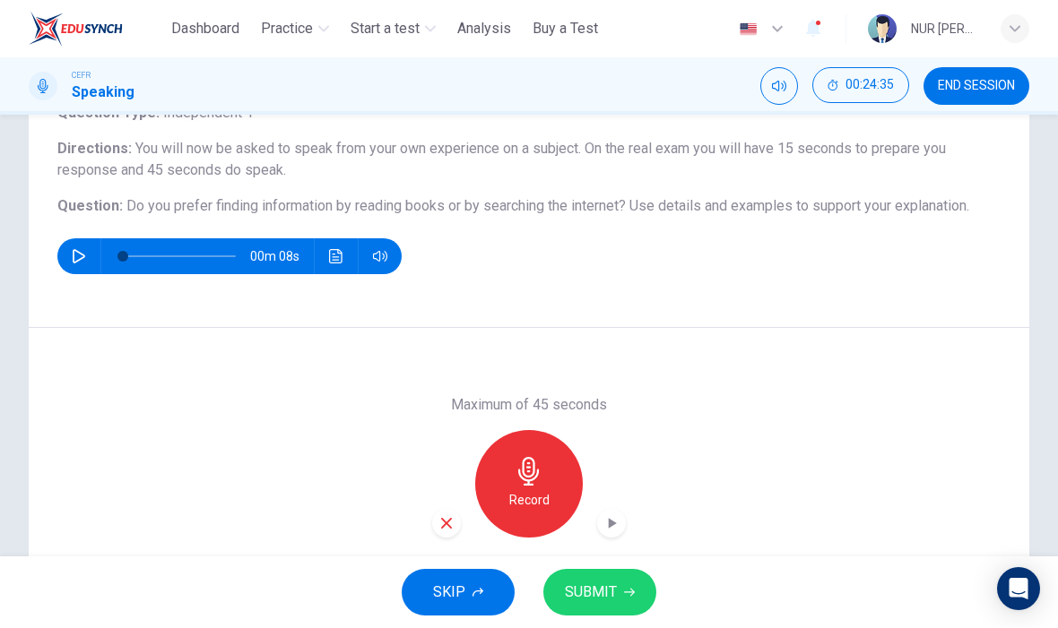
click at [603, 523] on icon "button" at bounding box center [611, 523] width 18 height 18
click at [433, 526] on div "button" at bounding box center [446, 523] width 29 height 29
click at [525, 478] on icon "button" at bounding box center [528, 471] width 29 height 29
click at [603, 526] on icon "button" at bounding box center [611, 523] width 18 height 18
click at [452, 528] on icon "button" at bounding box center [446, 523] width 16 height 16
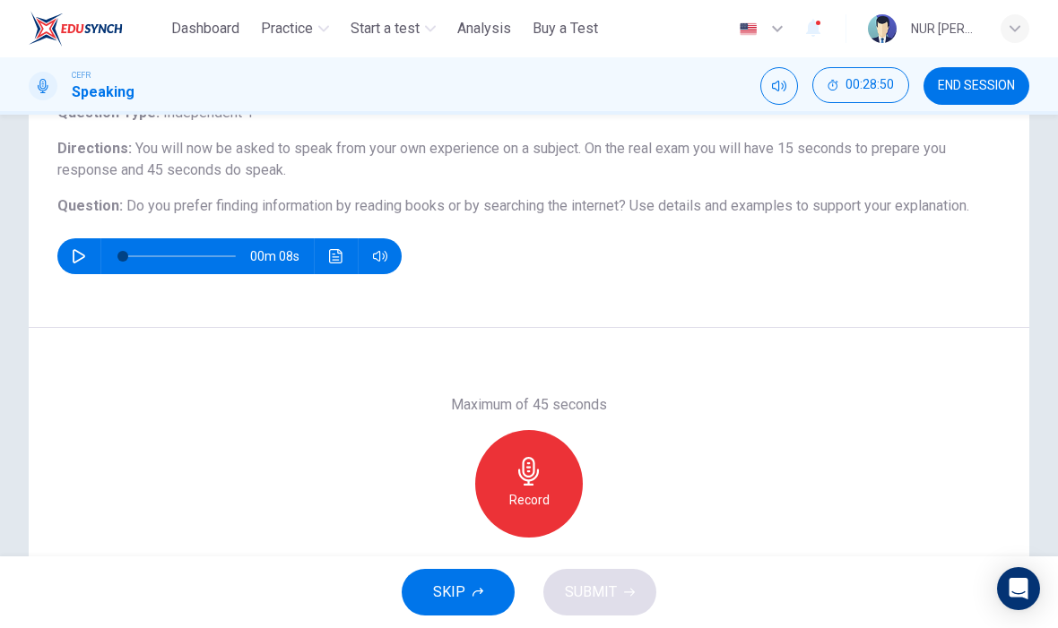
click at [547, 468] on div "Record" at bounding box center [529, 484] width 108 height 108
click at [520, 488] on div "Record" at bounding box center [529, 484] width 108 height 108
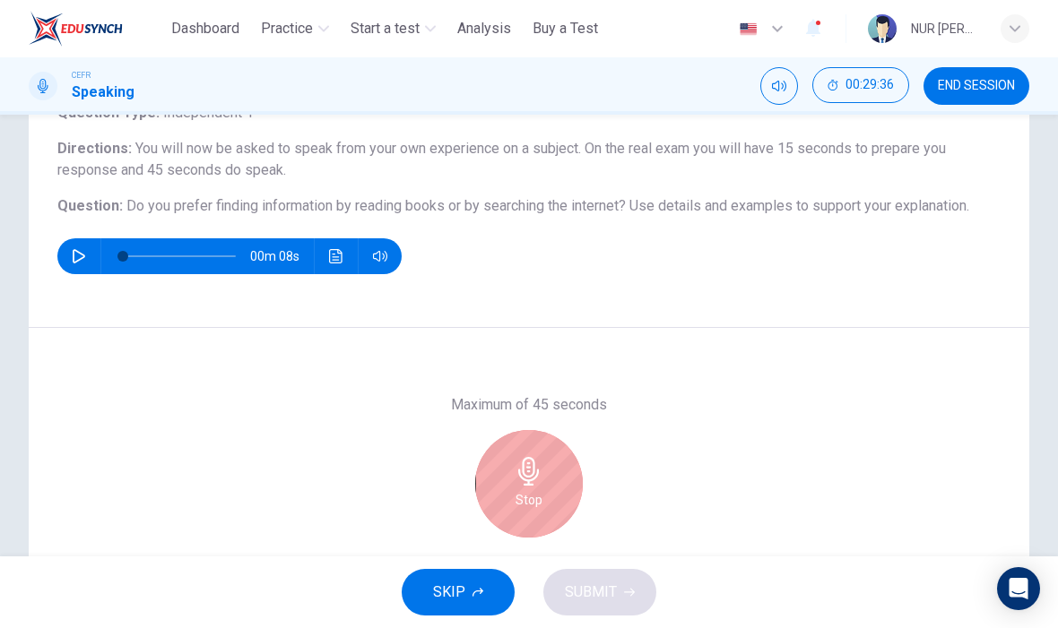
click at [543, 476] on div "Stop" at bounding box center [529, 484] width 108 height 108
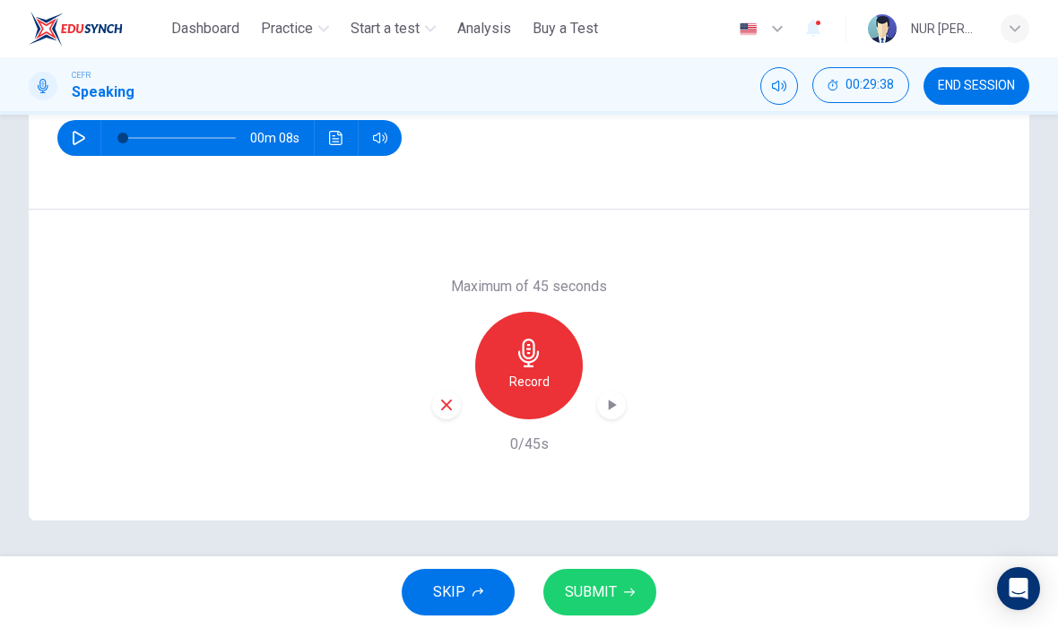
scroll to position [253, 0]
click at [439, 397] on icon "button" at bounding box center [446, 405] width 16 height 16
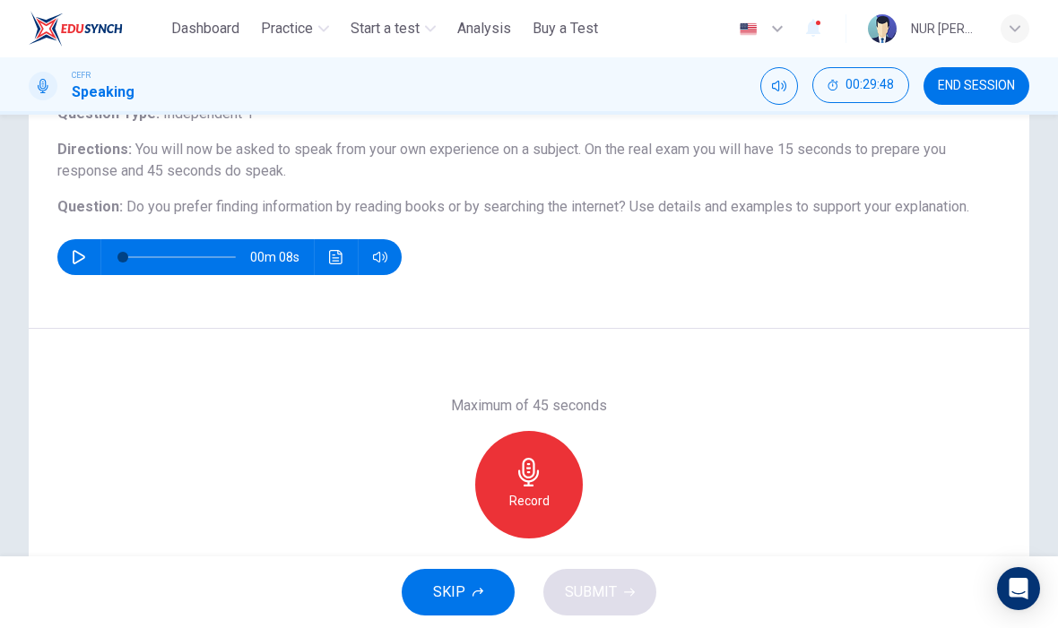
scroll to position [130, 0]
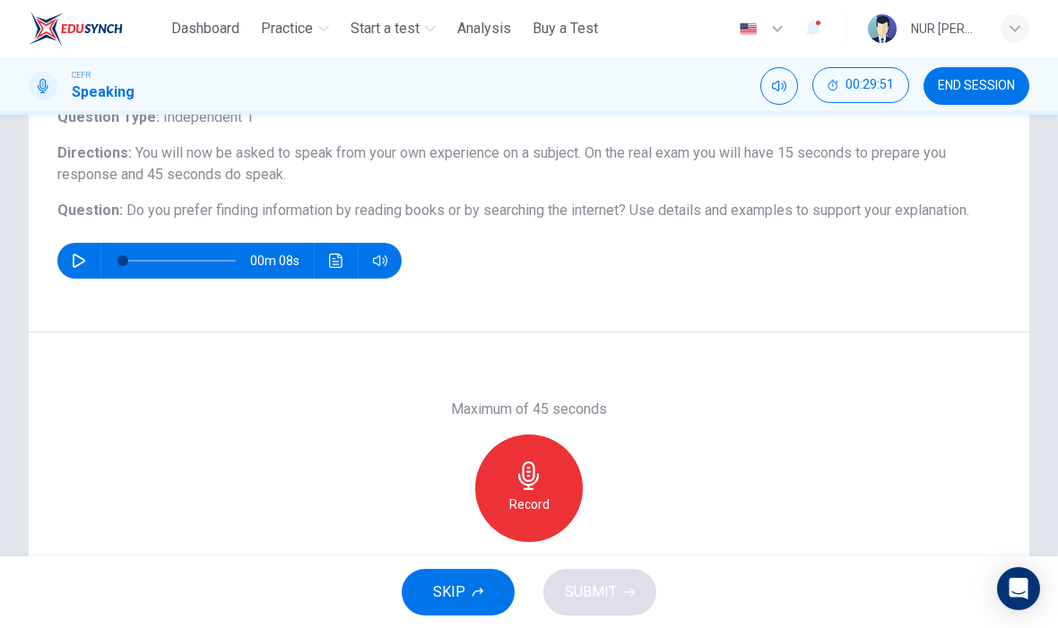
click at [515, 455] on div "Record" at bounding box center [529, 489] width 108 height 108
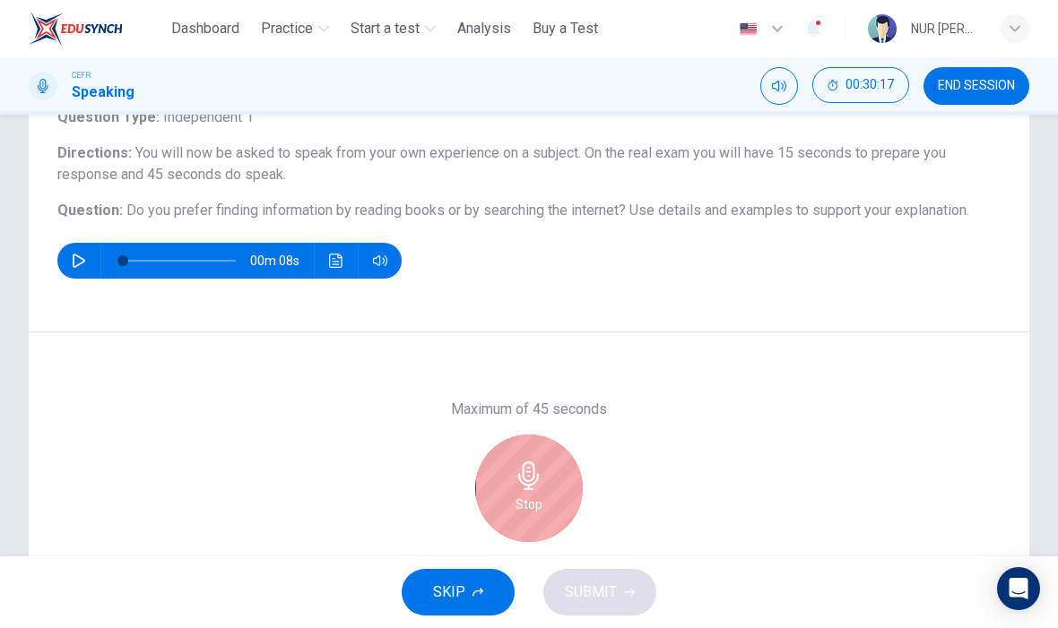
click at [520, 471] on icon "button" at bounding box center [528, 476] width 29 height 29
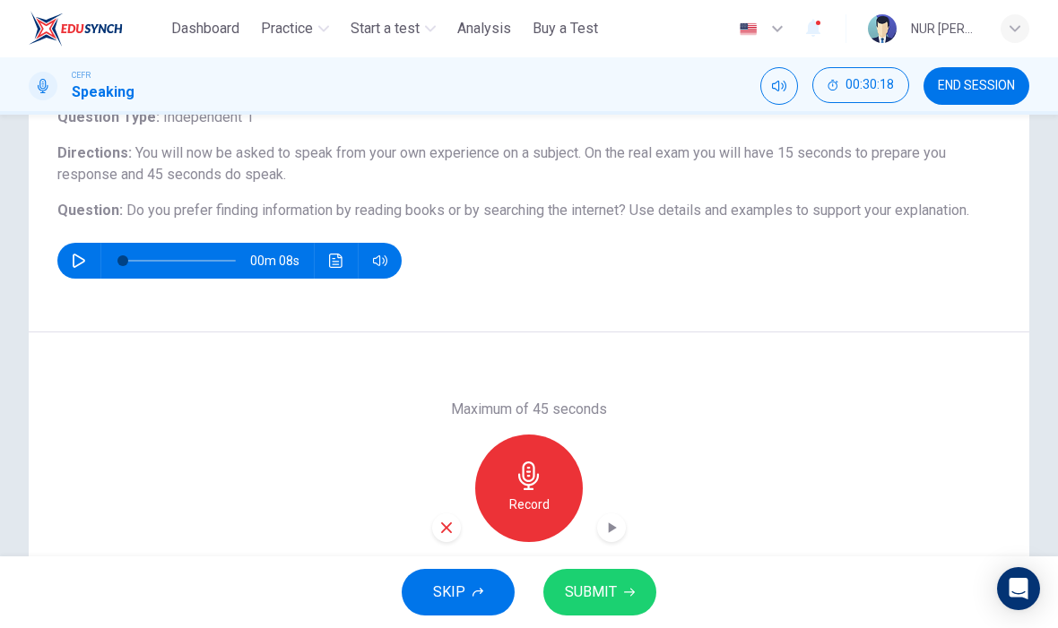
click at [446, 537] on div "button" at bounding box center [446, 528] width 29 height 29
click at [525, 486] on icon "button" at bounding box center [528, 476] width 29 height 29
click at [609, 526] on icon "button" at bounding box center [613, 528] width 8 height 11
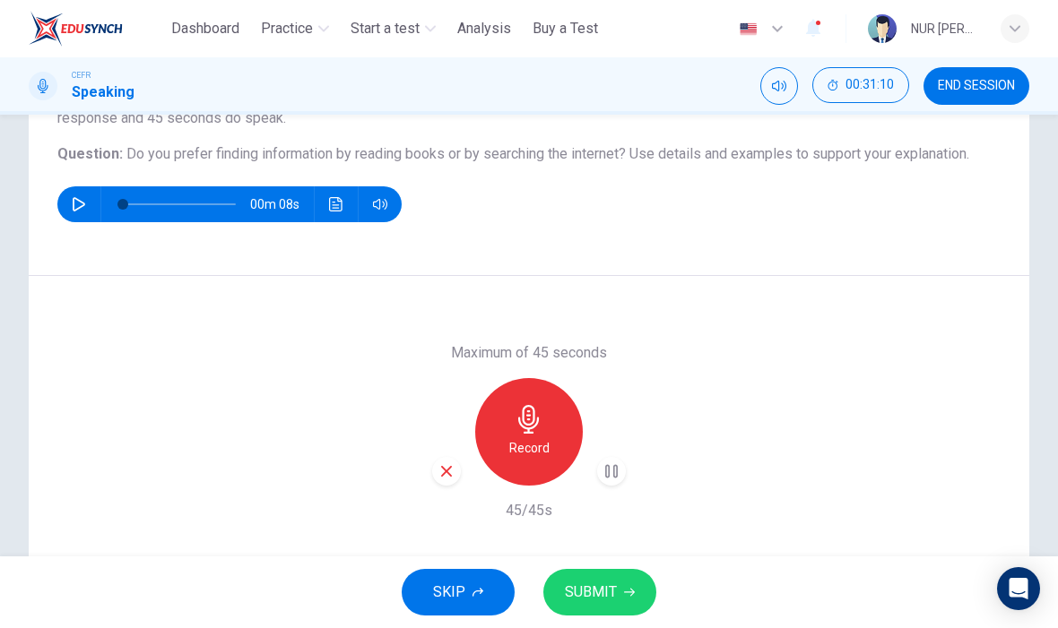
scroll to position [184, 0]
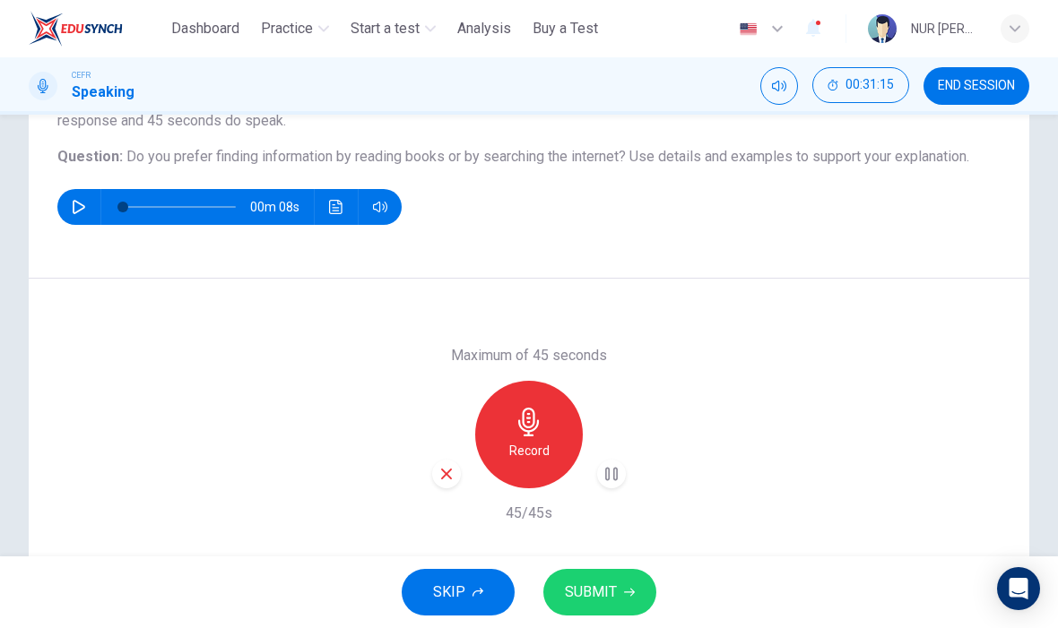
click at [611, 477] on icon "button" at bounding box center [611, 474] width 18 height 18
click at [290, 27] on span "Practice" at bounding box center [287, 29] width 52 height 22
click at [298, 56] on div "Dashboard Practice Start a test Analysis Buy a Test English ** ​ NUR [PERSON_NA…" at bounding box center [529, 28] width 1000 height 57
click at [312, 30] on span "Practice" at bounding box center [287, 29] width 52 height 22
click at [311, 27] on span "Practice" at bounding box center [287, 29] width 52 height 22
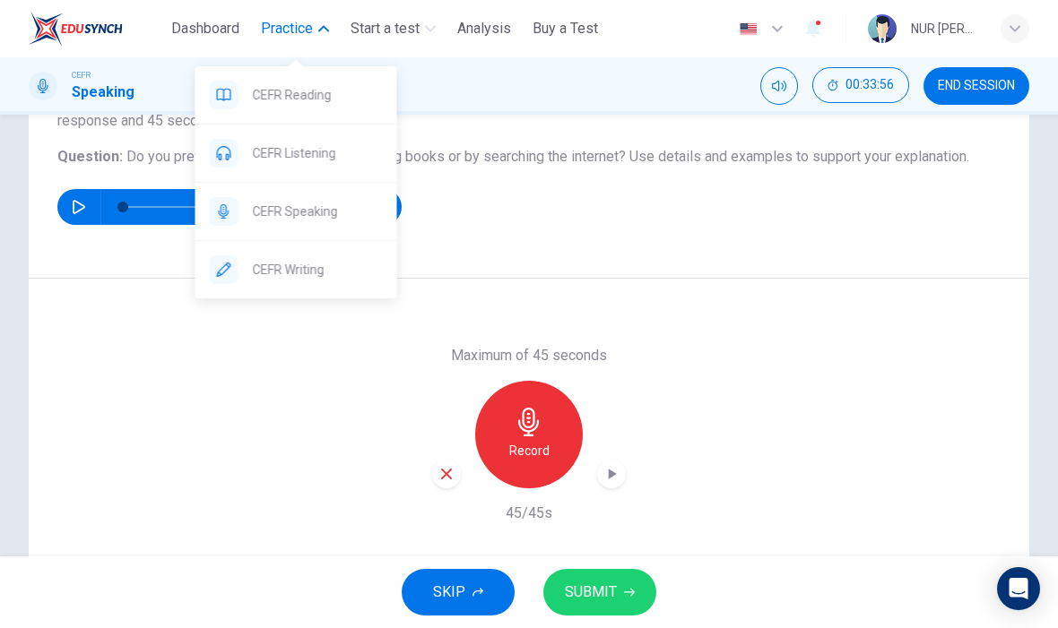
click at [349, 157] on span "CEFR Listening" at bounding box center [318, 154] width 130 height 22
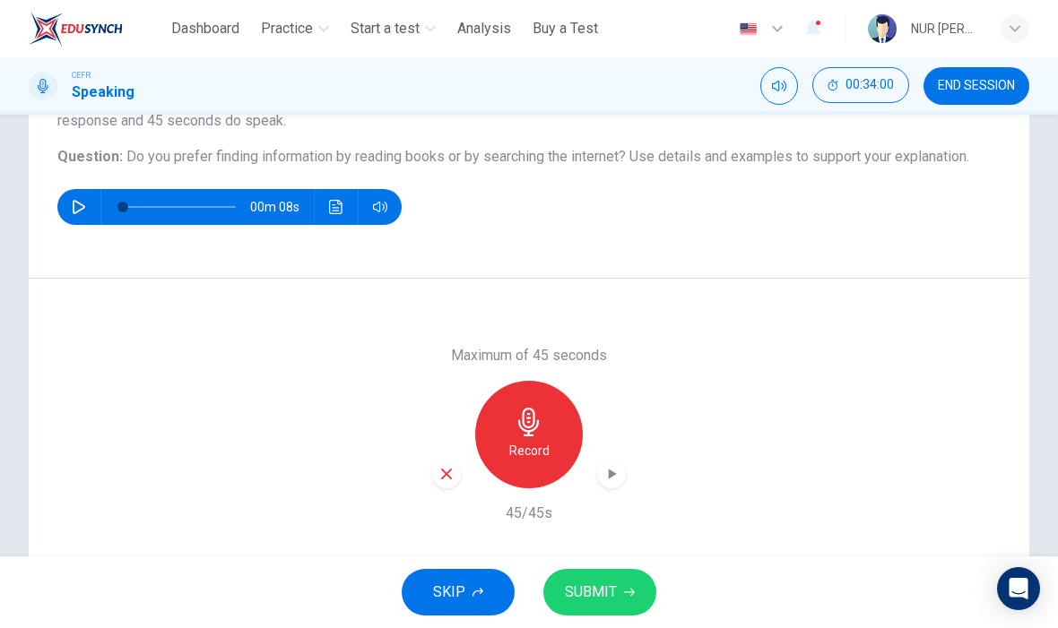
click at [516, 270] on div "Question 9 Question Type : Independent 1 Directions : You will now be asked to …" at bounding box center [529, 123] width 1000 height 312
click at [437, 471] on div "button" at bounding box center [446, 474] width 29 height 29
click at [524, 430] on icon "button" at bounding box center [528, 422] width 21 height 29
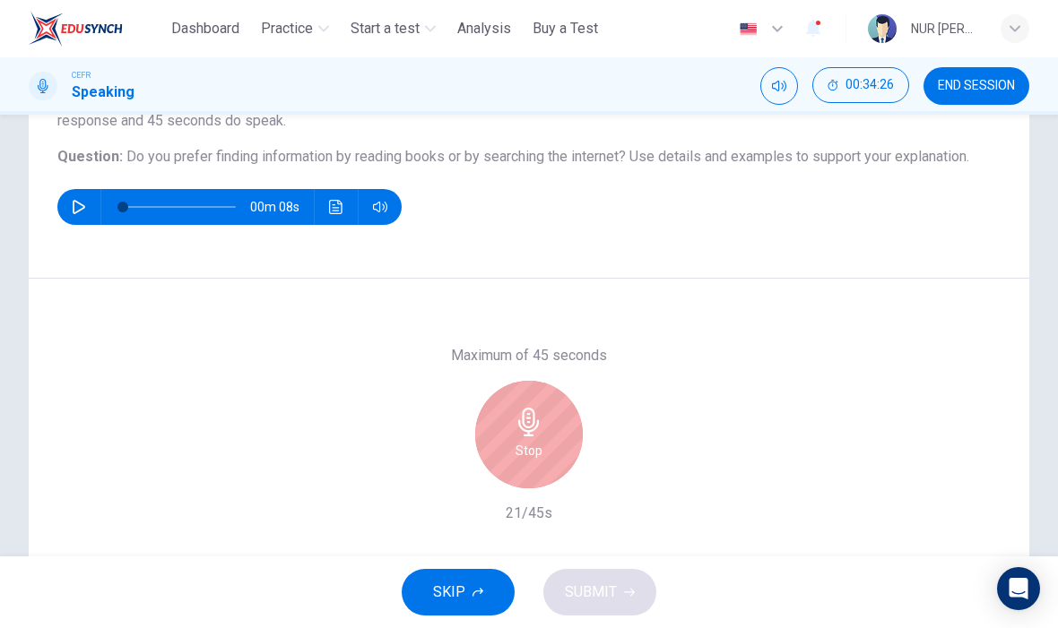
click at [534, 419] on icon "button" at bounding box center [528, 422] width 21 height 29
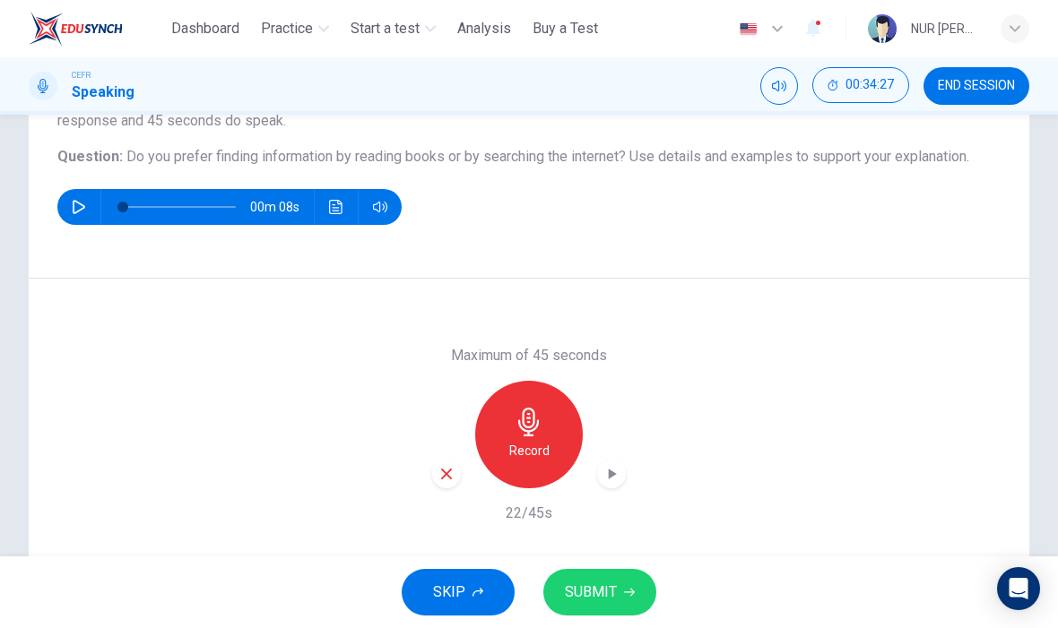
click at [455, 464] on div "button" at bounding box center [446, 474] width 29 height 29
click at [511, 418] on div "Record" at bounding box center [529, 435] width 108 height 108
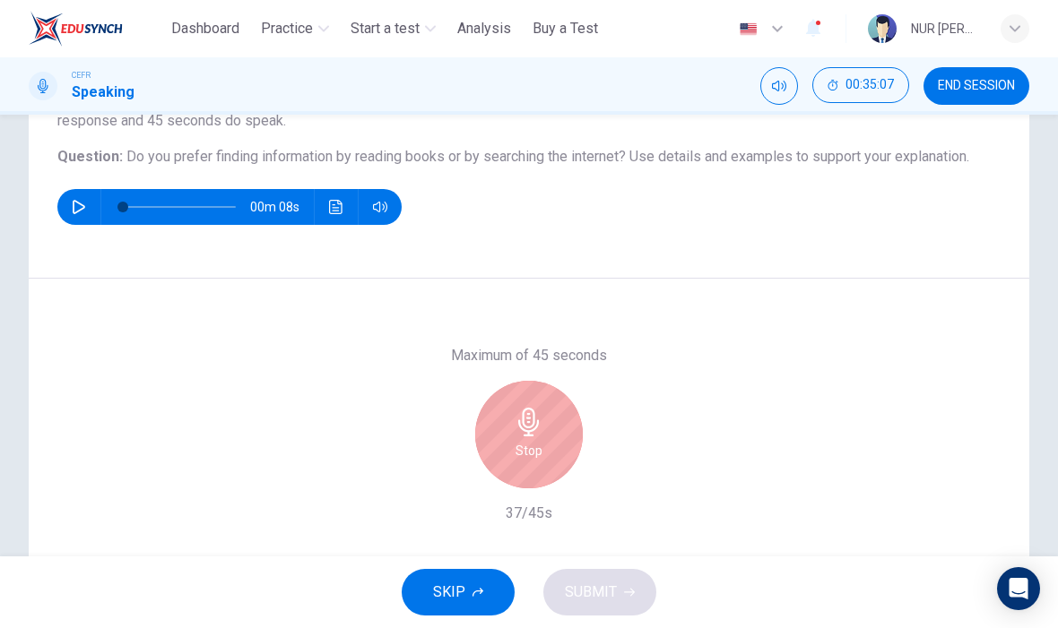
click at [519, 435] on icon "button" at bounding box center [528, 422] width 29 height 29
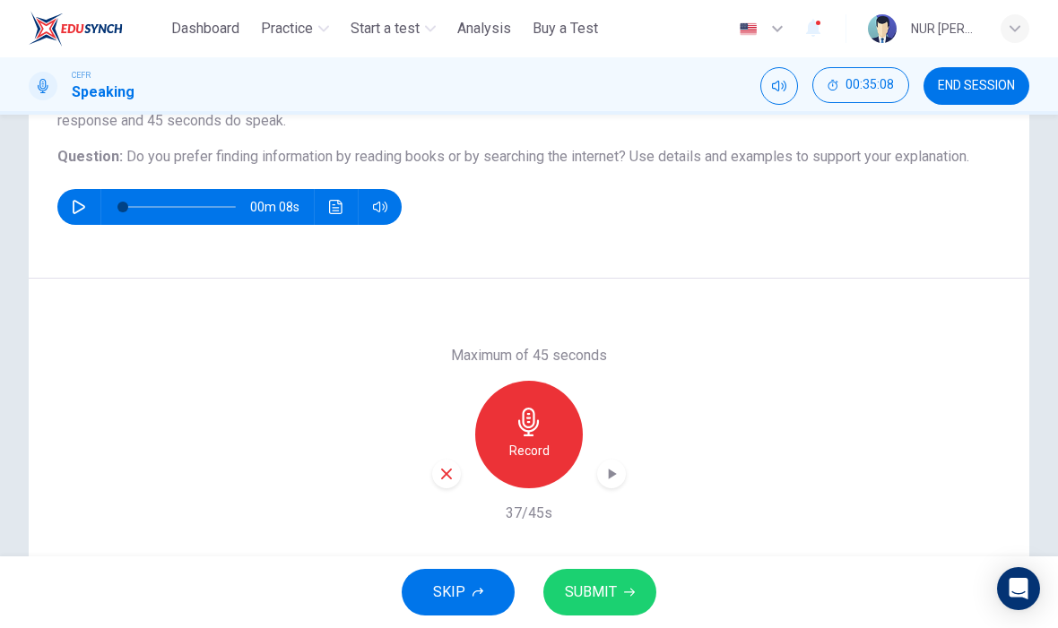
click at [452, 449] on div "Record" at bounding box center [529, 435] width 194 height 108
click at [458, 474] on div "button" at bounding box center [446, 474] width 29 height 29
click at [520, 427] on icon "button" at bounding box center [528, 422] width 21 height 29
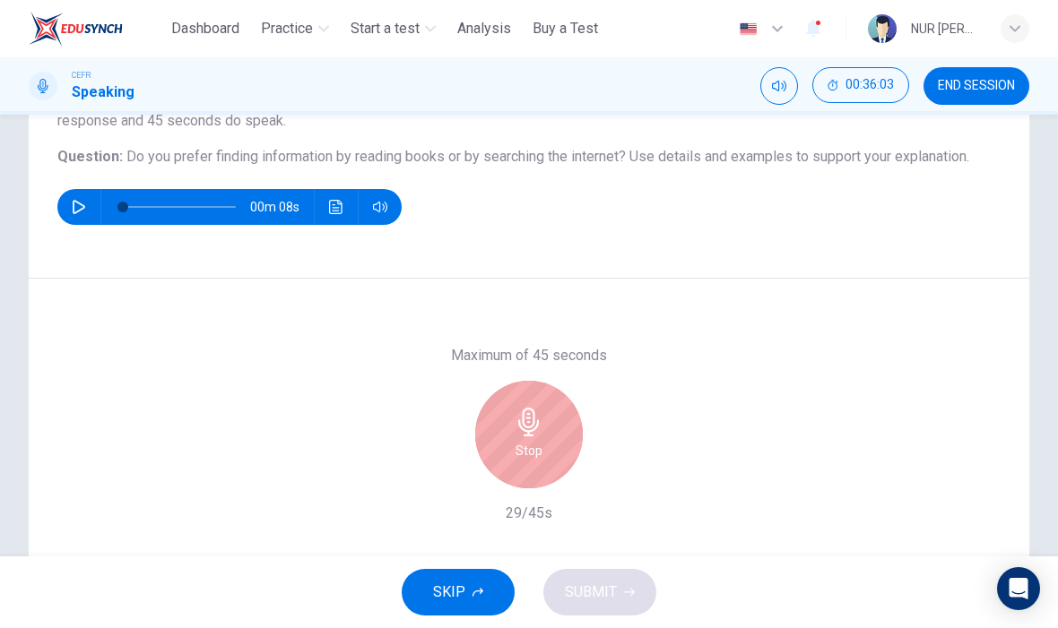
click at [500, 427] on div "Stop" at bounding box center [529, 435] width 108 height 108
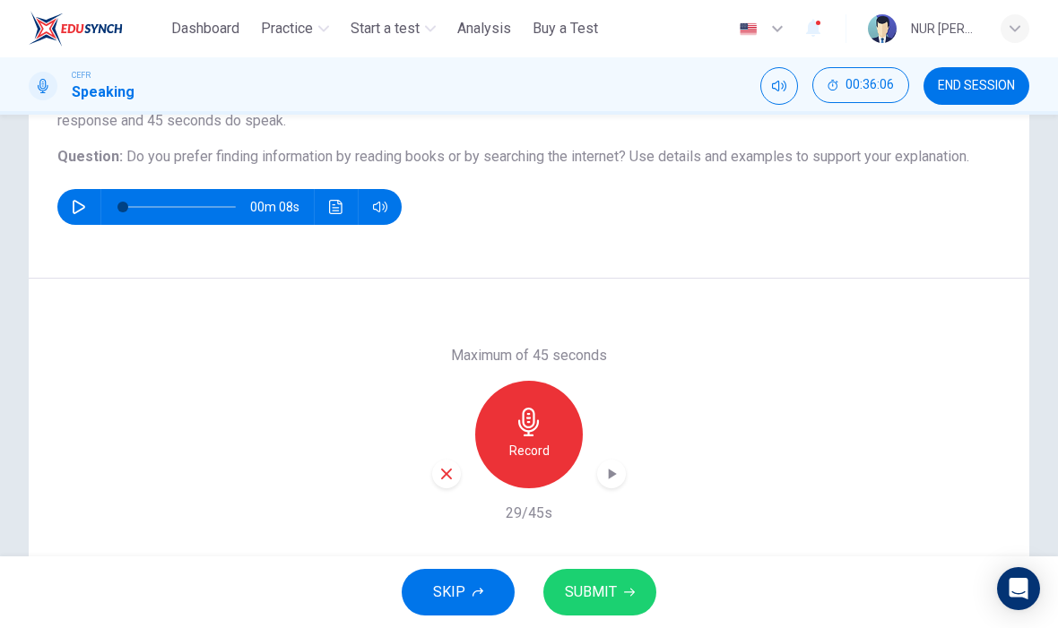
click at [444, 468] on icon "button" at bounding box center [446, 474] width 16 height 16
click at [489, 412] on div "Record" at bounding box center [529, 435] width 108 height 108
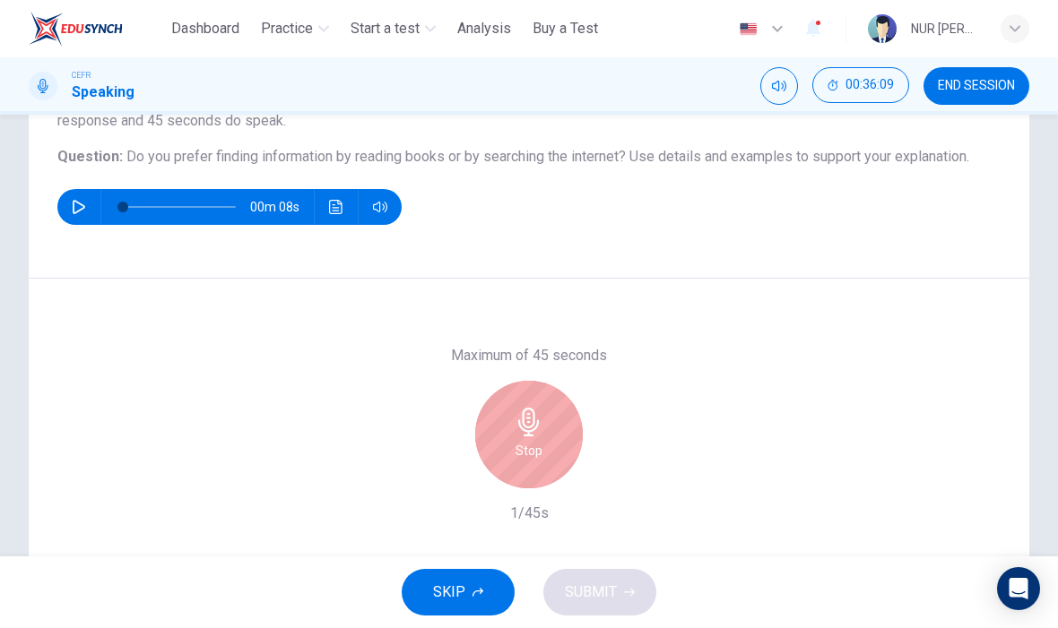
click at [510, 440] on div "Stop" at bounding box center [529, 435] width 108 height 108
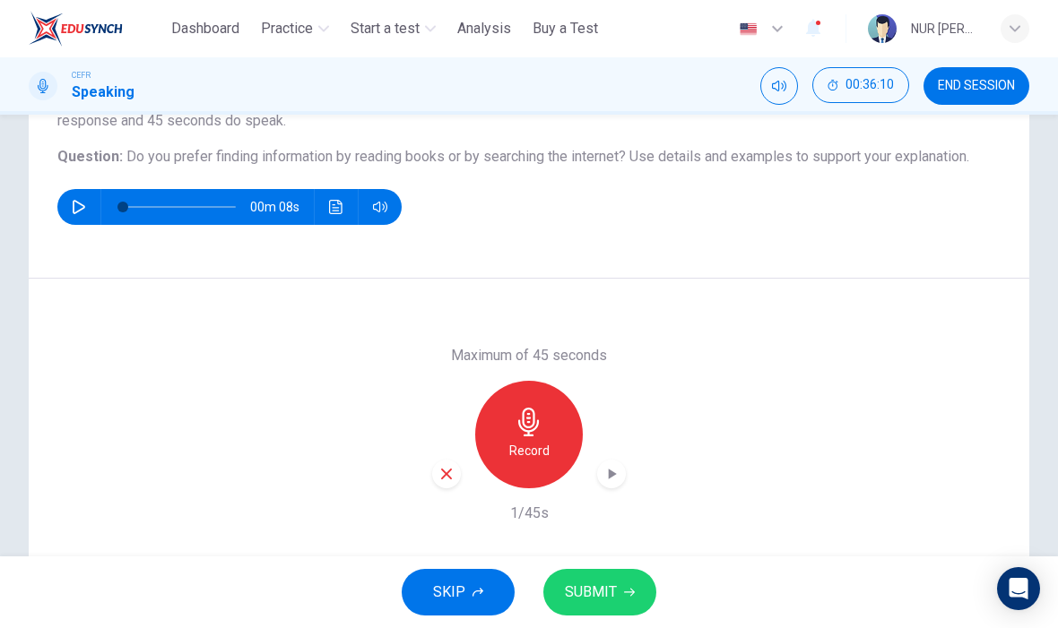
click at [446, 464] on div "button" at bounding box center [446, 474] width 29 height 29
click at [509, 453] on h6 "Record" at bounding box center [529, 451] width 40 height 22
click at [532, 432] on icon "button" at bounding box center [528, 422] width 29 height 29
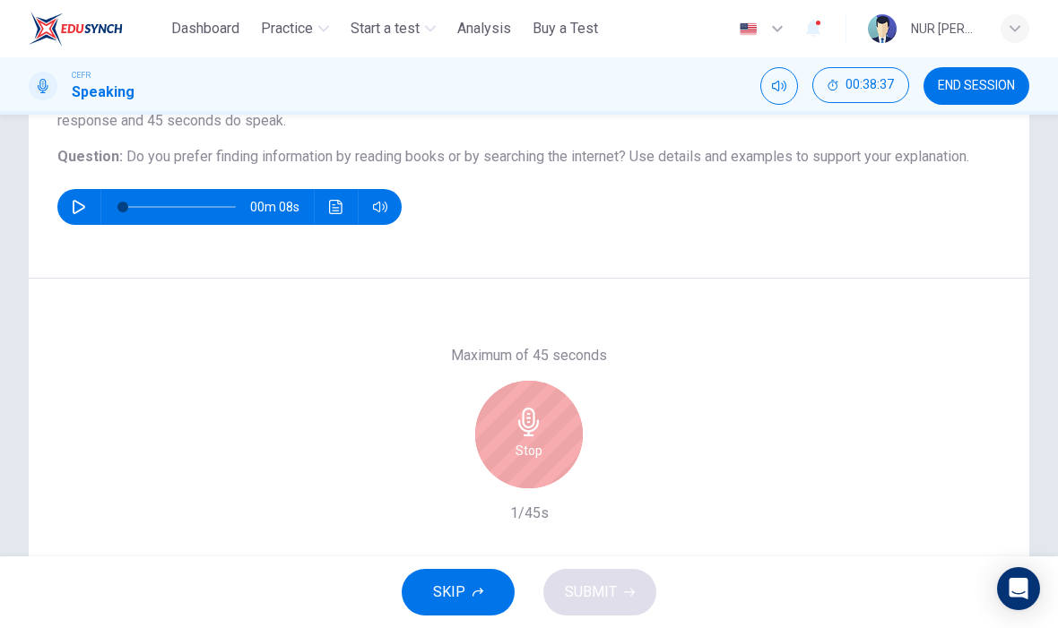
click at [524, 436] on icon "button" at bounding box center [528, 422] width 21 height 29
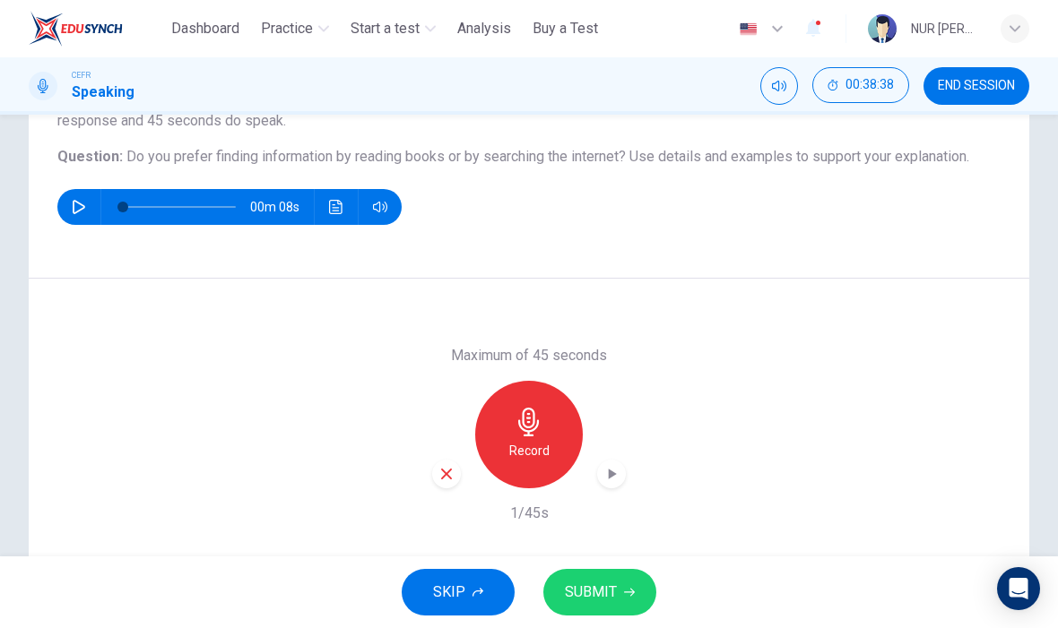
click at [439, 471] on icon "button" at bounding box center [446, 474] width 16 height 16
click at [532, 426] on icon "button" at bounding box center [528, 422] width 21 height 29
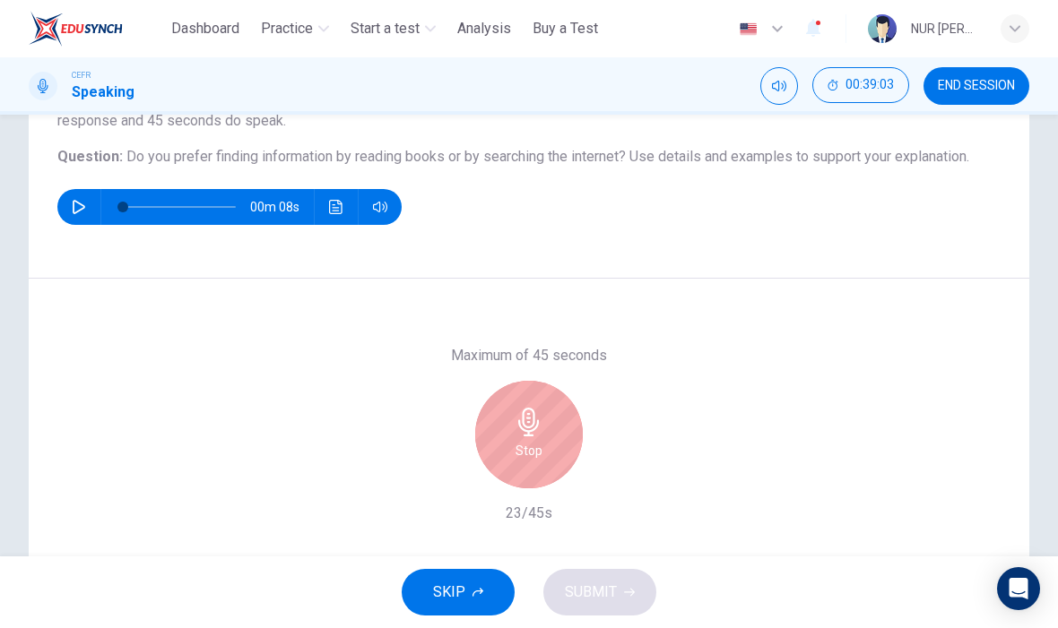
click at [502, 473] on div "Stop" at bounding box center [529, 435] width 108 height 108
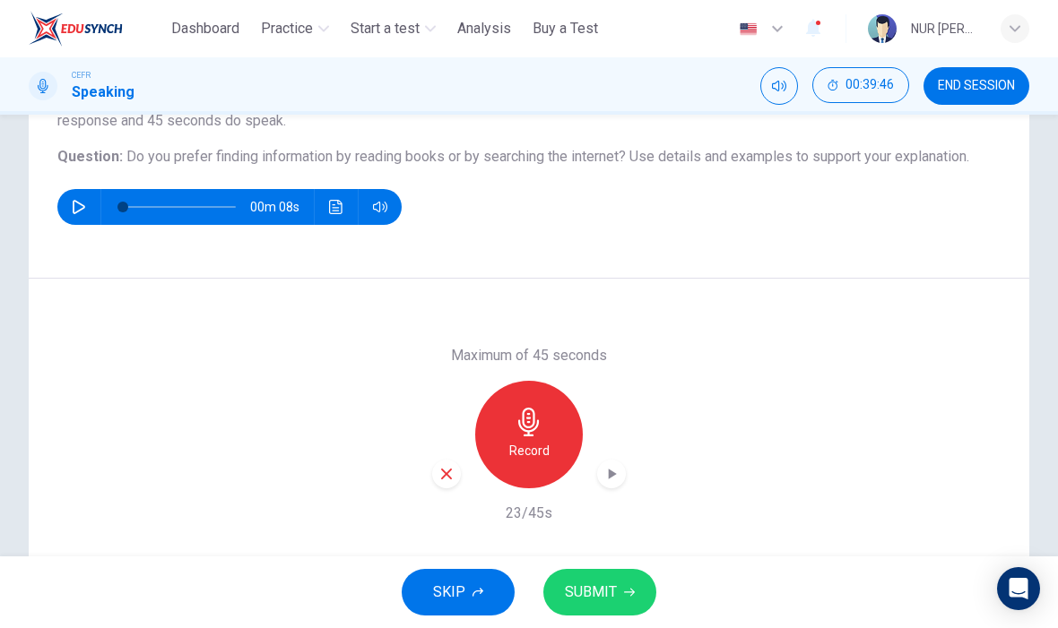
click at [453, 470] on icon "button" at bounding box center [446, 474] width 16 height 16
click at [541, 417] on icon "button" at bounding box center [528, 422] width 29 height 29
click at [595, 593] on span "SUBMIT" at bounding box center [591, 592] width 52 height 25
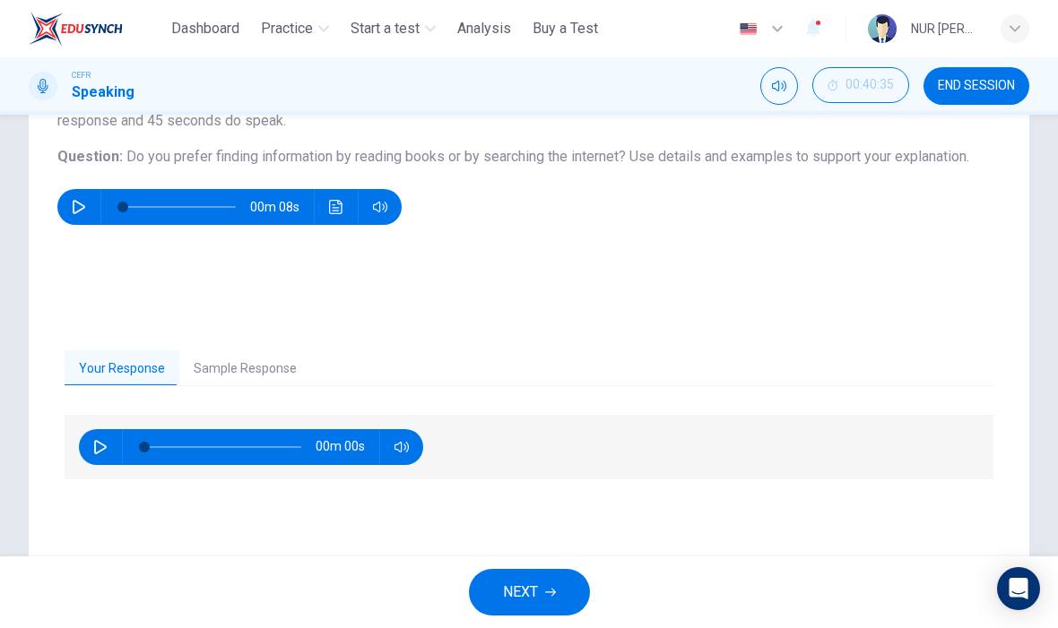
click at [127, 524] on div "00m 00s" at bounding box center [529, 492] width 929 height 154
